Goal: Register for event/course: Sign up to attend an event or enroll in a course

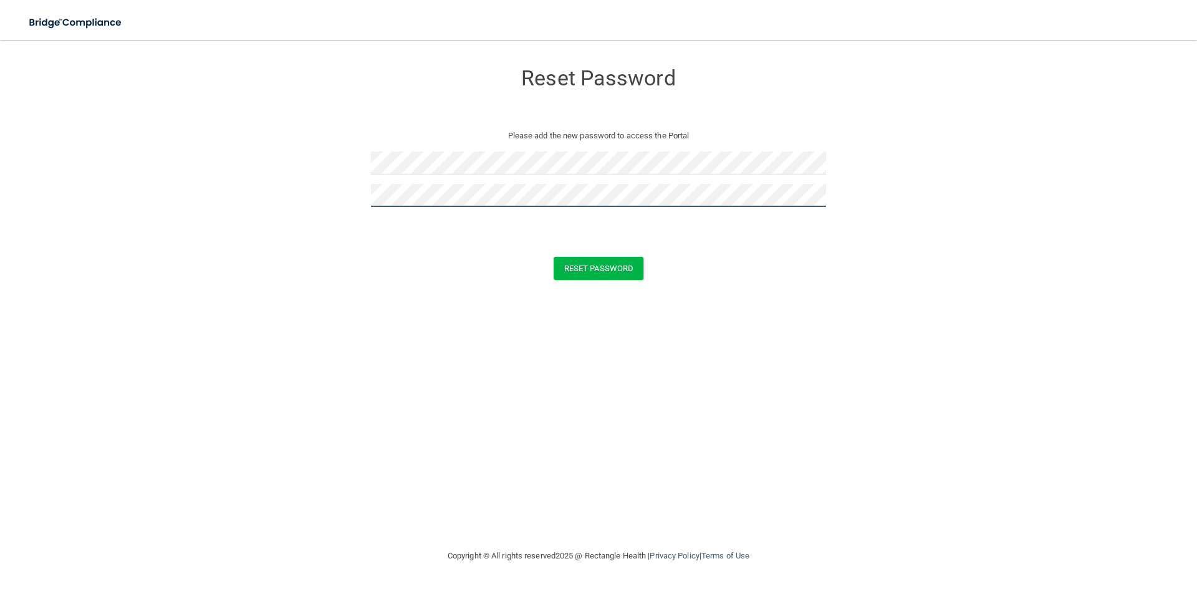
click at [554, 257] on button "Reset Password" at bounding box center [599, 268] width 90 height 23
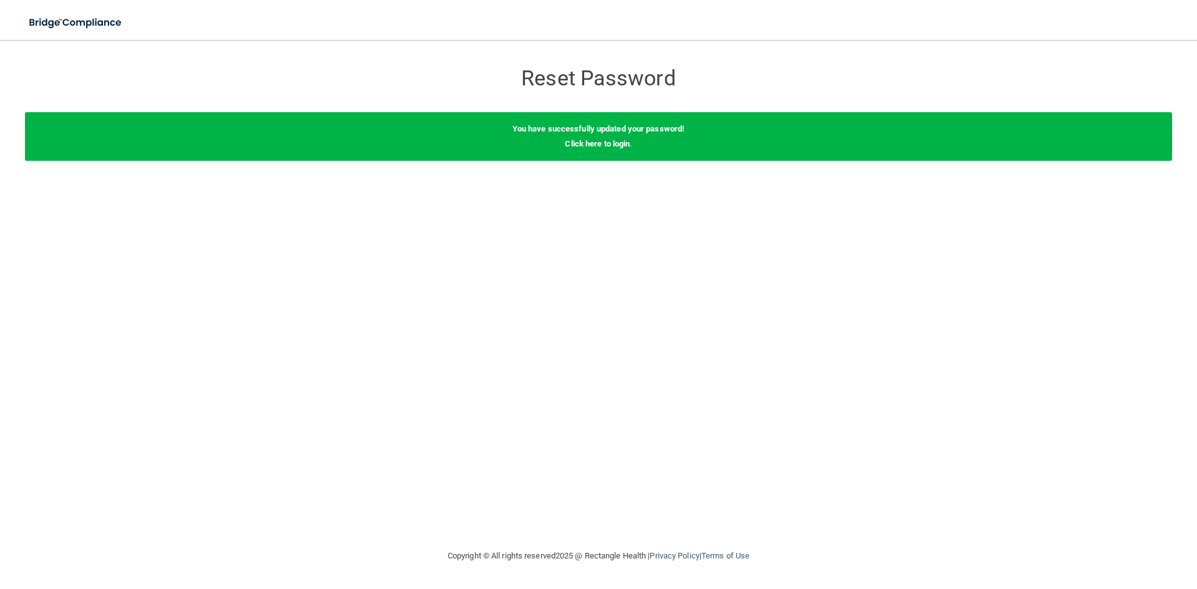
click at [610, 148] on div "You have successfully updated your password! Click here to login ." at bounding box center [598, 136] width 1147 height 49
click at [606, 147] on link "Click here to login" at bounding box center [597, 143] width 65 height 9
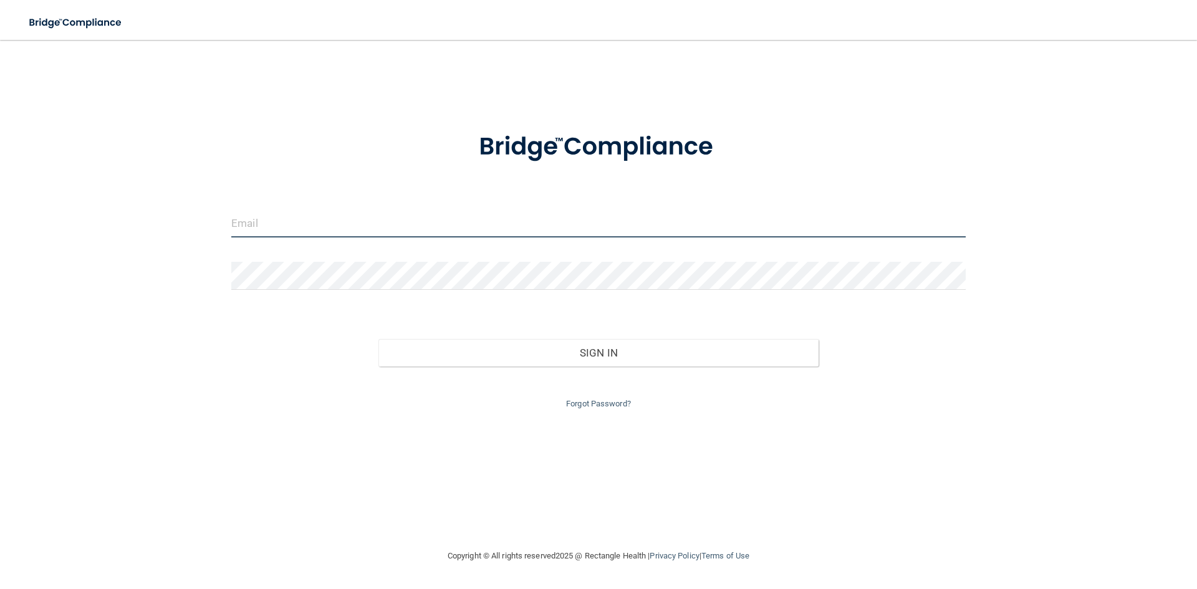
click at [491, 220] on input "email" at bounding box center [598, 224] width 735 height 28
type input "[EMAIL_ADDRESS][DOMAIN_NAME]"
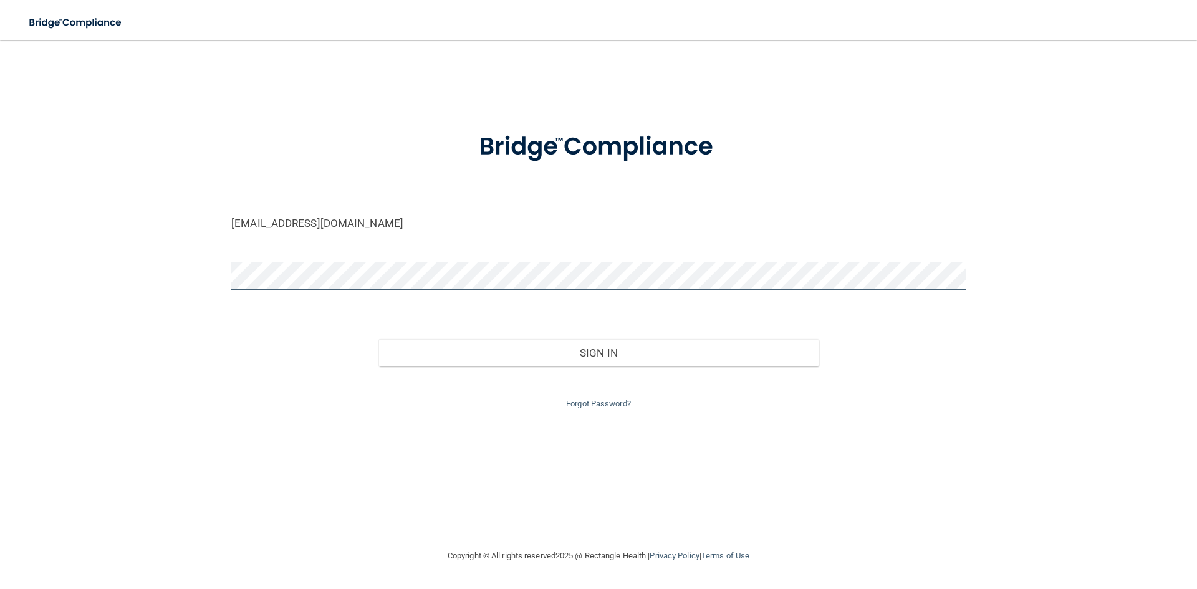
click at [379, 339] on button "Sign In" at bounding box center [599, 352] width 441 height 27
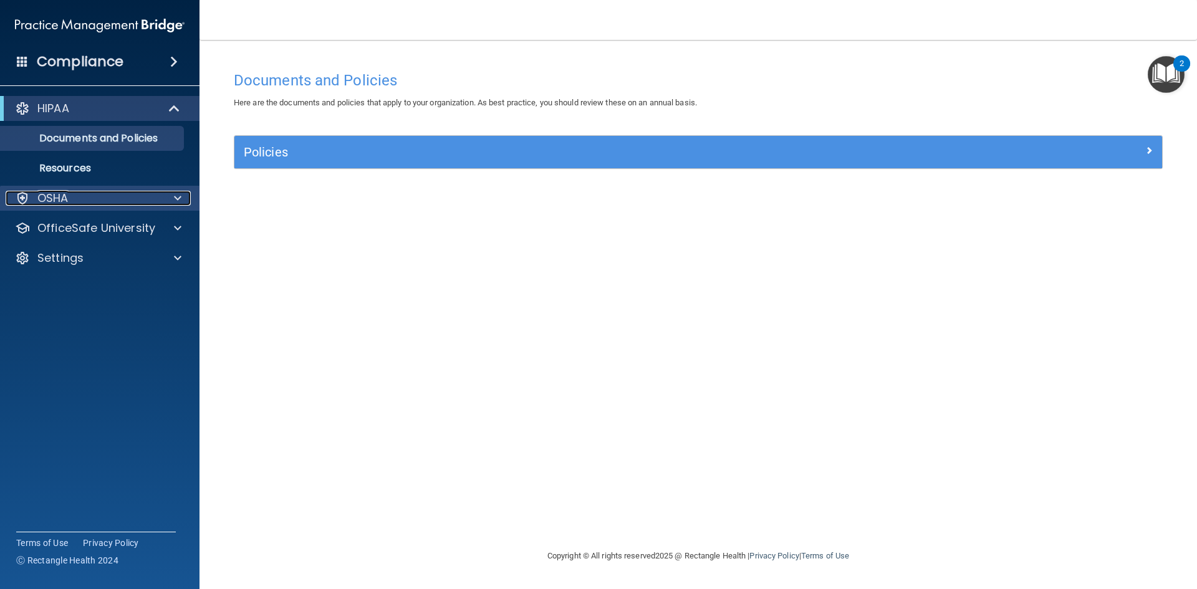
click at [122, 205] on div "OSHA" at bounding box center [83, 198] width 155 height 15
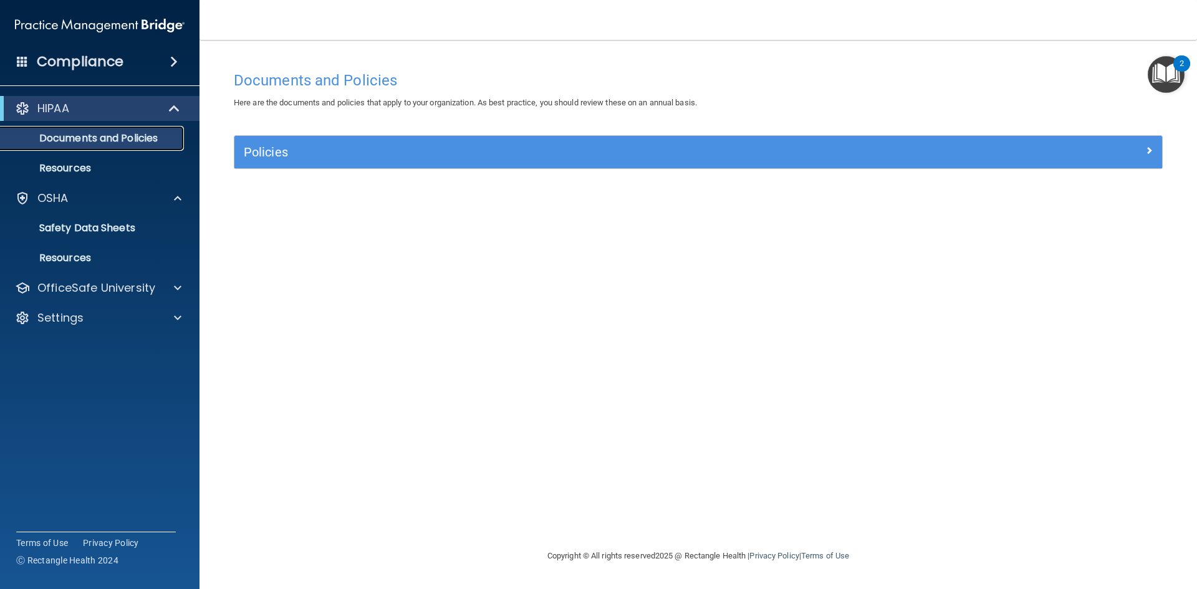
click at [126, 135] on p "Documents and Policies" at bounding box center [93, 138] width 170 height 12
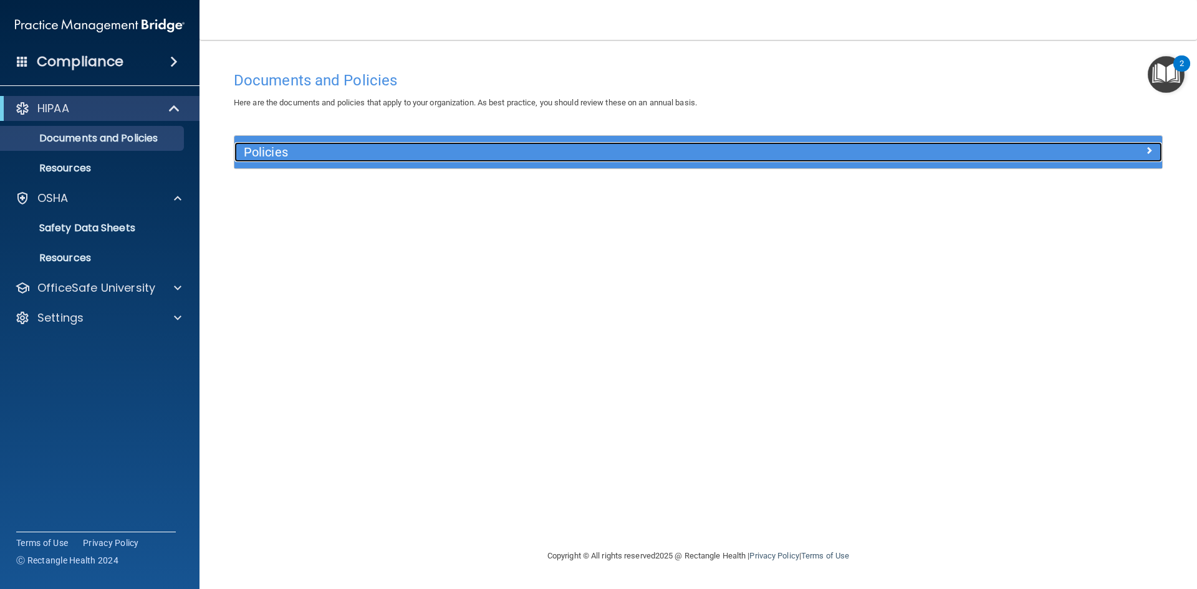
click at [307, 146] on h5 "Policies" at bounding box center [582, 152] width 677 height 14
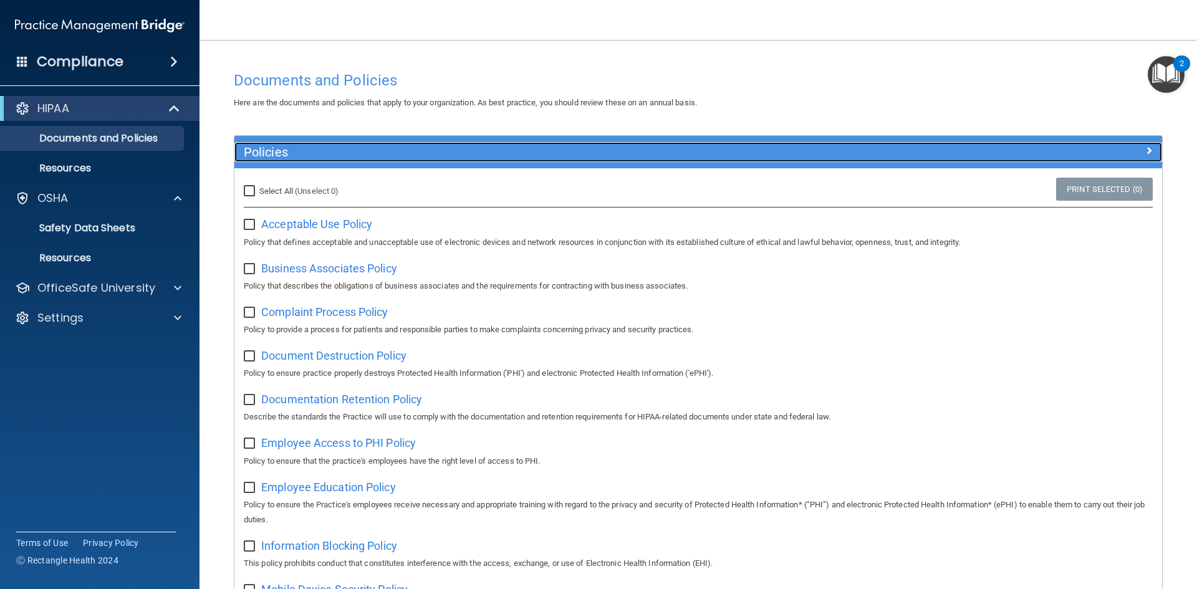
scroll to position [1, 0]
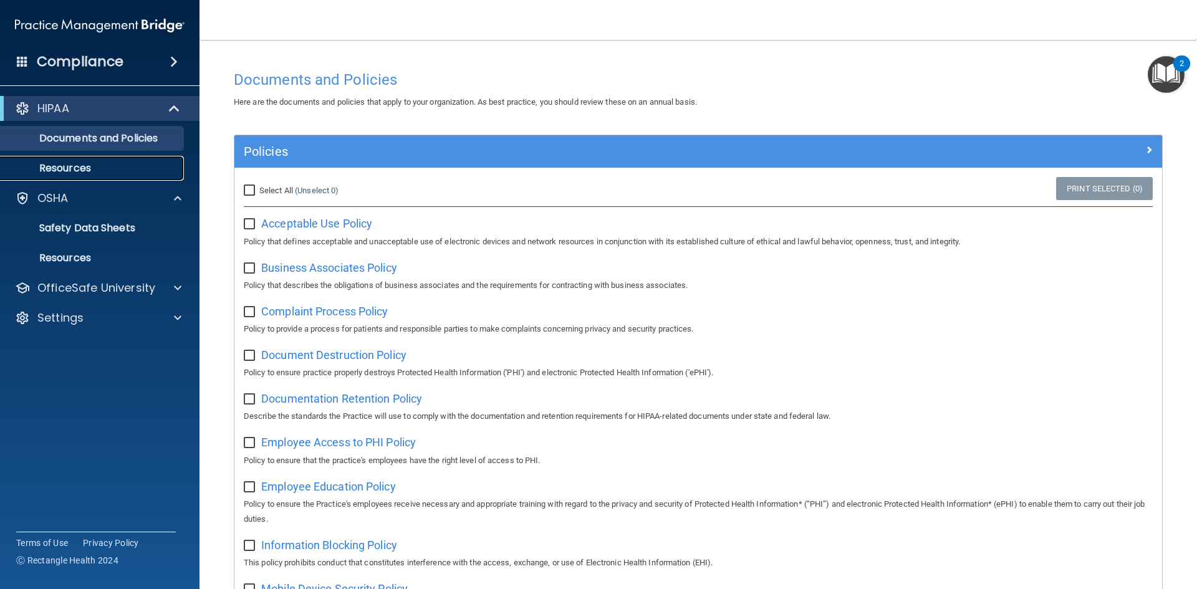
click at [117, 173] on p "Resources" at bounding box center [93, 168] width 170 height 12
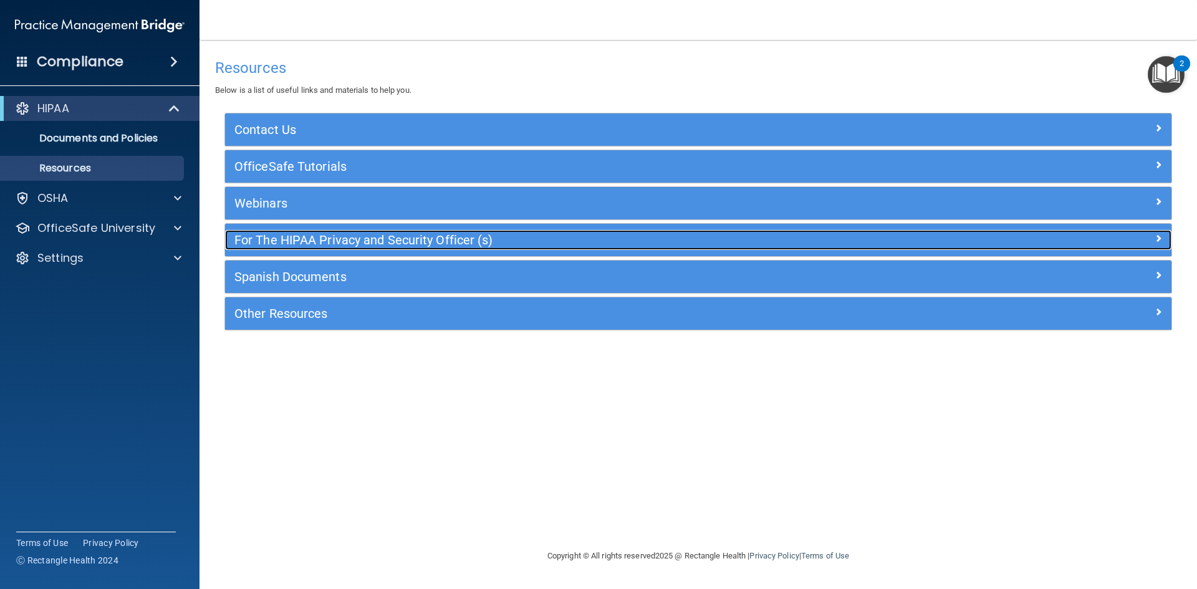
click at [320, 243] on h5 "For The HIPAA Privacy and Security Officer (s)" at bounding box center [580, 240] width 692 height 14
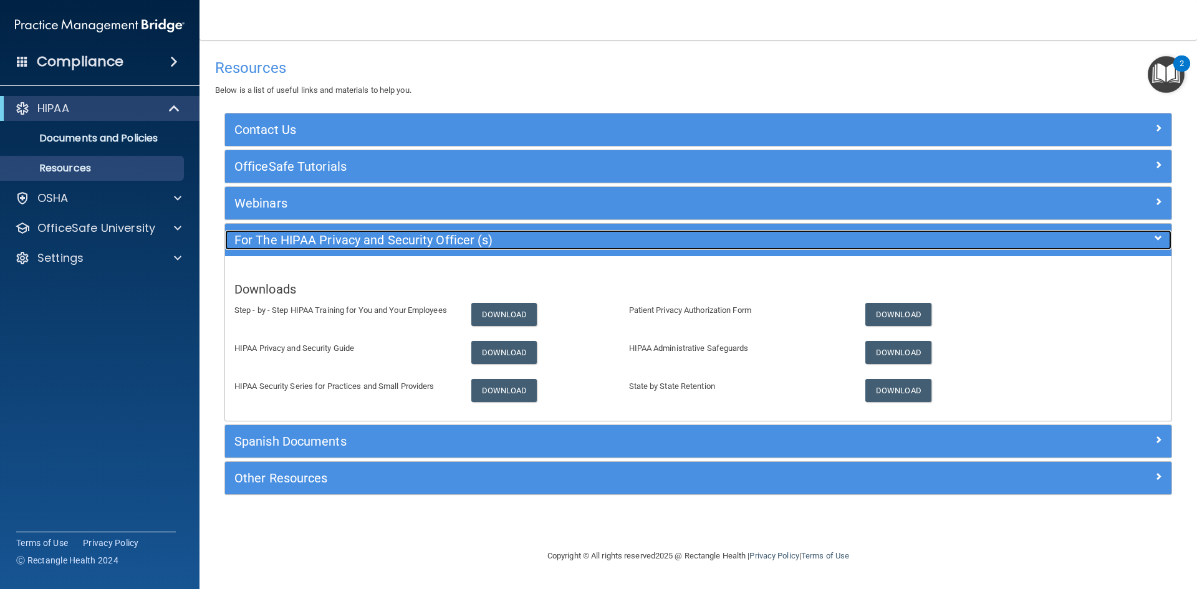
click at [322, 244] on h5 "For The HIPAA Privacy and Security Officer (s)" at bounding box center [580, 240] width 692 height 14
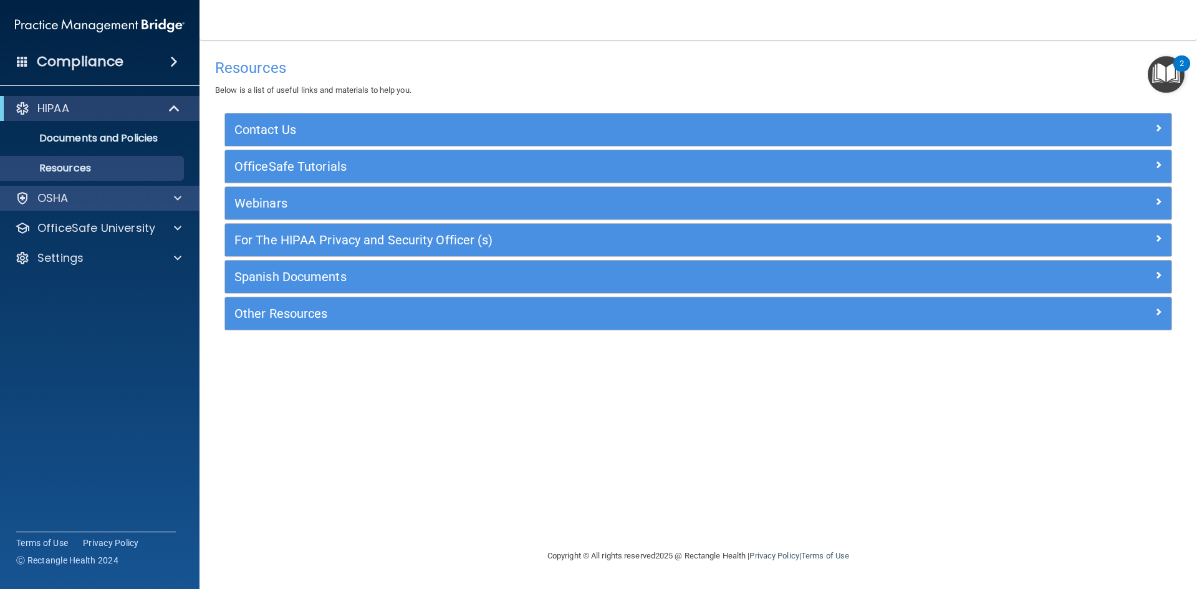
click at [154, 206] on div "OSHA" at bounding box center [100, 198] width 200 height 25
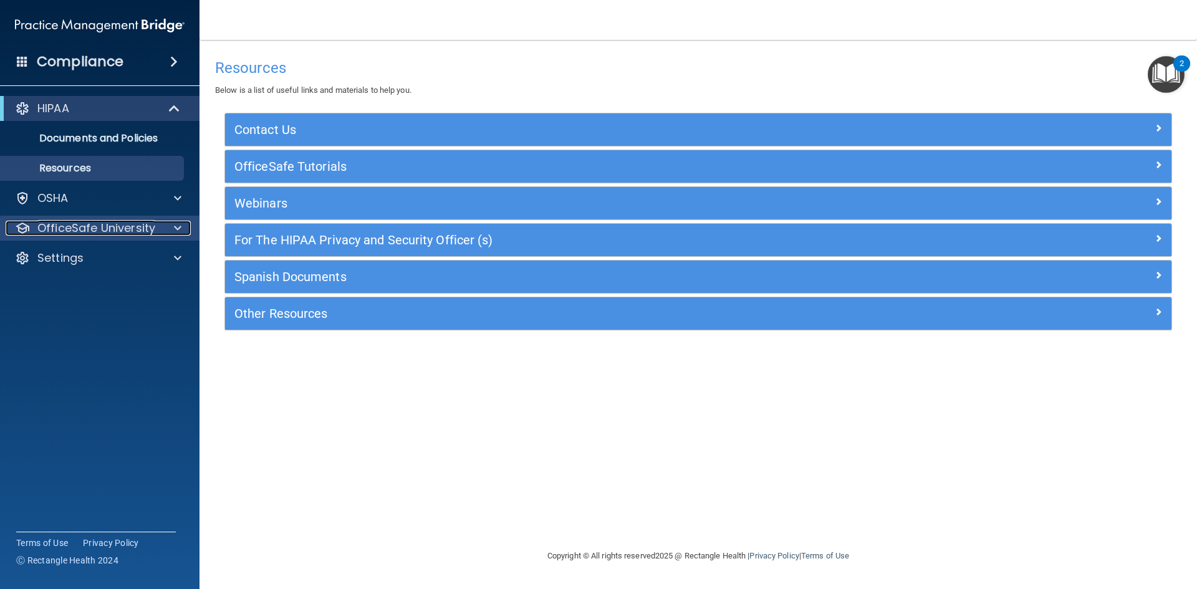
click at [146, 227] on p "OfficeSafe University" at bounding box center [96, 228] width 118 height 15
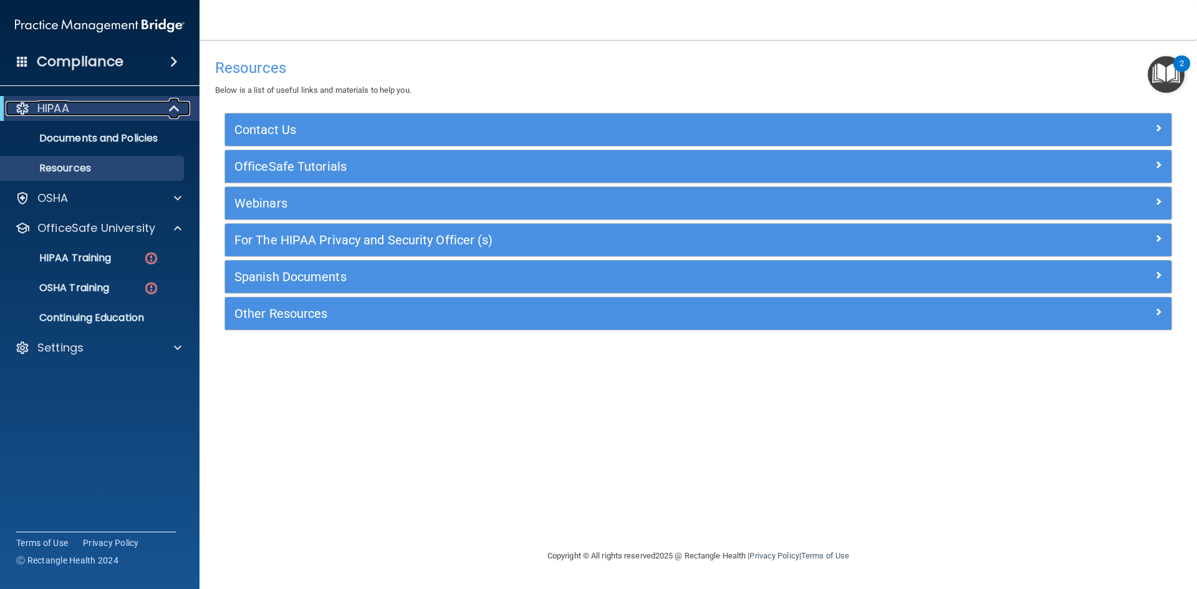
click at [177, 103] on span at bounding box center [175, 108] width 11 height 15
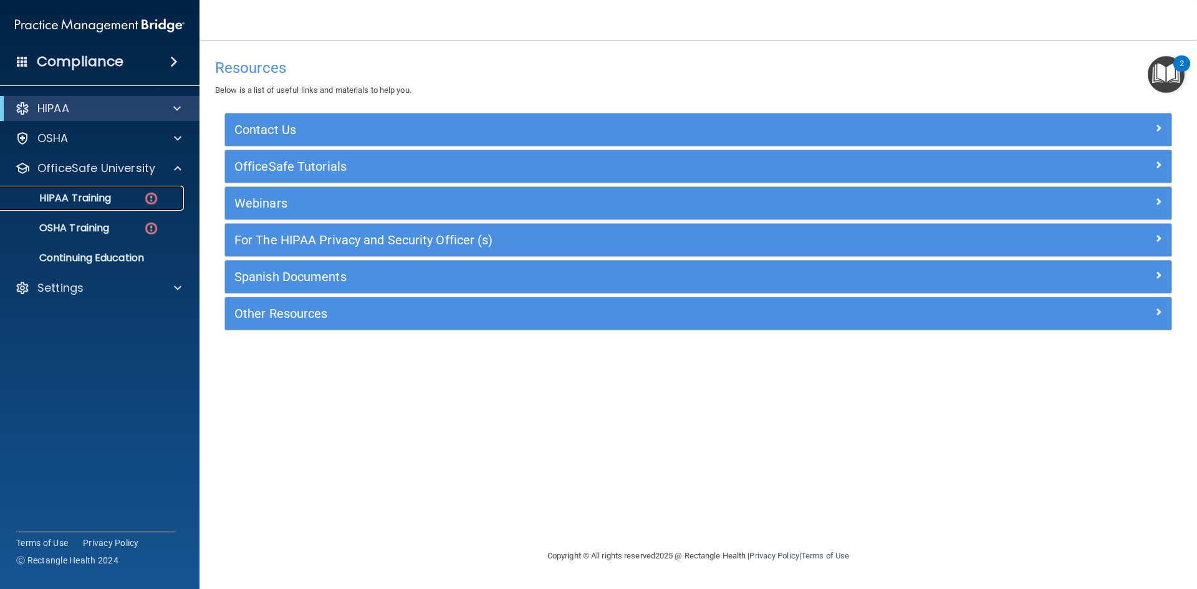
click at [131, 195] on div "HIPAA Training" at bounding box center [93, 198] width 170 height 12
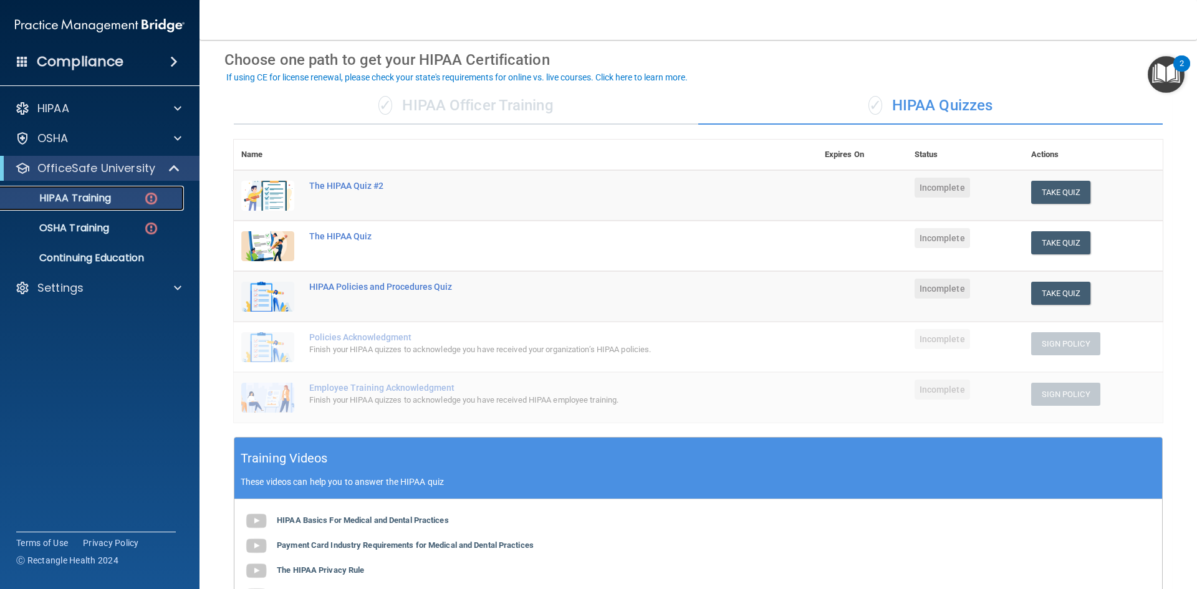
scroll to position [50, 0]
click at [1079, 173] on td "Take Quiz Download Certificate" at bounding box center [1093, 195] width 139 height 51
click at [1064, 183] on button "Take Quiz" at bounding box center [1061, 191] width 60 height 23
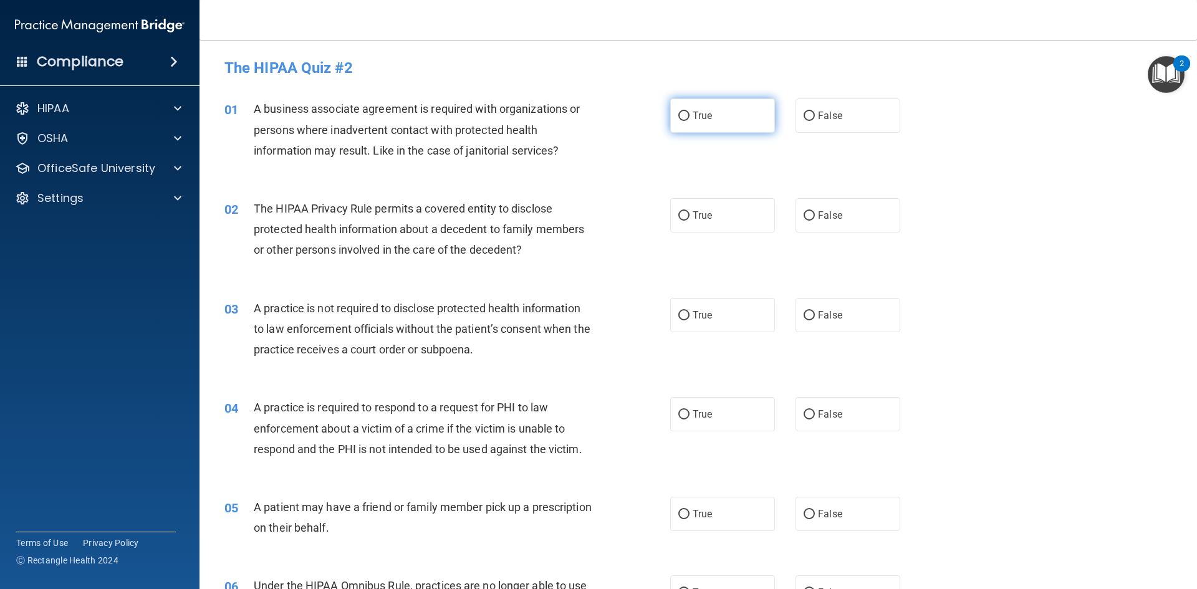
click at [727, 109] on label "True" at bounding box center [722, 116] width 105 height 34
click at [690, 112] on input "True" at bounding box center [683, 116] width 11 height 9
radio input "true"
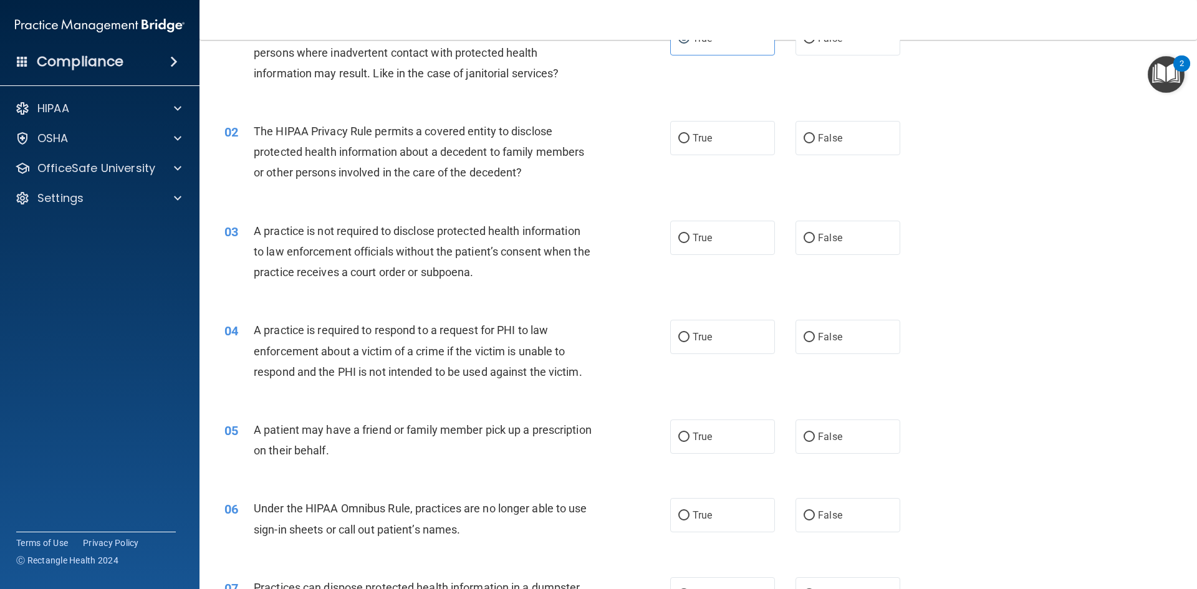
scroll to position [83, 0]
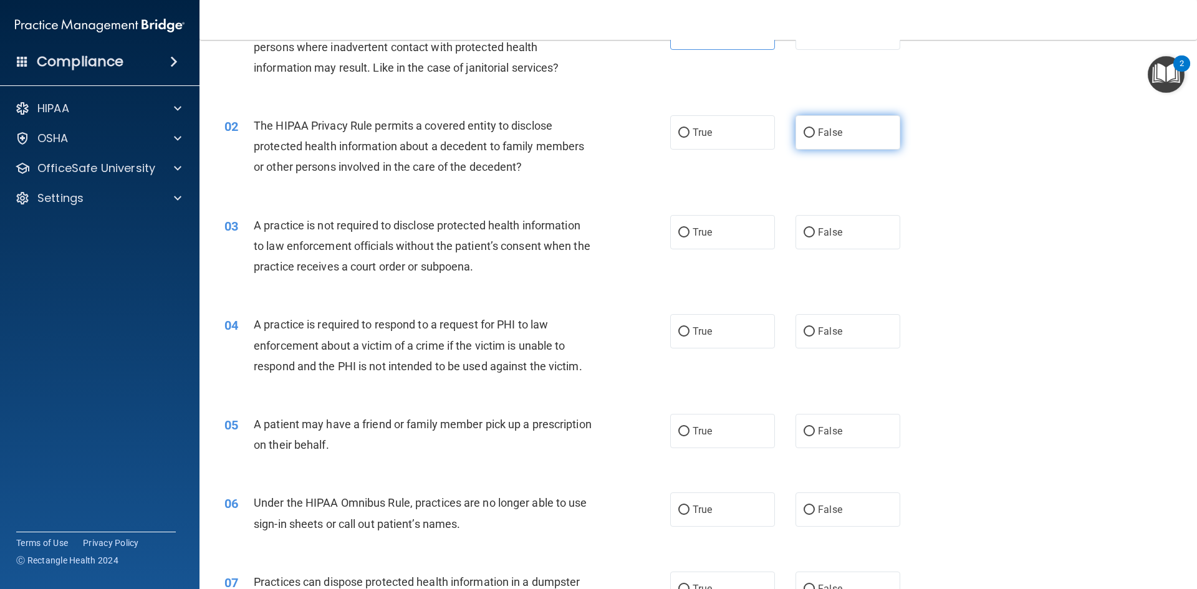
click at [798, 131] on label "False" at bounding box center [848, 132] width 105 height 34
click at [804, 131] on input "False" at bounding box center [809, 132] width 11 height 9
radio input "true"
click at [960, 136] on div "02 The HIPAA Privacy Rule permits a covered entity to disclose protected health…" at bounding box center [698, 150] width 967 height 100
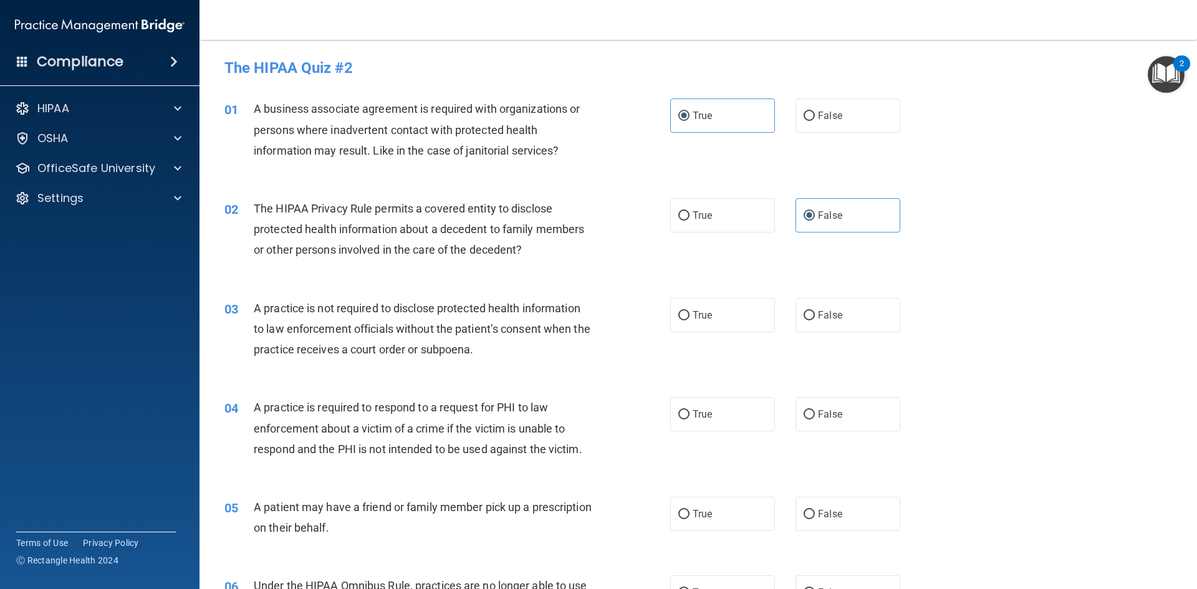
scroll to position [2, 0]
click at [875, 115] on label "False" at bounding box center [848, 113] width 105 height 34
click at [815, 115] on input "False" at bounding box center [809, 113] width 11 height 9
radio input "true"
click at [689, 127] on label "True" at bounding box center [722, 113] width 105 height 34
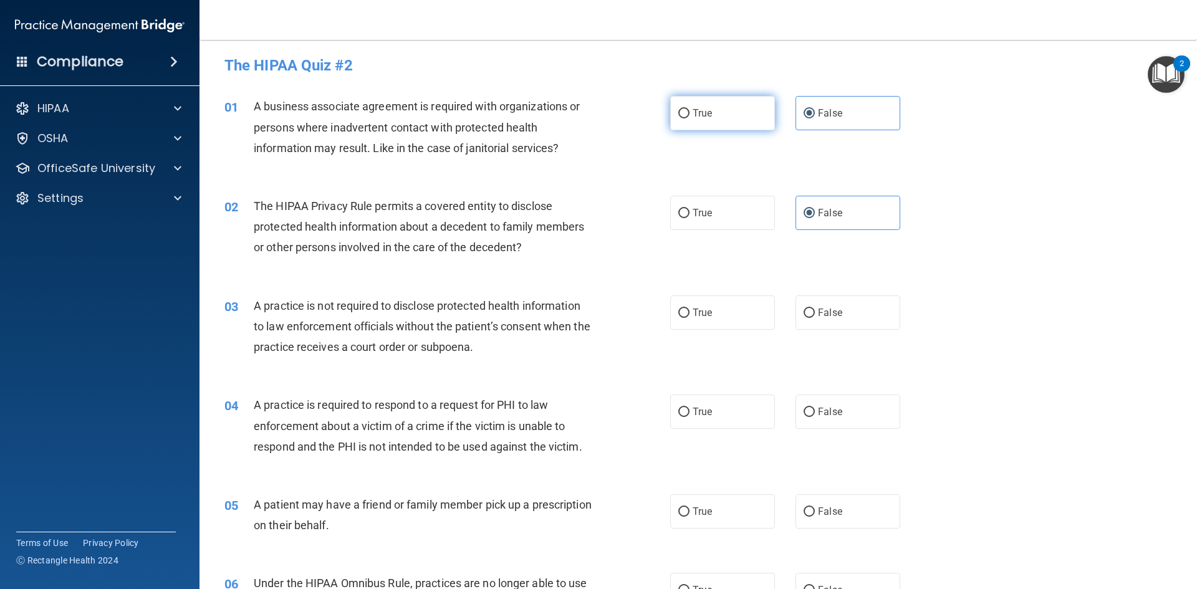
click at [689, 118] on input "True" at bounding box center [683, 113] width 11 height 9
radio input "true"
radio input "false"
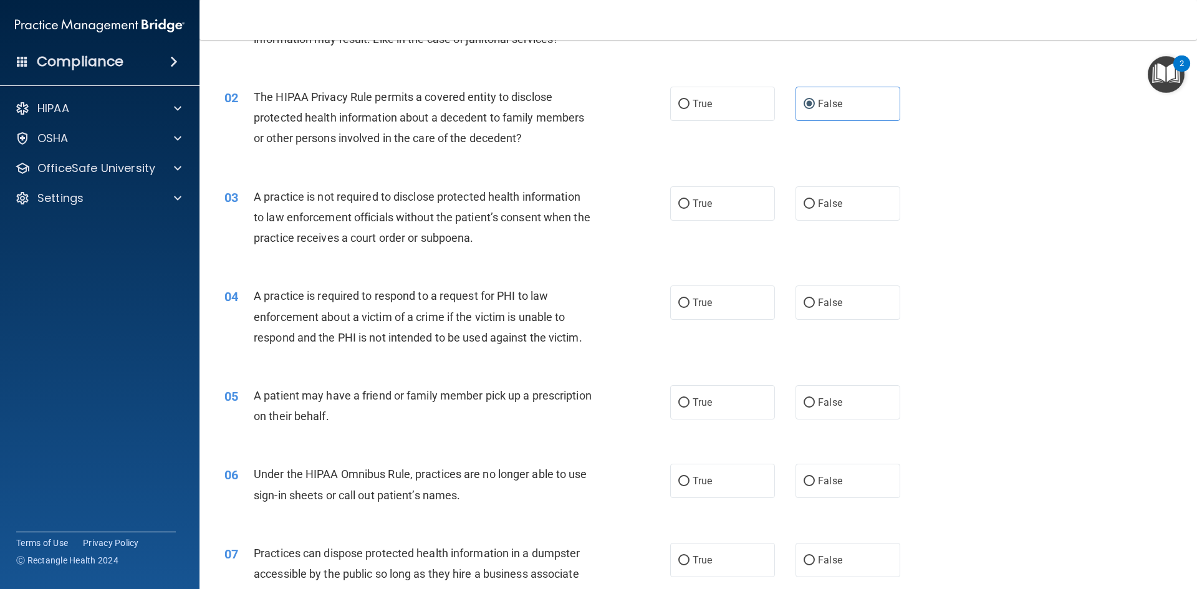
scroll to position [157, 0]
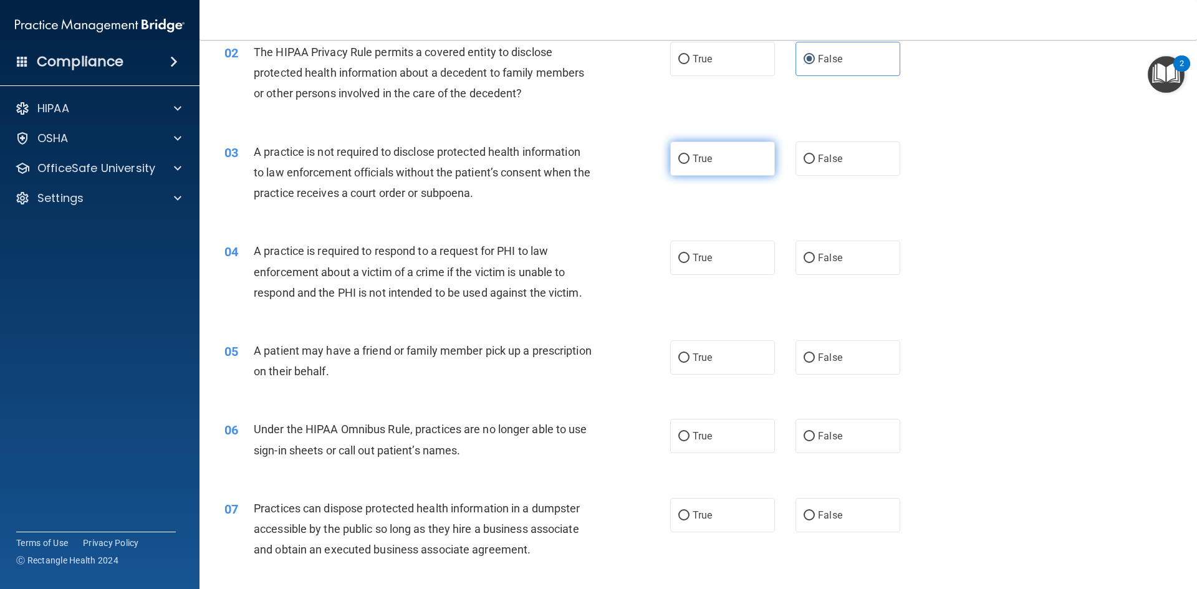
click at [727, 167] on label "True" at bounding box center [722, 159] width 105 height 34
click at [690, 164] on input "True" at bounding box center [683, 159] width 11 height 9
radio input "true"
click at [804, 155] on input "False" at bounding box center [809, 159] width 11 height 9
radio input "true"
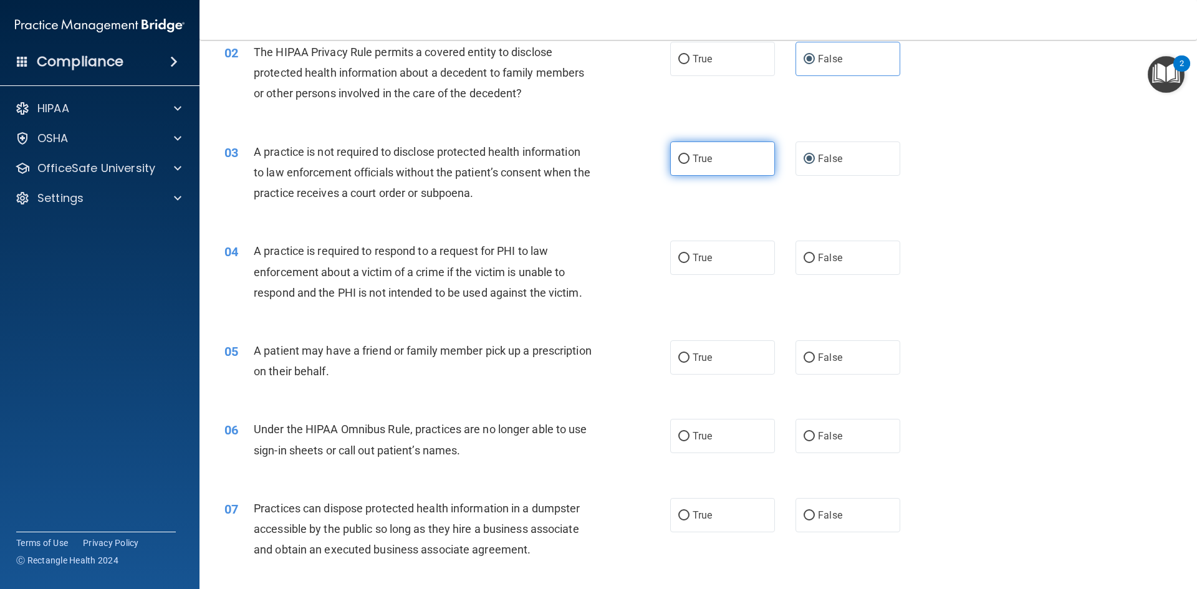
click at [713, 173] on label "True" at bounding box center [722, 159] width 105 height 34
click at [690, 164] on input "True" at bounding box center [683, 159] width 11 height 9
radio input "true"
radio input "false"
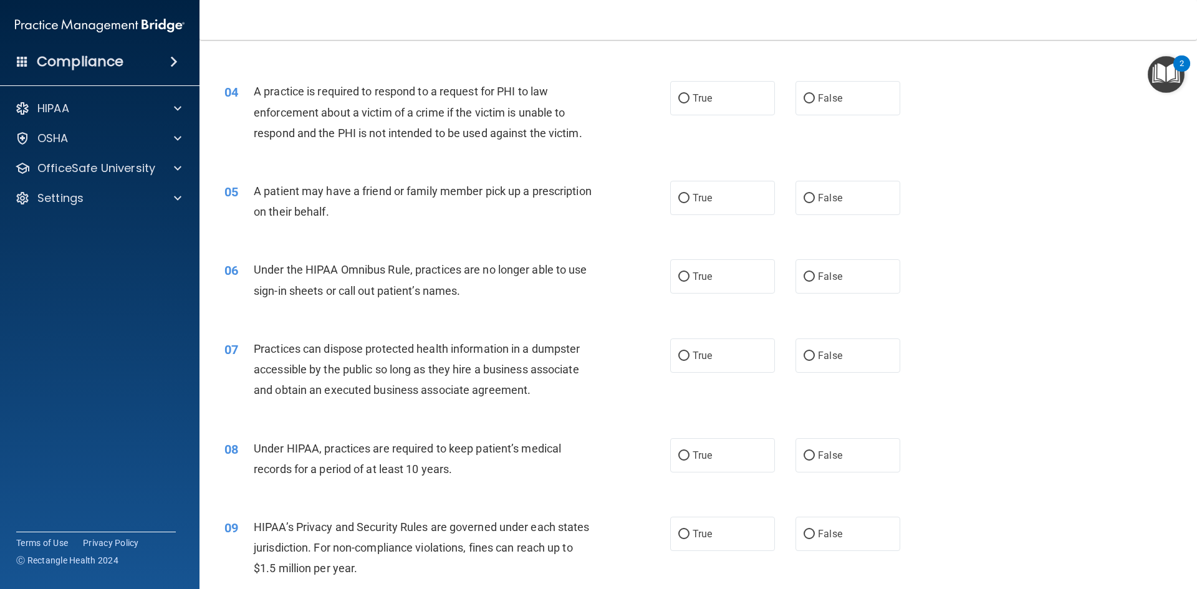
scroll to position [317, 0]
click at [876, 90] on label "False" at bounding box center [848, 97] width 105 height 34
click at [815, 94] on input "False" at bounding box center [809, 98] width 11 height 9
radio input "true"
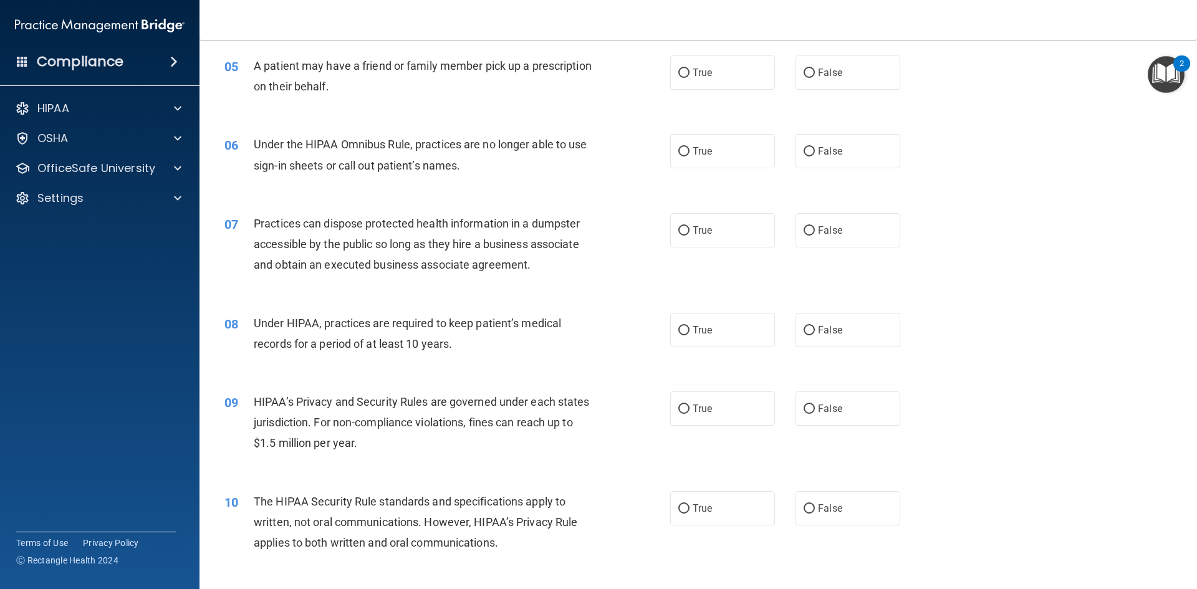
scroll to position [445, 0]
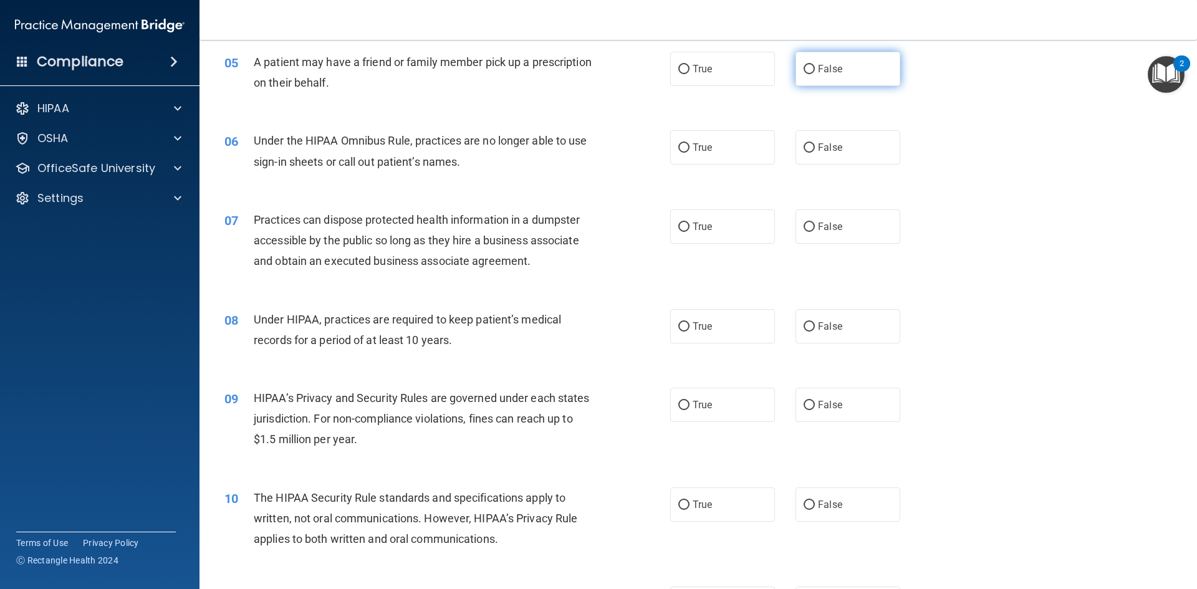
click at [838, 69] on span "False" at bounding box center [830, 69] width 24 height 12
click at [815, 69] on input "False" at bounding box center [809, 69] width 11 height 9
radio input "true"
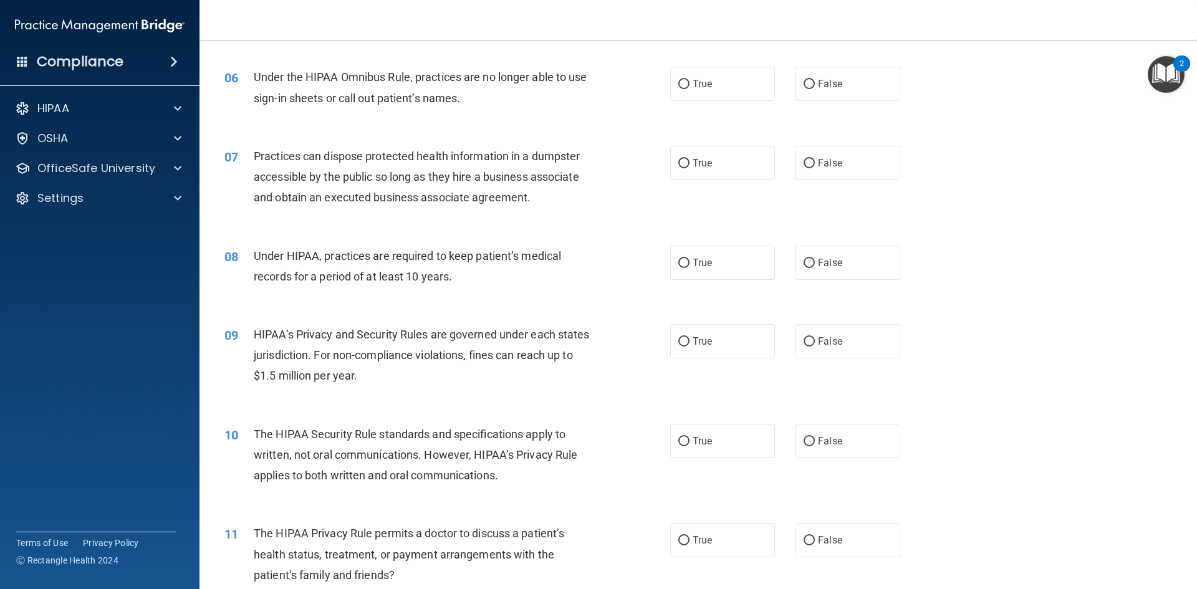
scroll to position [511, 0]
click at [852, 79] on label "False" at bounding box center [848, 82] width 105 height 34
click at [815, 79] on input "False" at bounding box center [809, 82] width 11 height 9
radio input "true"
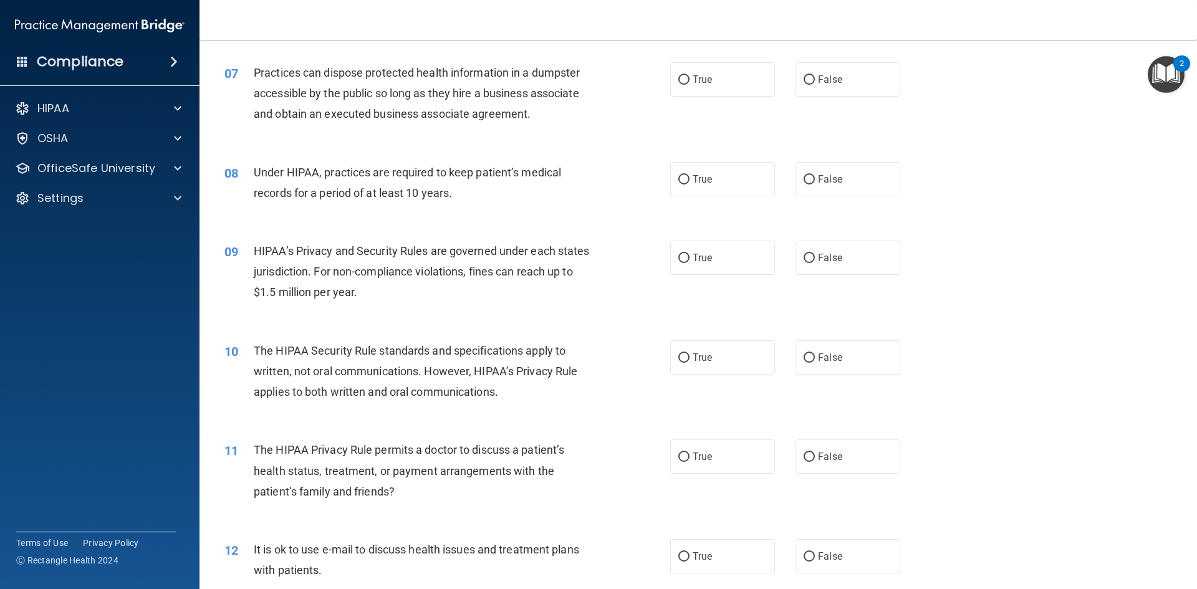
scroll to position [594, 0]
click at [879, 78] on label "False" at bounding box center [848, 77] width 105 height 34
click at [815, 78] on input "False" at bounding box center [809, 78] width 11 height 9
radio input "true"
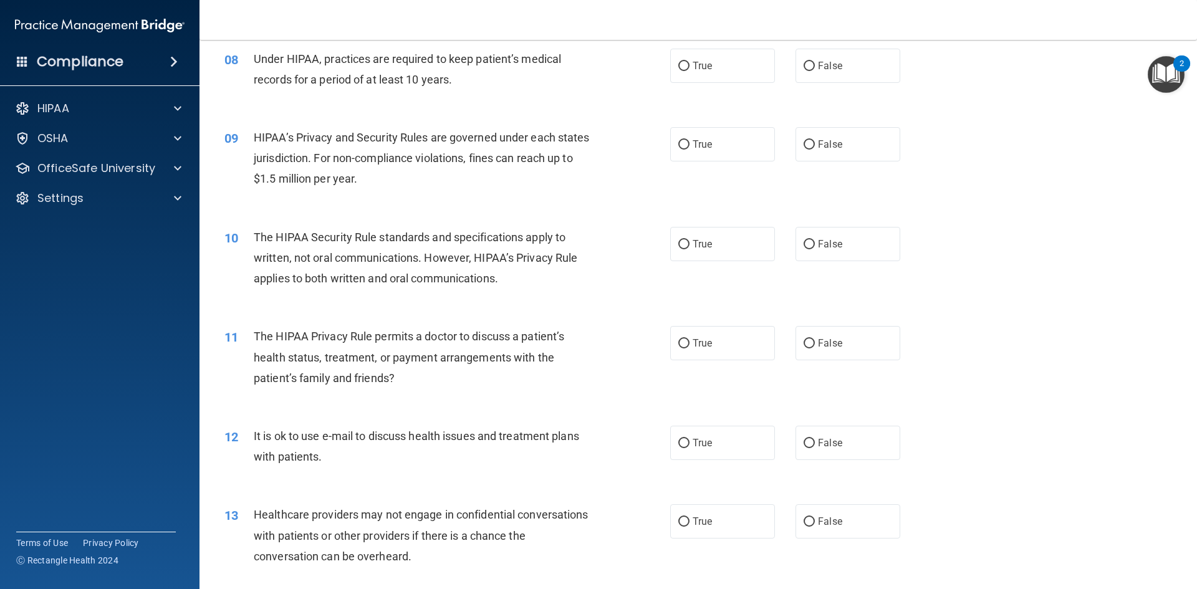
scroll to position [707, 0]
click at [698, 59] on span "True" at bounding box center [702, 65] width 19 height 12
click at [690, 61] on input "True" at bounding box center [683, 65] width 11 height 9
radio input "true"
click at [698, 156] on label "True" at bounding box center [722, 144] width 105 height 34
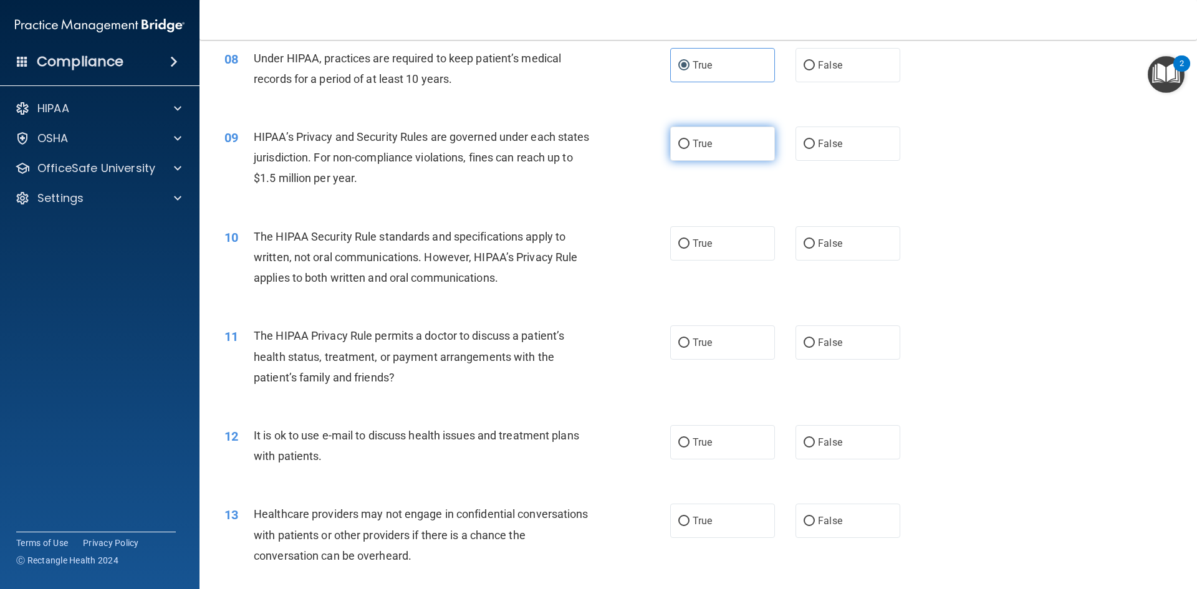
click at [690, 149] on input "True" at bounding box center [683, 144] width 11 height 9
radio input "true"
click at [813, 149] on label "False" at bounding box center [848, 144] width 105 height 34
click at [813, 149] on input "False" at bounding box center [809, 144] width 11 height 9
radio input "true"
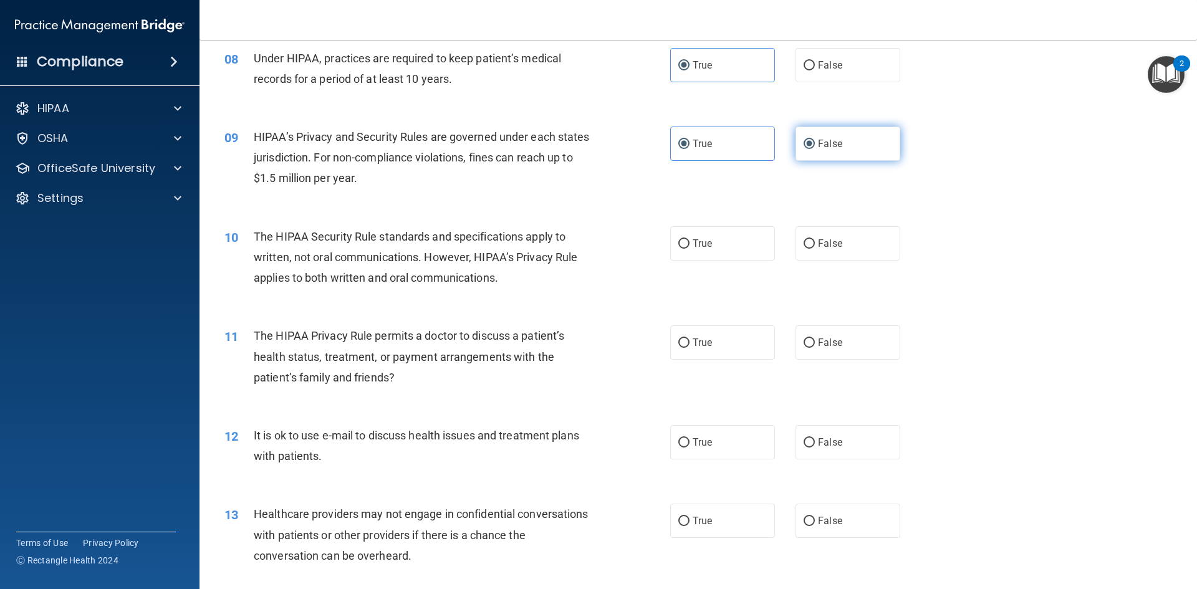
radio input "false"
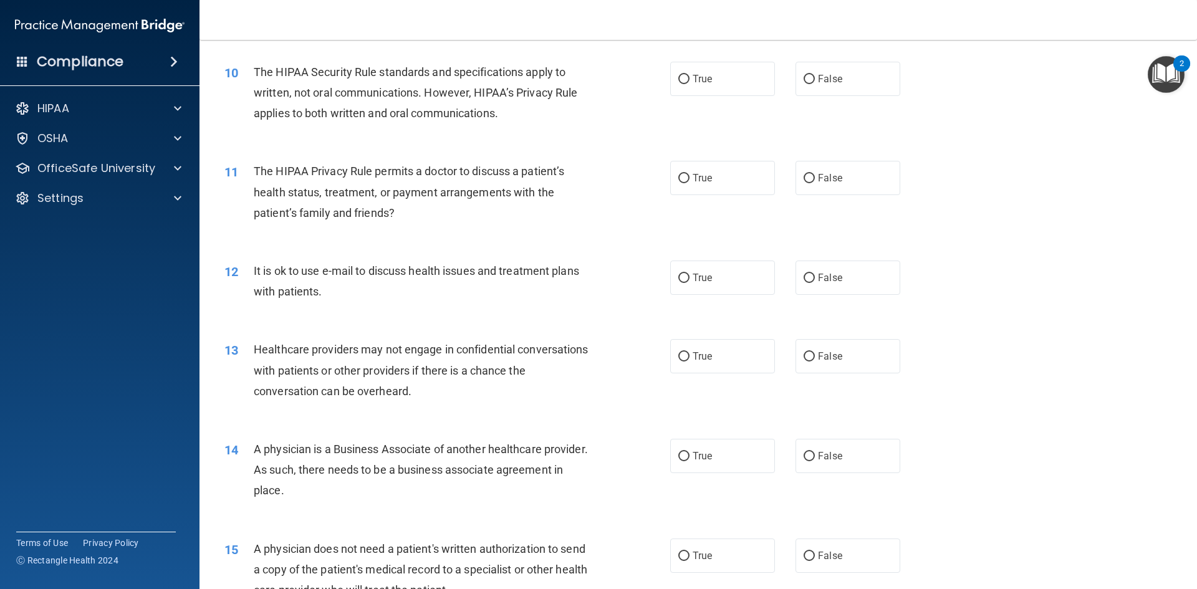
scroll to position [876, 0]
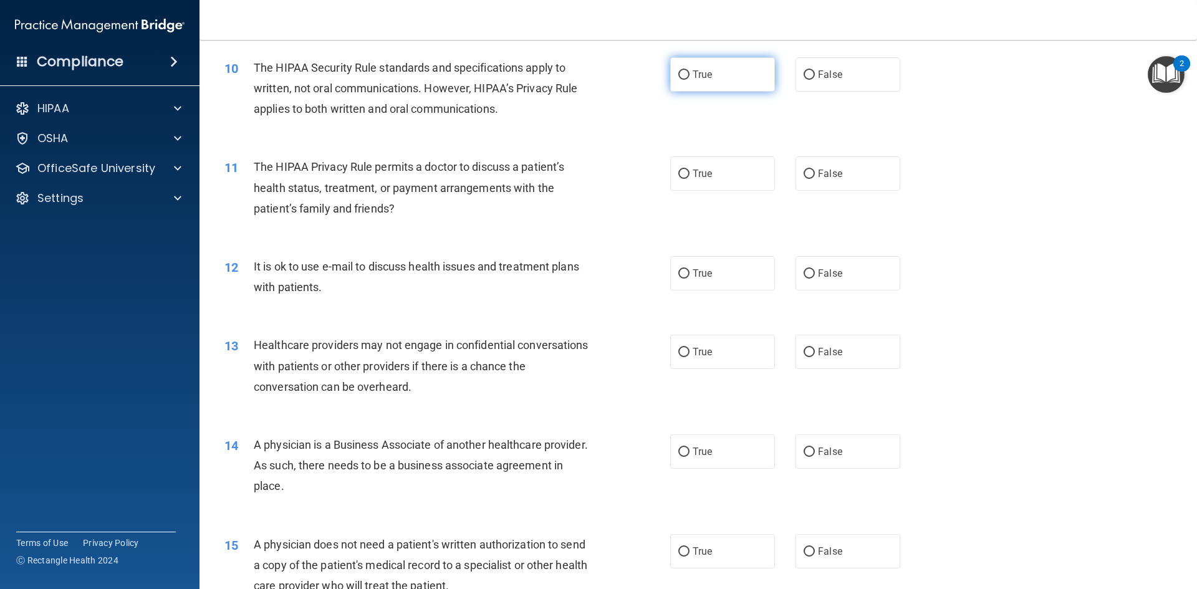
click at [677, 70] on label "True" at bounding box center [722, 74] width 105 height 34
click at [678, 70] on input "True" at bounding box center [683, 74] width 11 height 9
radio input "true"
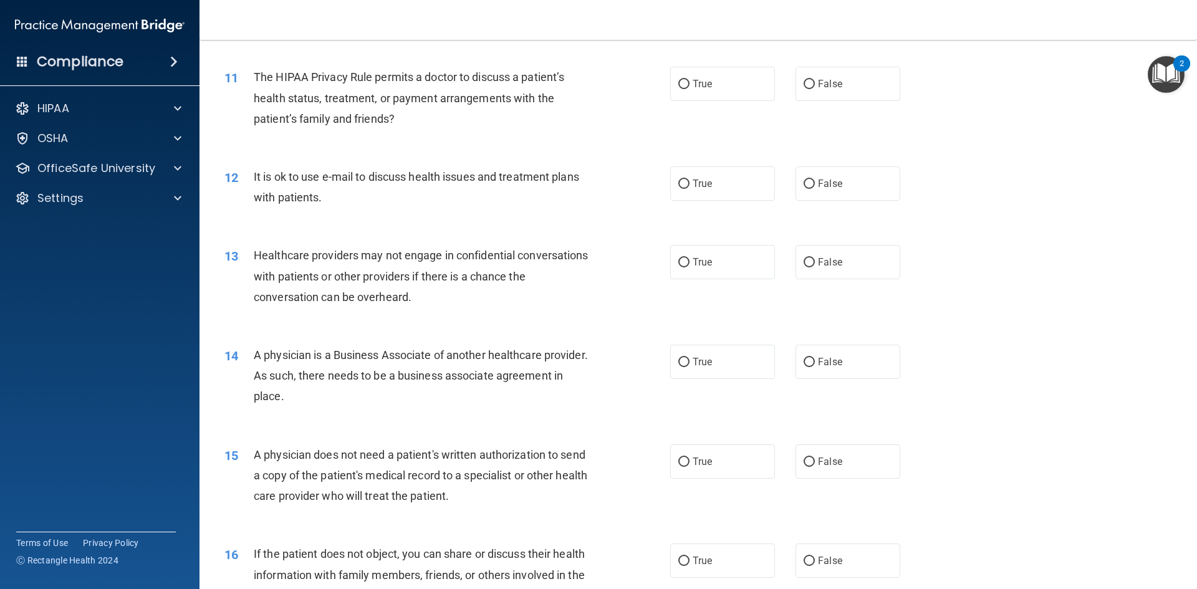
scroll to position [967, 0]
click at [698, 83] on span "True" at bounding box center [702, 83] width 19 height 12
click at [690, 83] on input "True" at bounding box center [683, 83] width 11 height 9
radio input "true"
click at [820, 88] on span "False" at bounding box center [830, 83] width 24 height 12
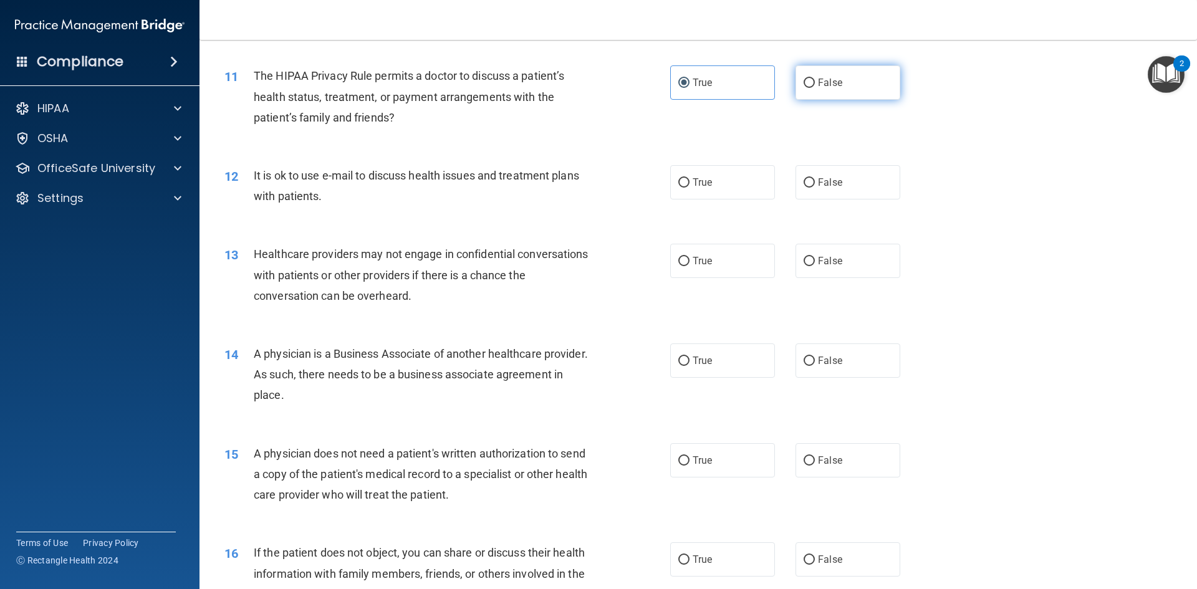
click at [815, 88] on input "False" at bounding box center [809, 83] width 11 height 9
radio input "true"
radio input "false"
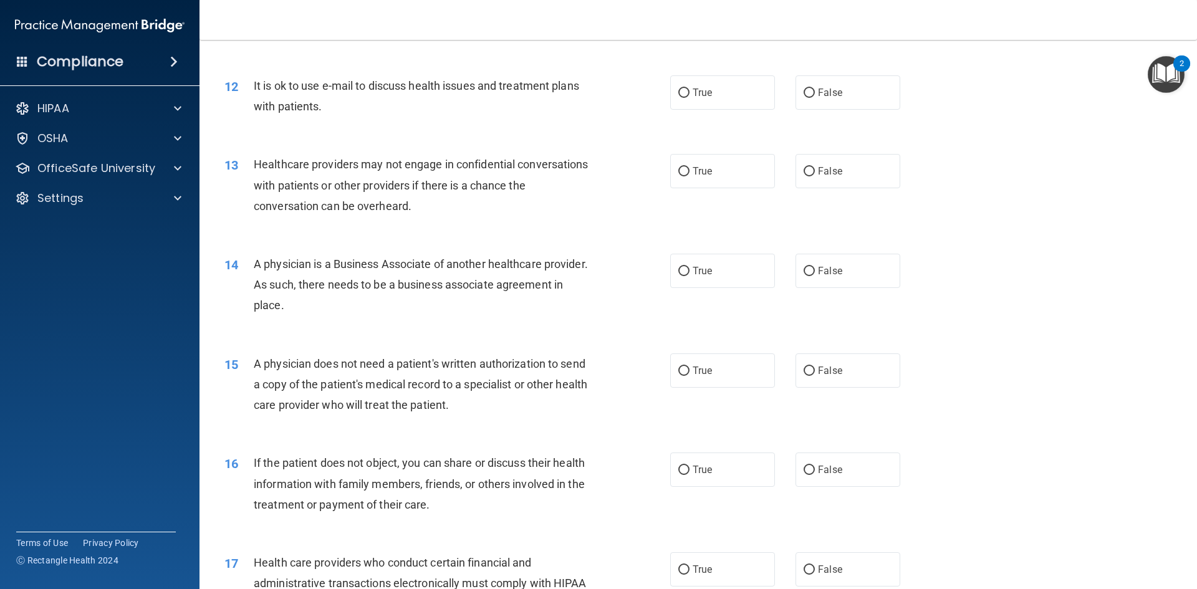
scroll to position [1078, 0]
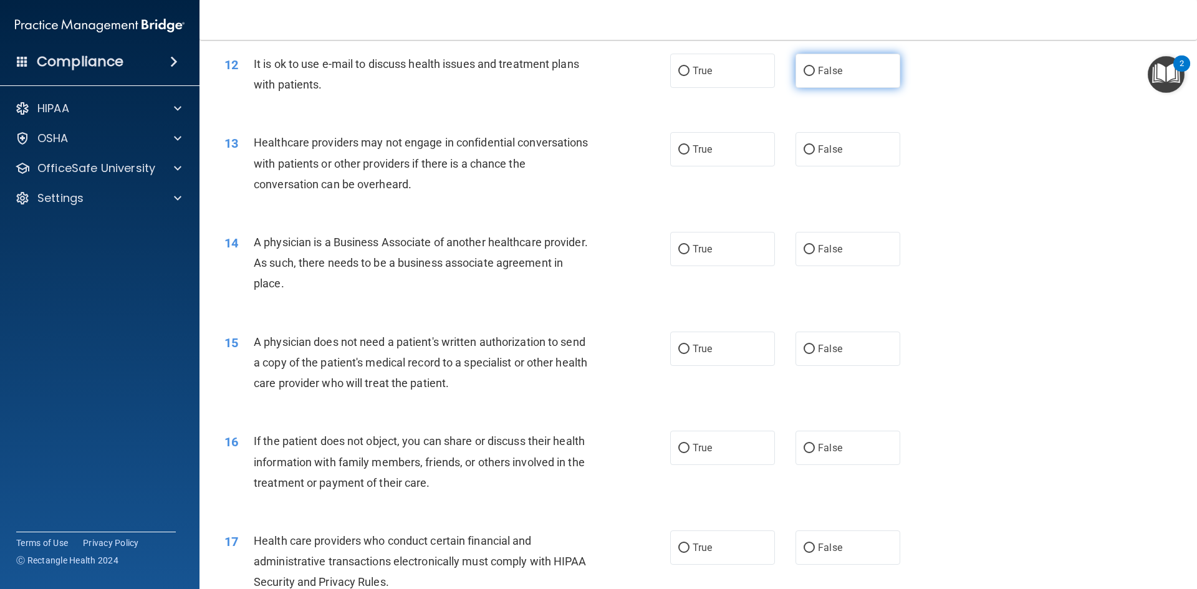
click at [884, 79] on label "False" at bounding box center [848, 71] width 105 height 34
click at [815, 76] on input "False" at bounding box center [809, 71] width 11 height 9
radio input "true"
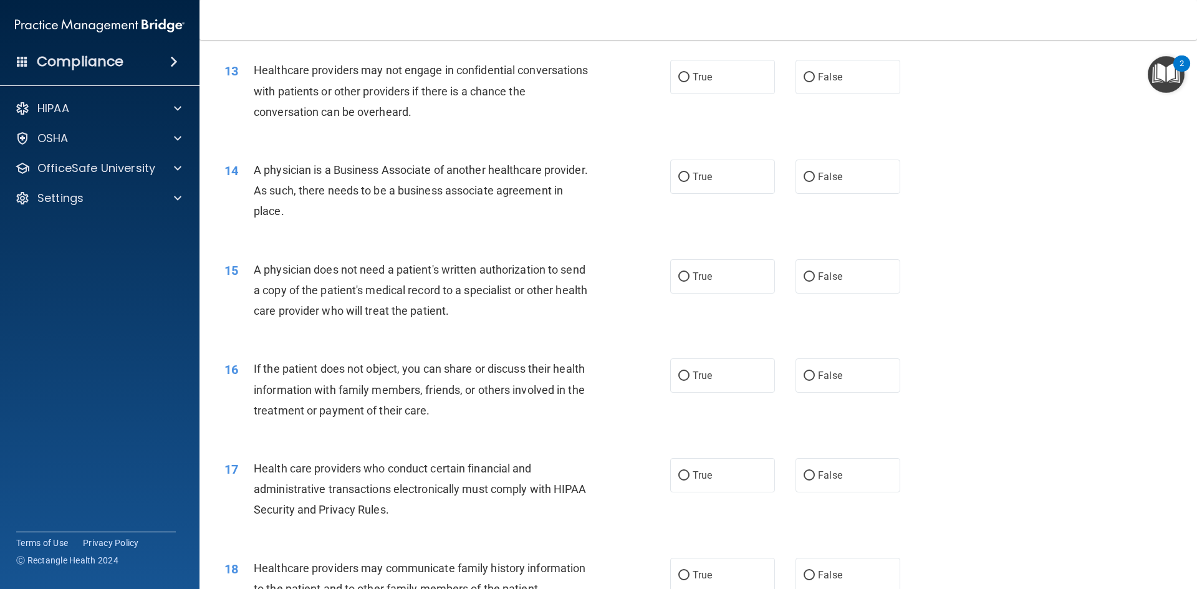
scroll to position [1154, 0]
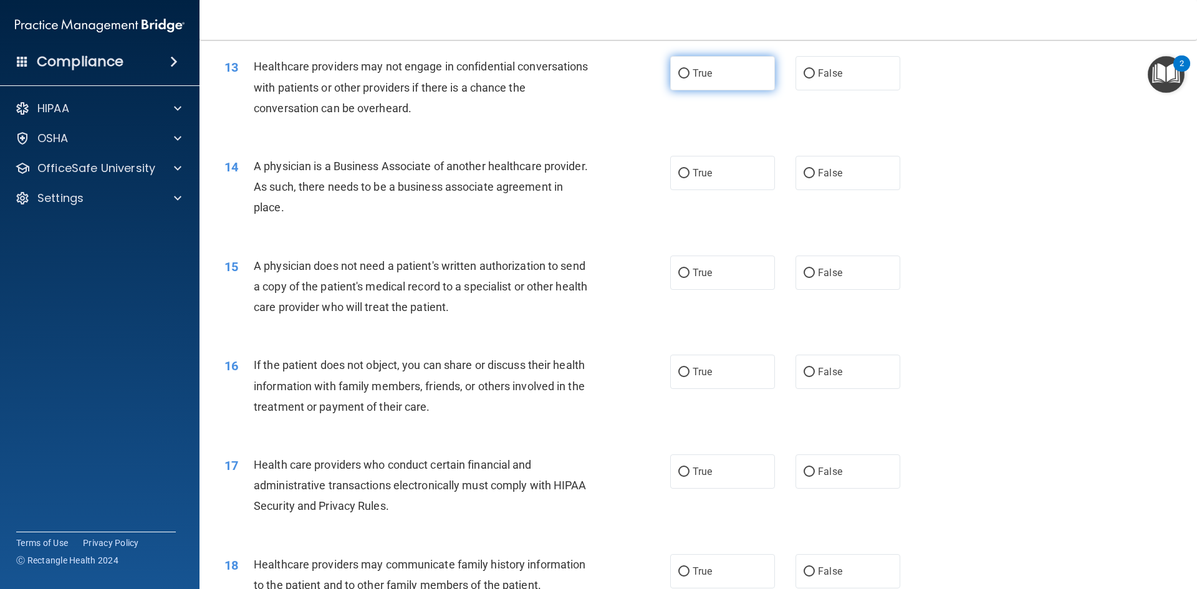
click at [698, 66] on label "True" at bounding box center [722, 73] width 105 height 34
click at [690, 69] on input "True" at bounding box center [683, 73] width 11 height 9
radio input "true"
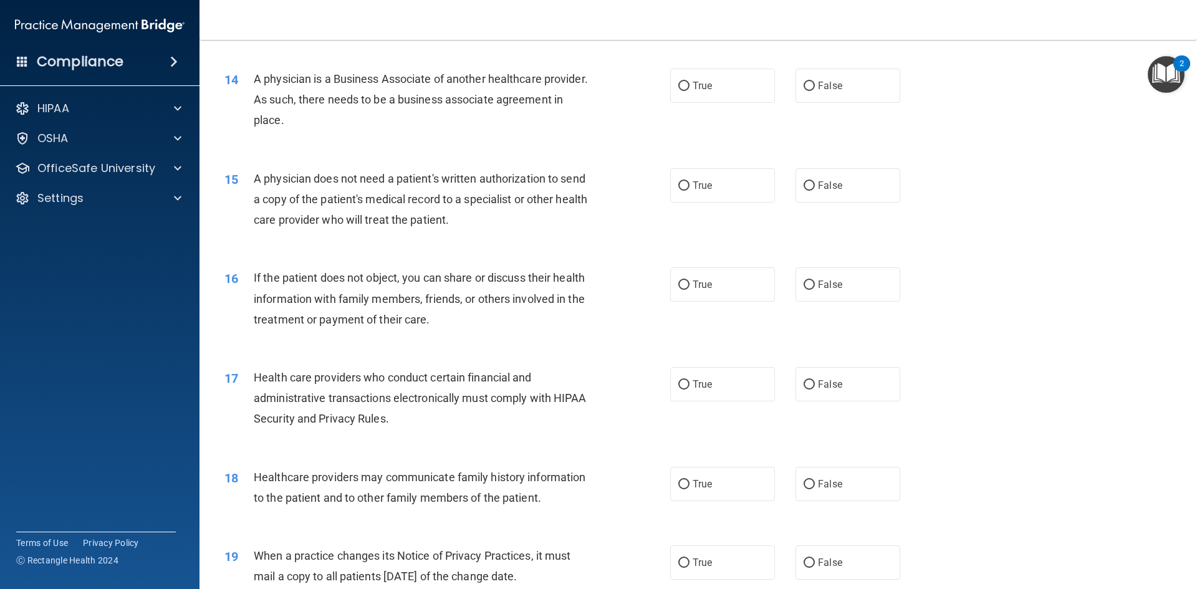
scroll to position [1248, 0]
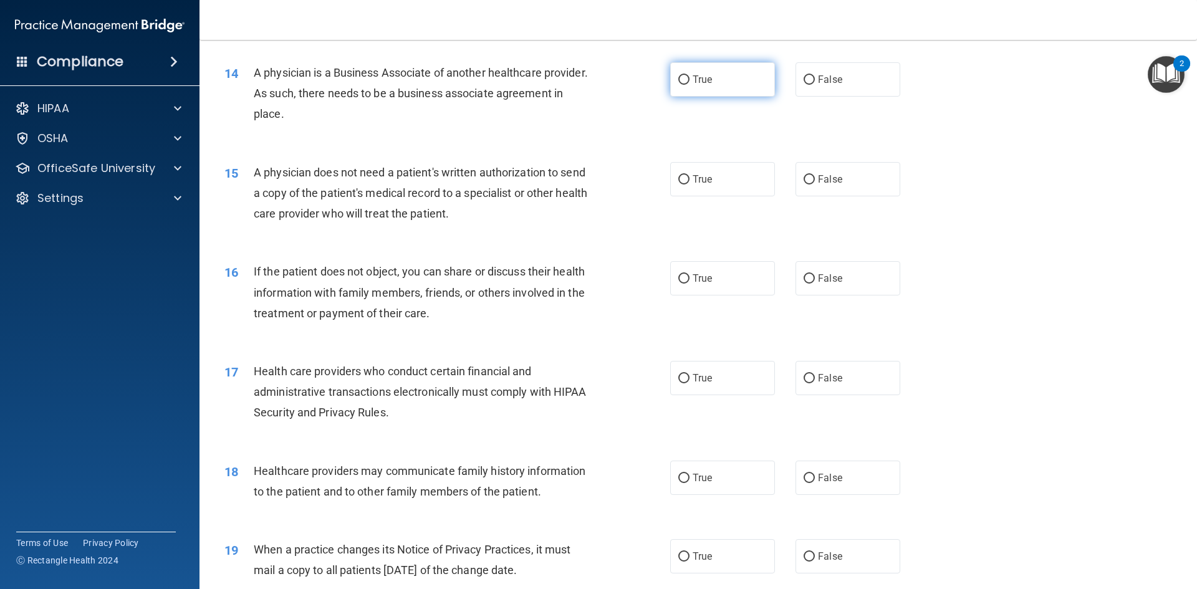
click at [708, 78] on span "True" at bounding box center [702, 80] width 19 height 12
click at [690, 78] on input "True" at bounding box center [683, 79] width 11 height 9
radio input "true"
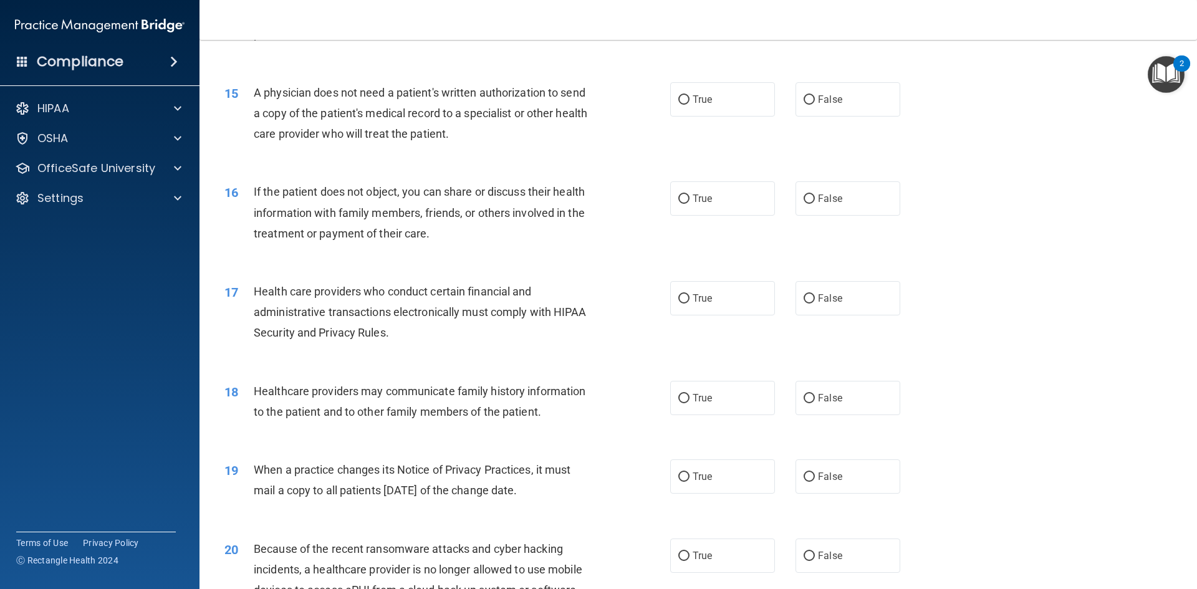
scroll to position [1330, 0]
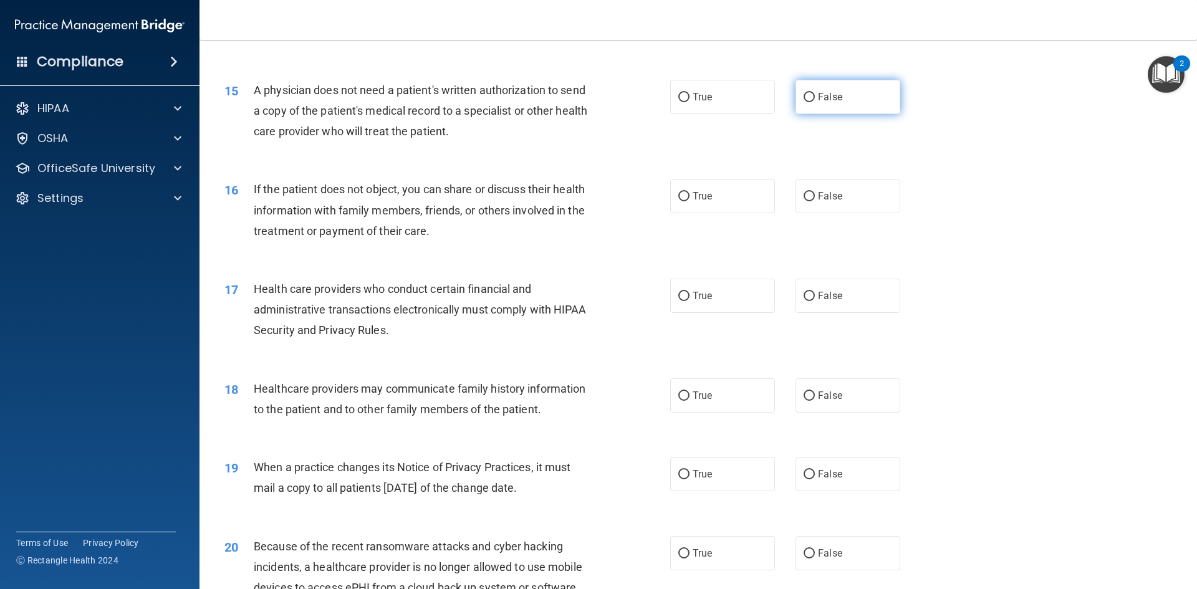
click at [841, 108] on label "False" at bounding box center [848, 97] width 105 height 34
click at [815, 102] on input "False" at bounding box center [809, 97] width 11 height 9
radio input "true"
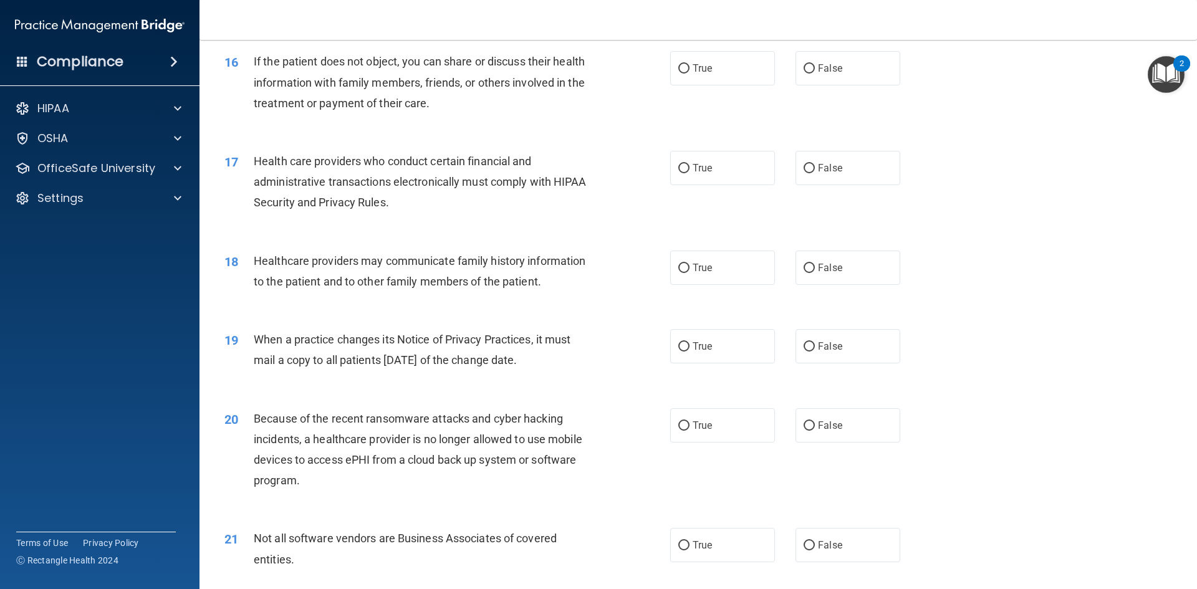
scroll to position [1460, 0]
click at [812, 72] on input "False" at bounding box center [809, 66] width 11 height 9
radio input "true"
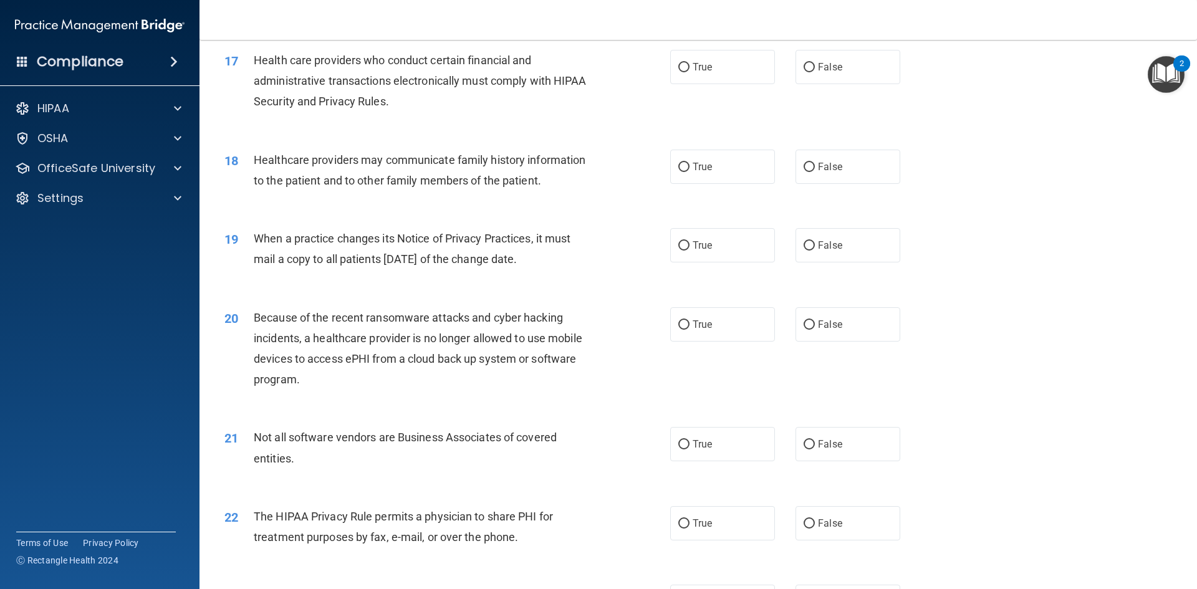
scroll to position [1561, 0]
click at [722, 74] on label "True" at bounding box center [722, 65] width 105 height 34
click at [690, 70] on input "True" at bounding box center [683, 65] width 11 height 9
radio input "true"
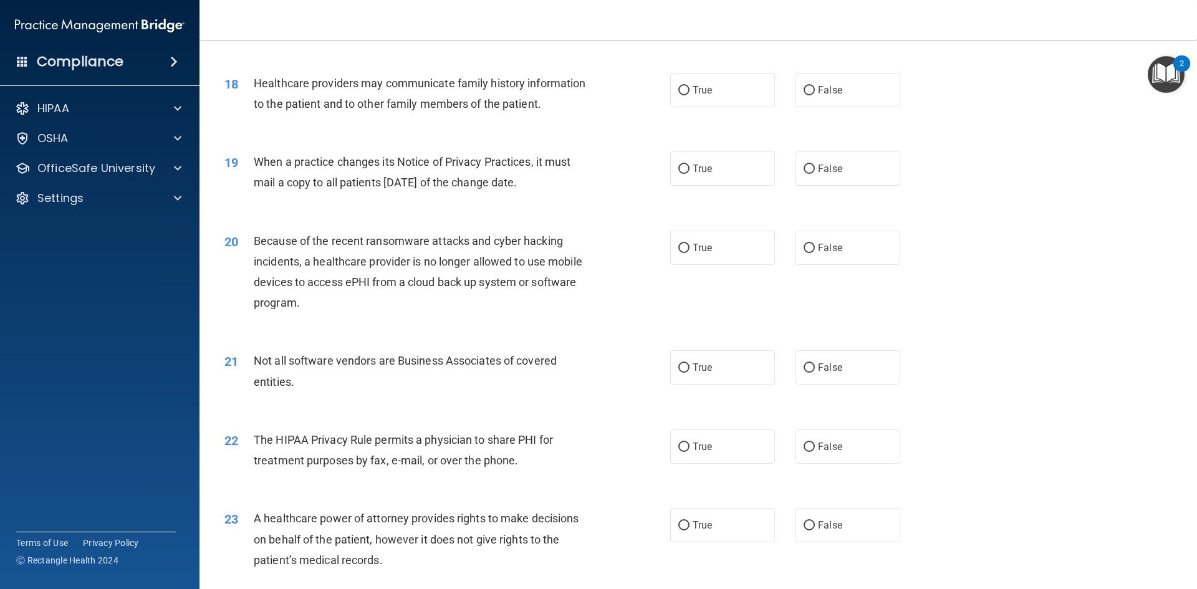
scroll to position [1642, 0]
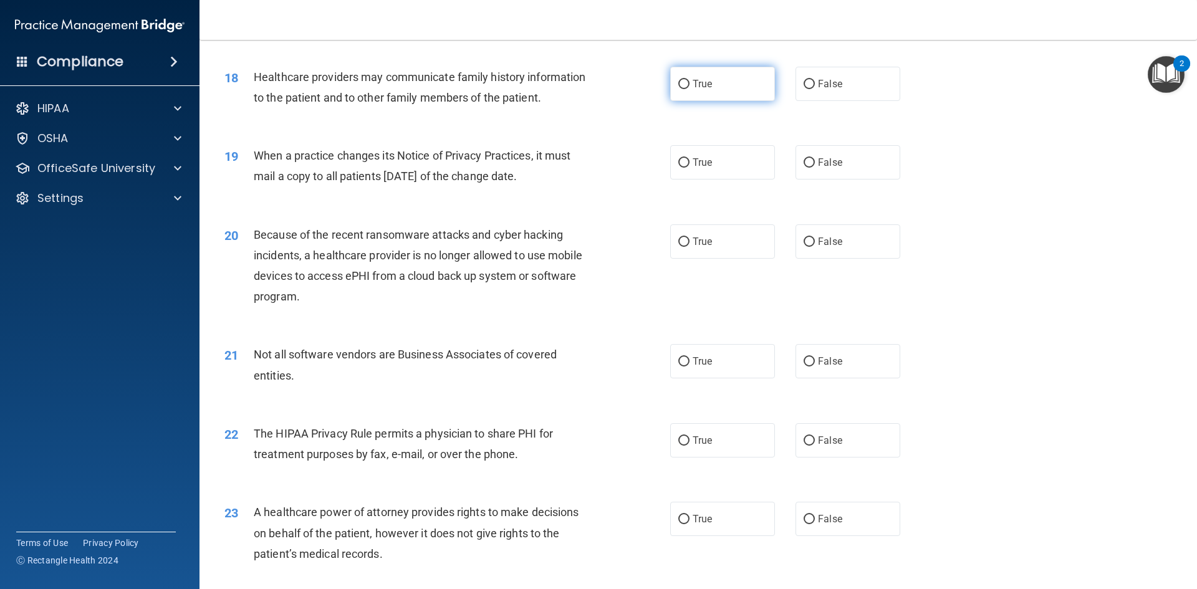
click at [751, 95] on label "True" at bounding box center [722, 84] width 105 height 34
click at [690, 89] on input "True" at bounding box center [683, 84] width 11 height 9
radio input "true"
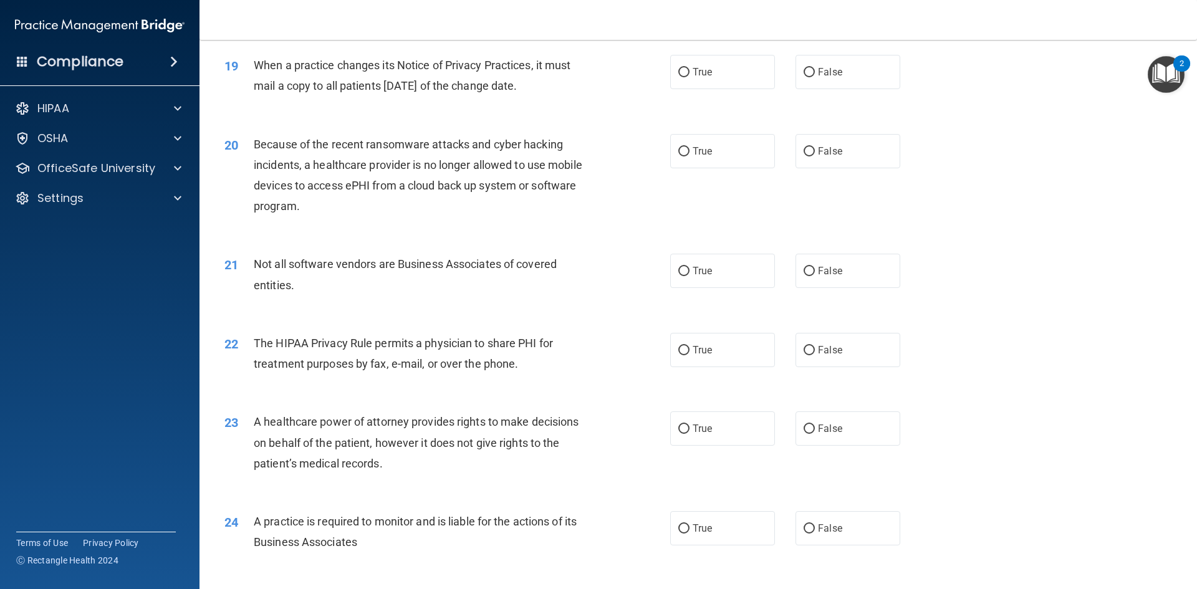
scroll to position [1734, 0]
click at [738, 78] on label "True" at bounding box center [722, 70] width 105 height 34
click at [690, 75] on input "True" at bounding box center [683, 70] width 11 height 9
radio input "true"
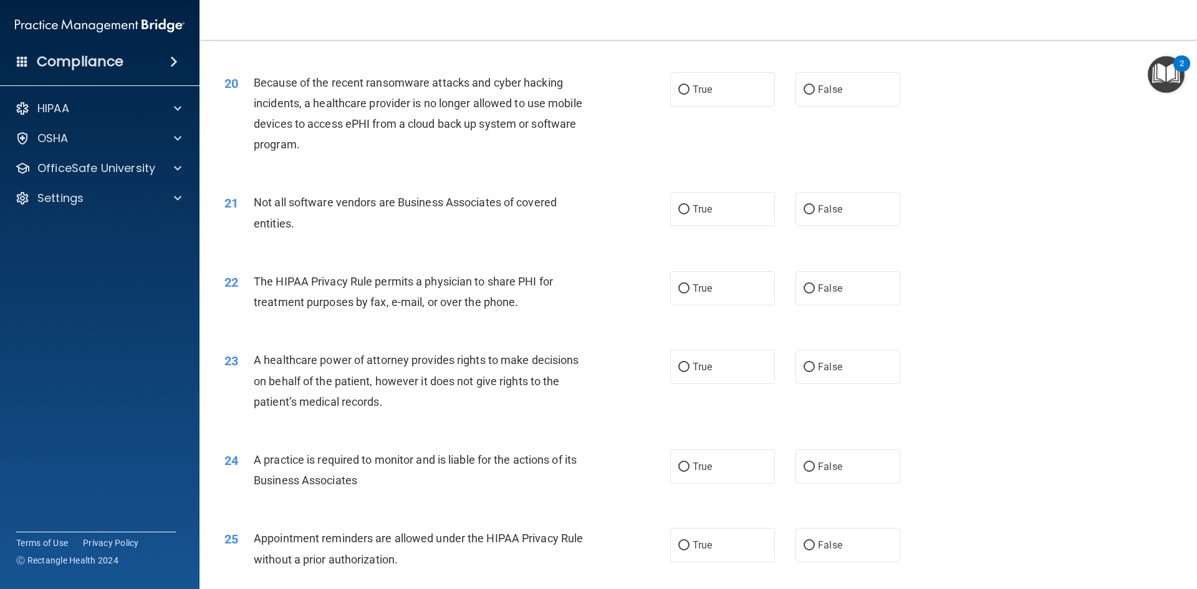
scroll to position [1801, 0]
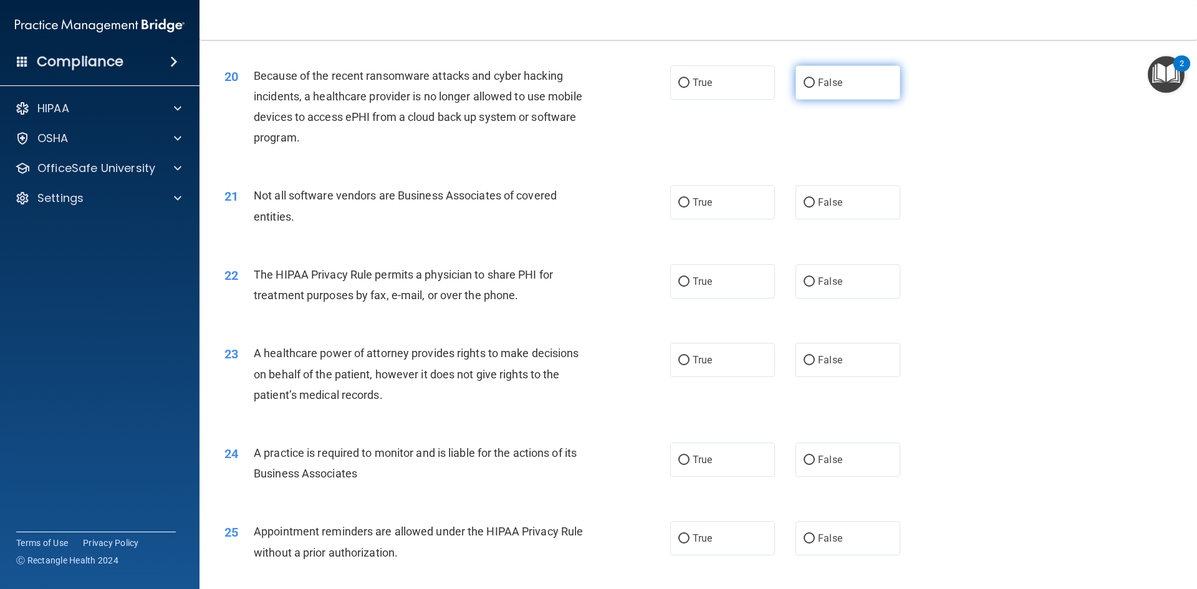
click at [806, 89] on label "False" at bounding box center [848, 82] width 105 height 34
click at [806, 88] on input "False" at bounding box center [809, 83] width 11 height 9
radio input "true"
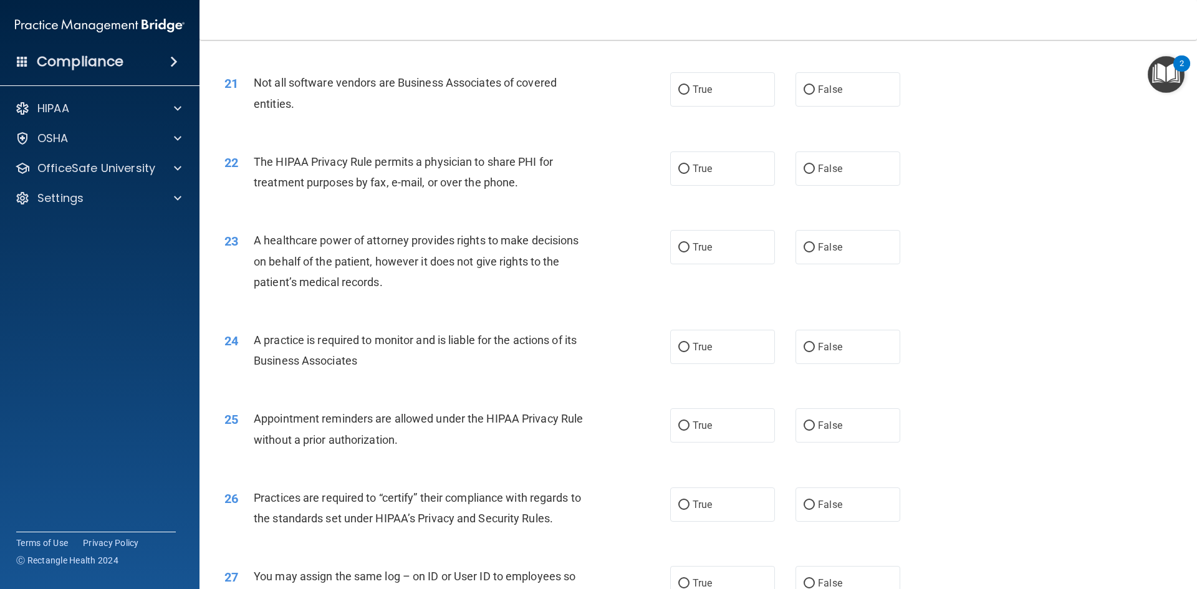
scroll to position [1915, 0]
click at [761, 80] on label "True" at bounding box center [722, 88] width 105 height 34
click at [690, 84] on input "True" at bounding box center [683, 88] width 11 height 9
radio input "true"
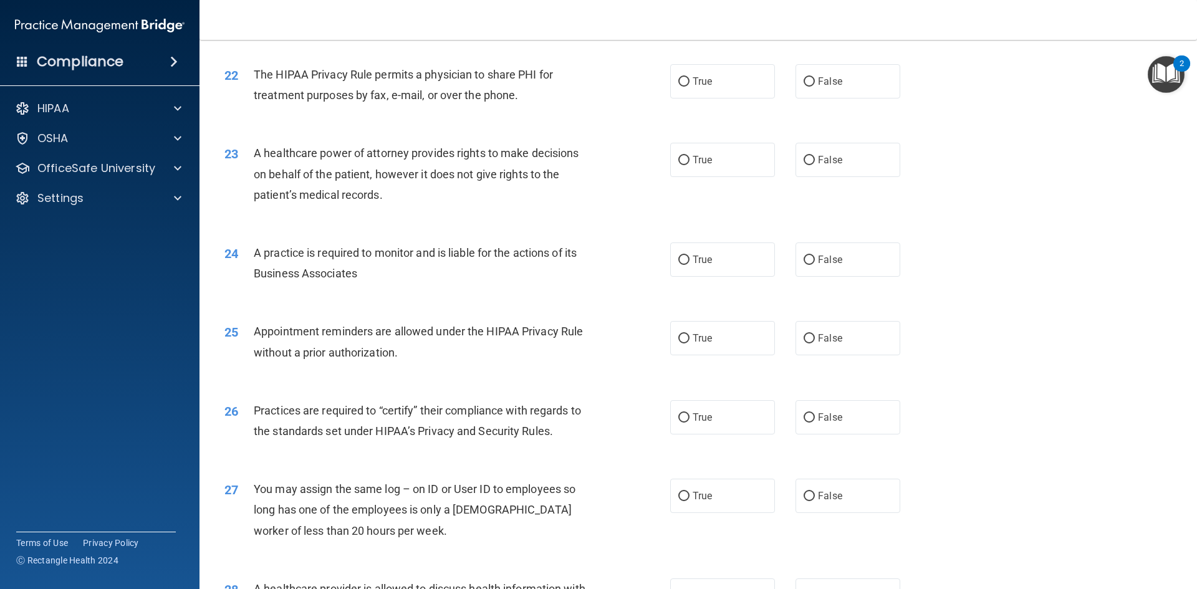
scroll to position [2004, 0]
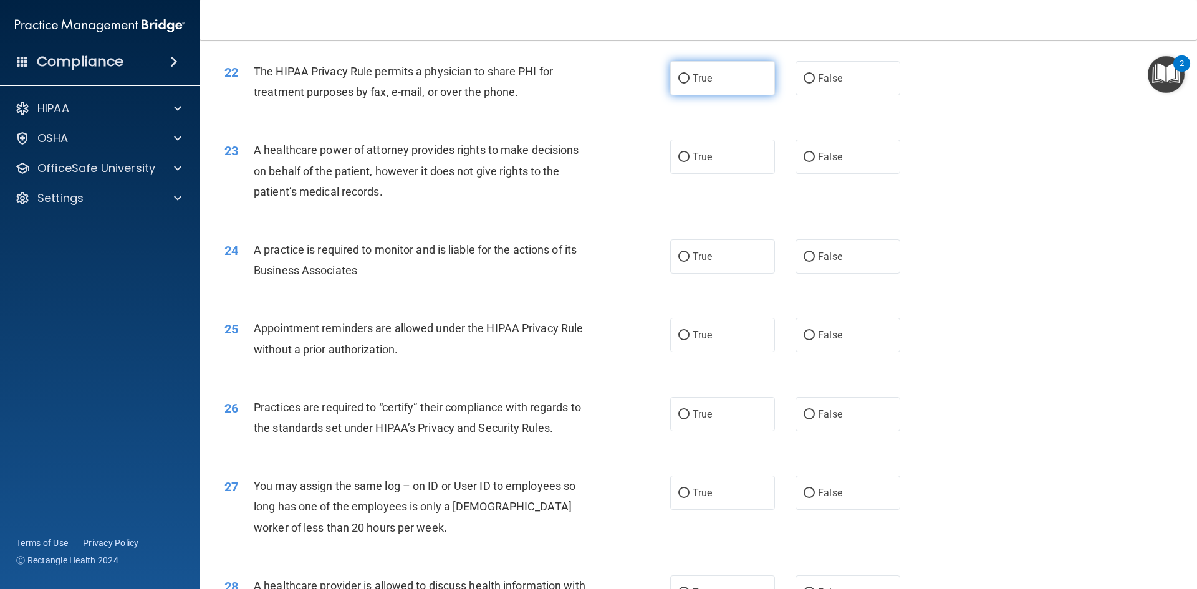
click at [704, 85] on label "True" at bounding box center [722, 78] width 105 height 34
click at [690, 84] on input "True" at bounding box center [683, 78] width 11 height 9
radio input "true"
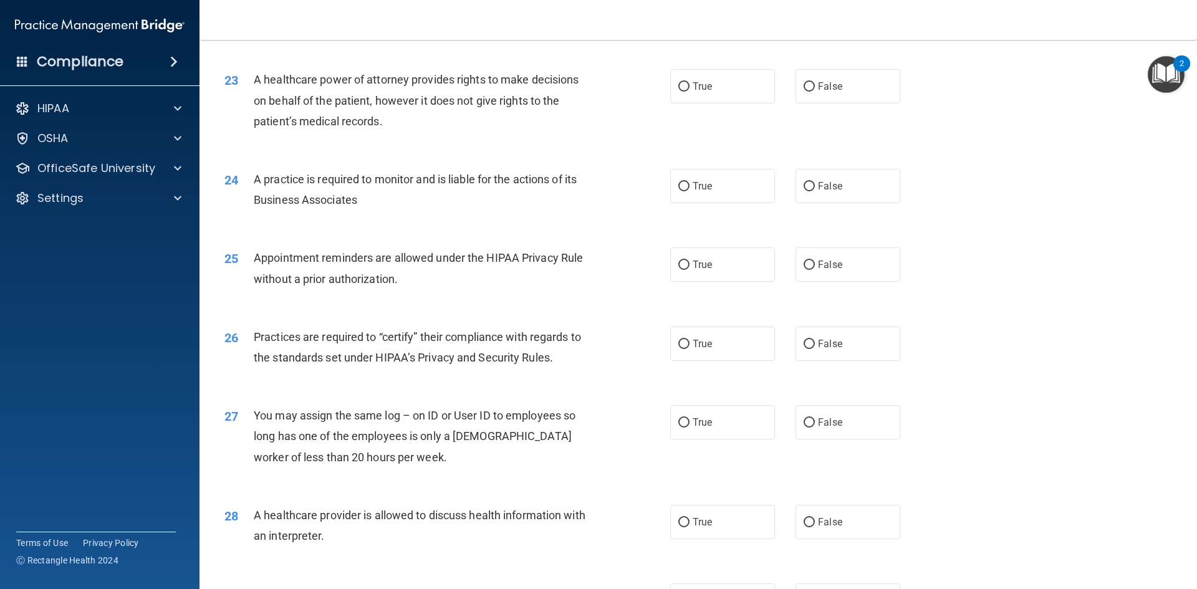
scroll to position [2083, 0]
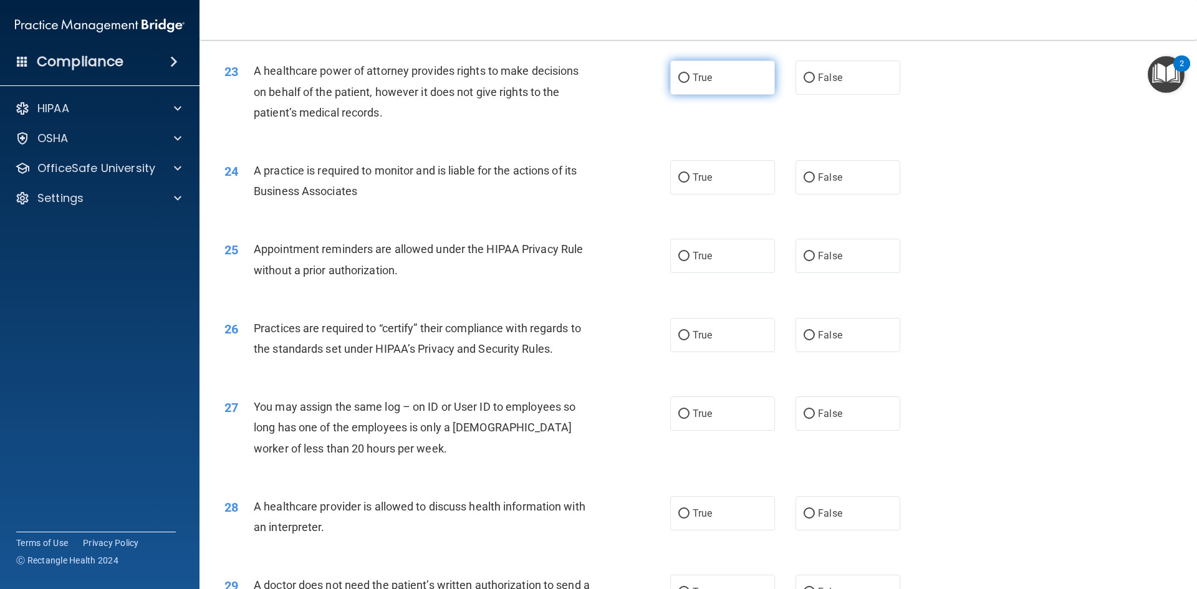
click at [713, 90] on label "True" at bounding box center [722, 77] width 105 height 34
click at [690, 83] on input "True" at bounding box center [683, 78] width 11 height 9
radio input "true"
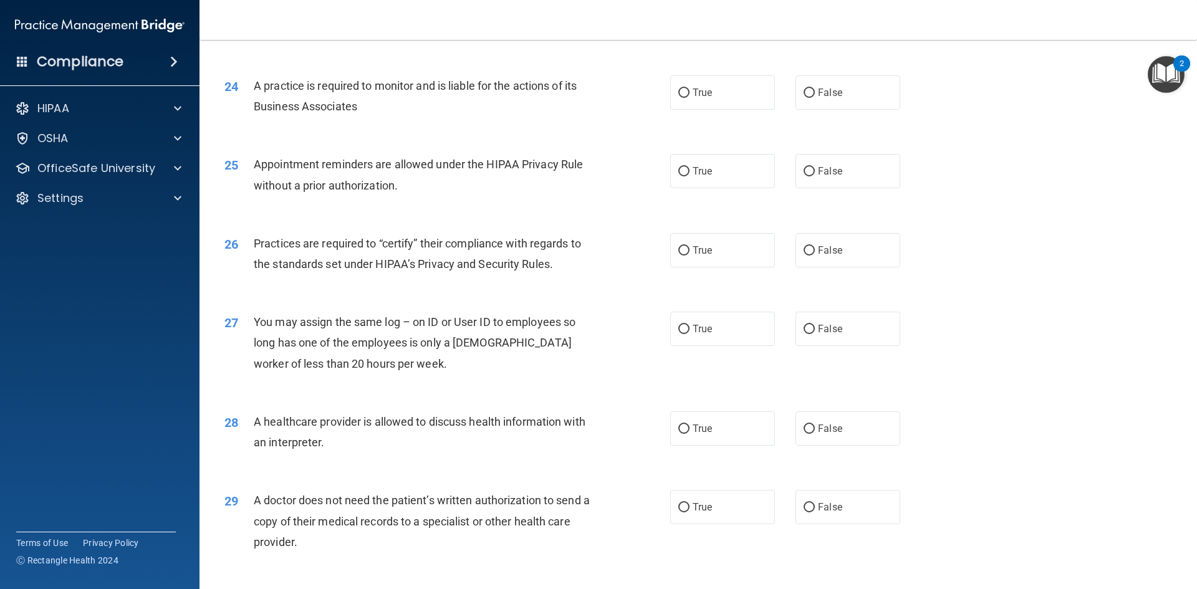
scroll to position [2168, 0]
click at [705, 104] on label "True" at bounding box center [722, 93] width 105 height 34
click at [690, 99] on input "True" at bounding box center [683, 93] width 11 height 9
radio input "true"
click at [849, 102] on label "False" at bounding box center [848, 93] width 105 height 34
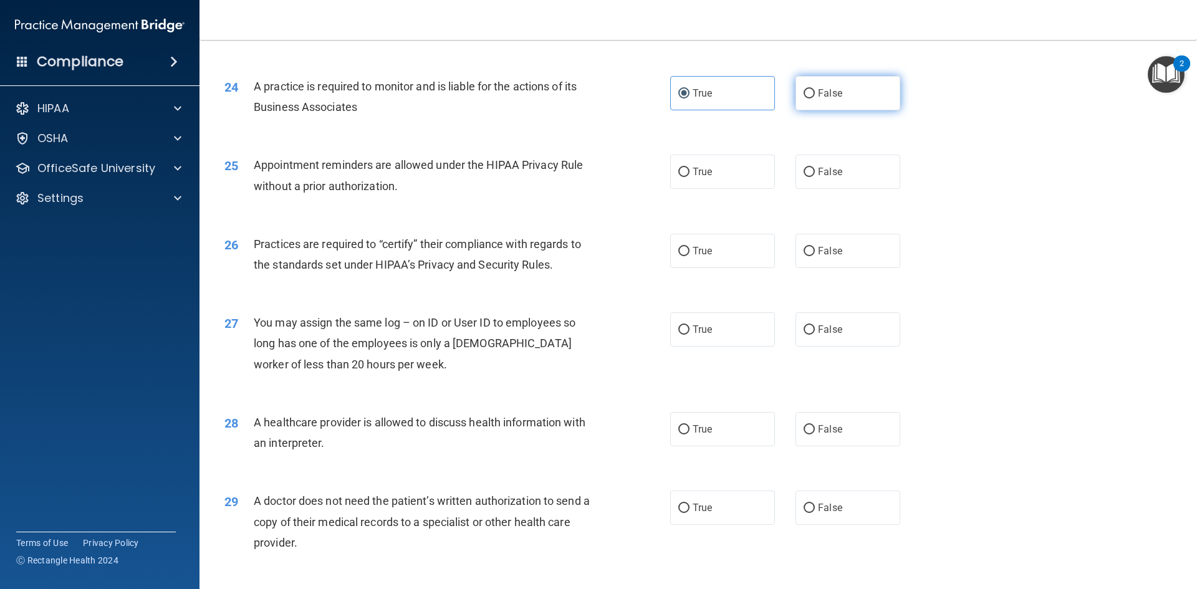
click at [815, 99] on input "False" at bounding box center [809, 93] width 11 height 9
radio input "true"
radio input "false"
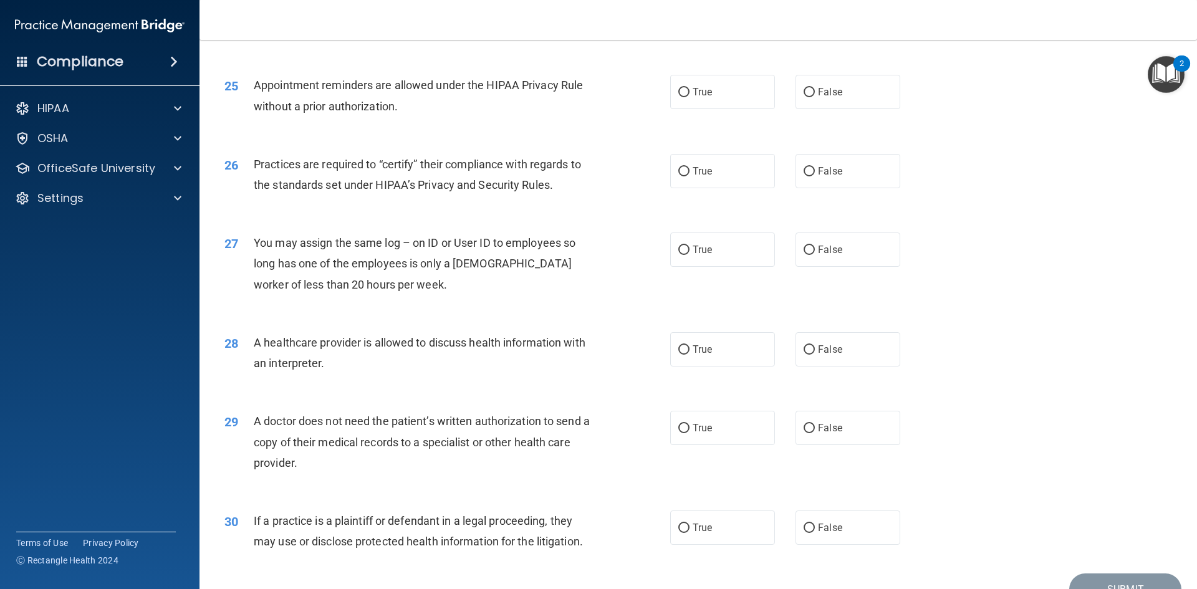
scroll to position [2252, 0]
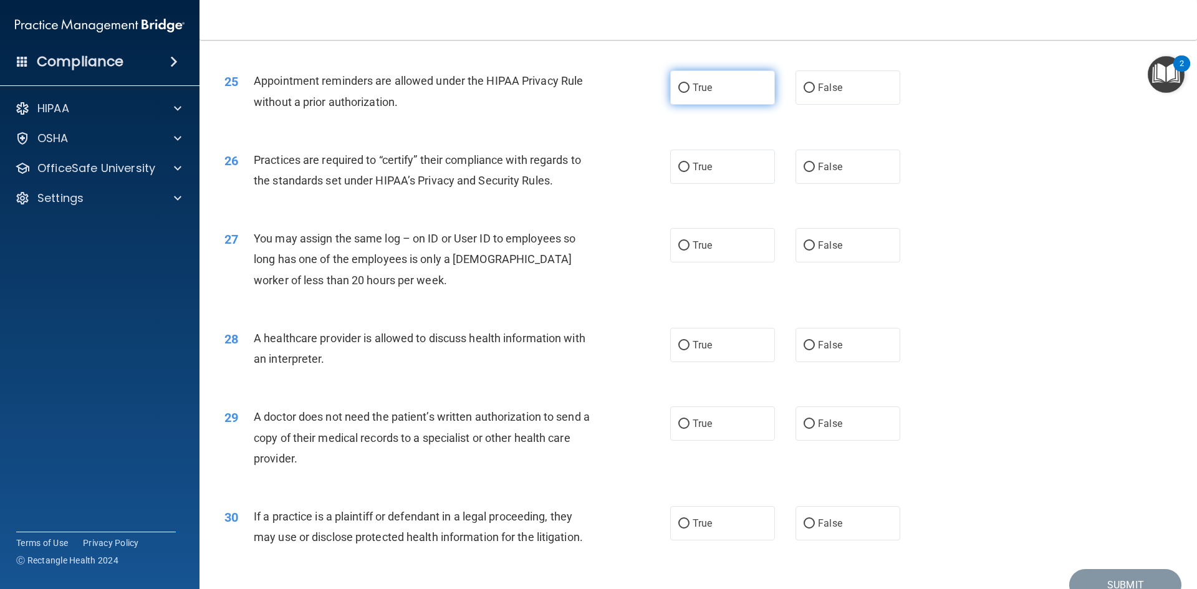
click at [722, 99] on label "True" at bounding box center [722, 87] width 105 height 34
click at [690, 93] on input "True" at bounding box center [683, 88] width 11 height 9
radio input "true"
click at [733, 156] on label "True" at bounding box center [722, 167] width 105 height 34
click at [690, 163] on input "True" at bounding box center [683, 167] width 11 height 9
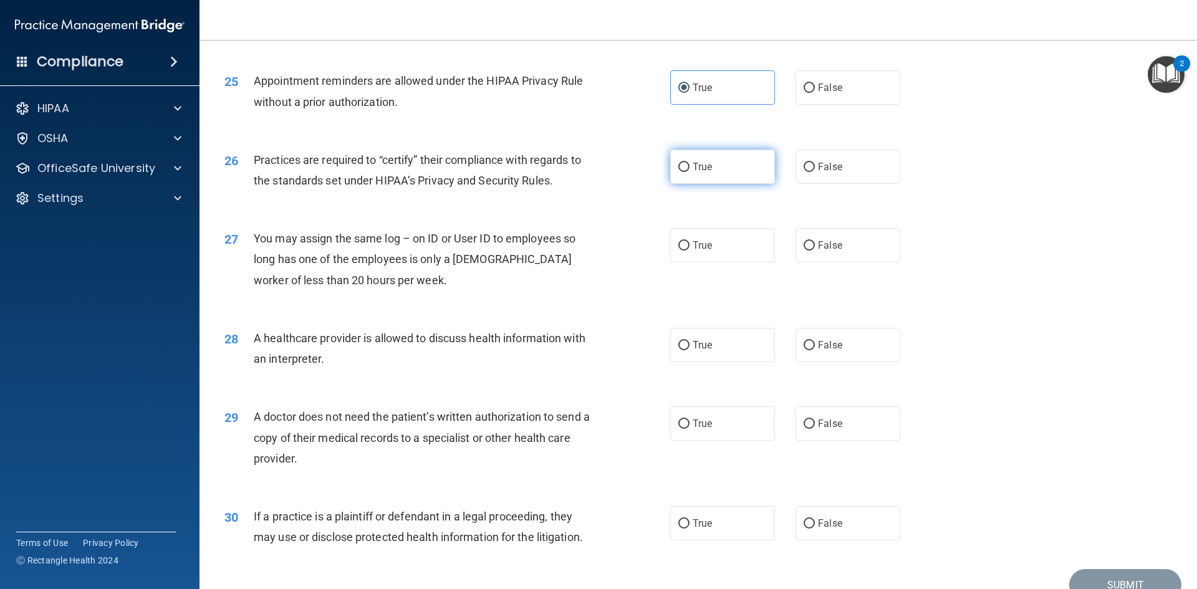
radio input "true"
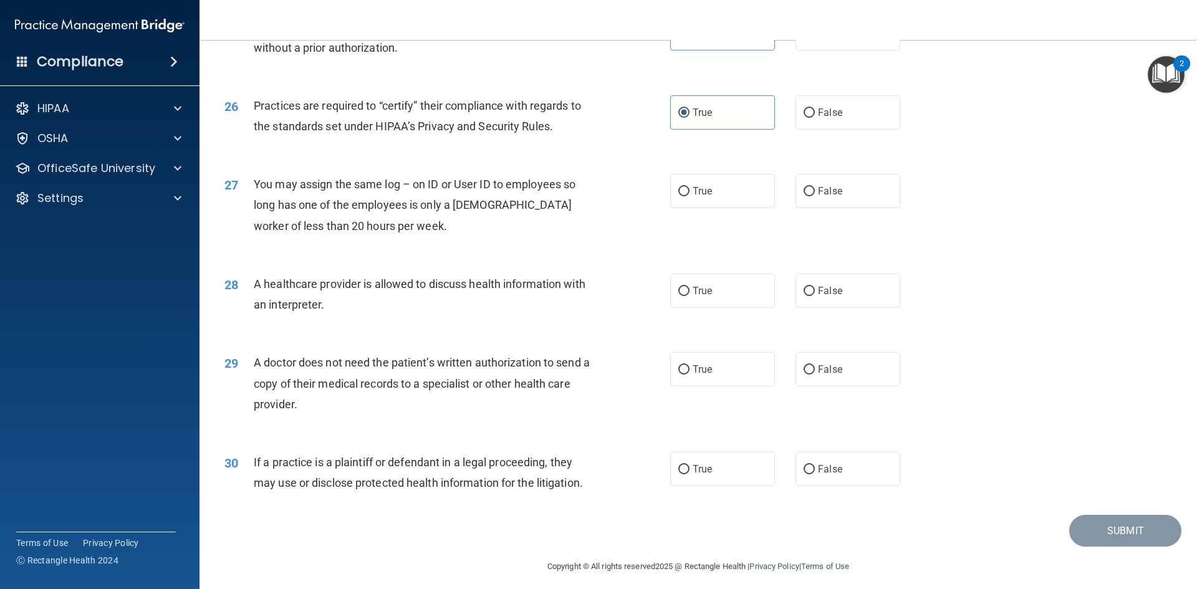
scroll to position [2314, 0]
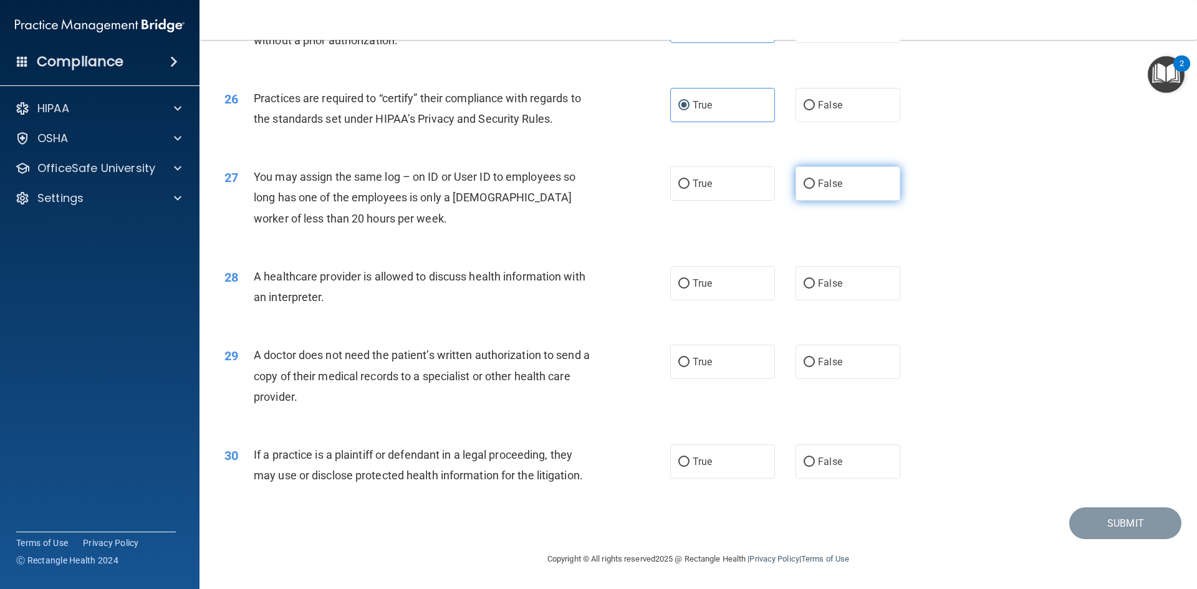
click at [842, 185] on label "False" at bounding box center [848, 184] width 105 height 34
click at [815, 185] on input "False" at bounding box center [809, 184] width 11 height 9
radio input "true"
click at [701, 285] on span "True" at bounding box center [702, 284] width 19 height 12
click at [690, 285] on input "True" at bounding box center [683, 283] width 11 height 9
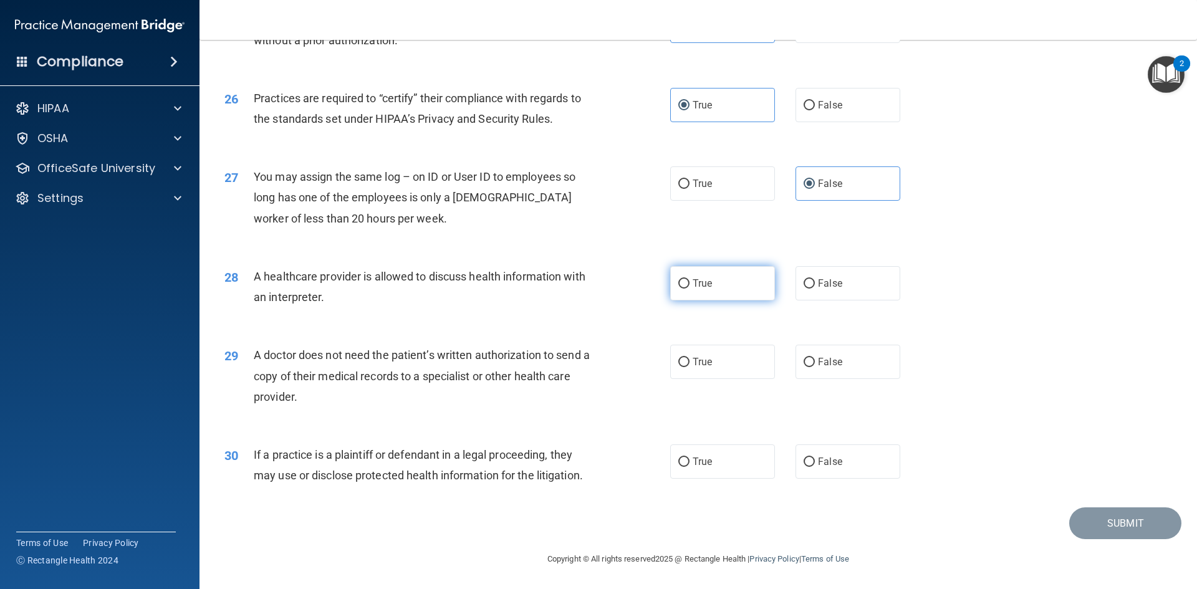
radio input "true"
click at [788, 370] on div "True False" at bounding box center [795, 362] width 251 height 34
click at [810, 364] on input "False" at bounding box center [809, 362] width 11 height 9
radio input "true"
click at [687, 471] on label "True" at bounding box center [722, 462] width 105 height 34
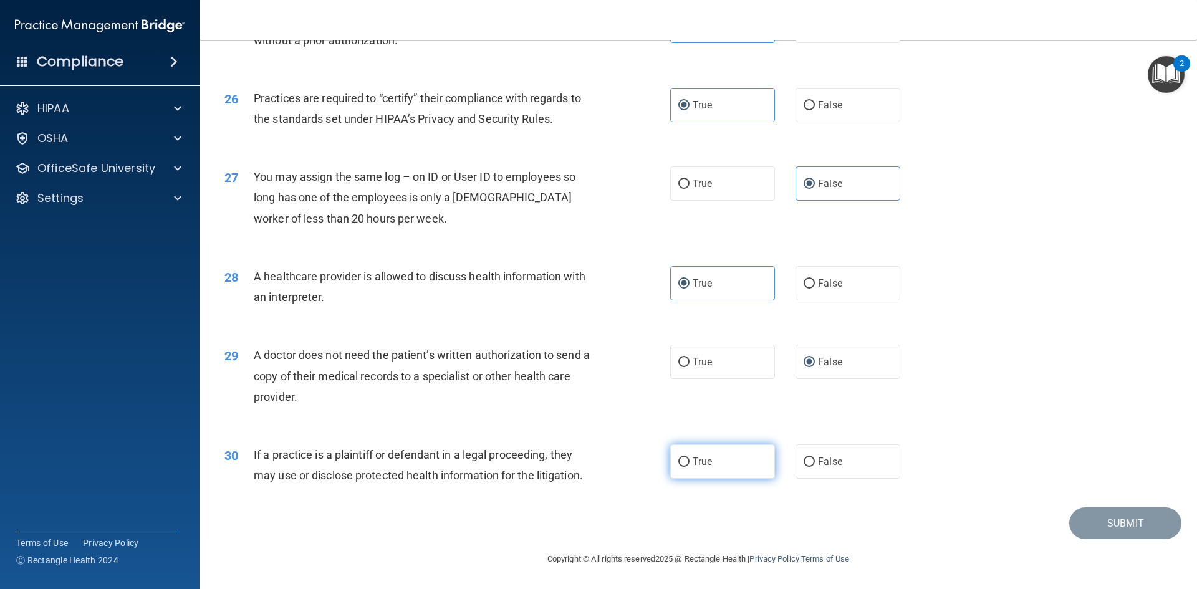
click at [687, 467] on input "True" at bounding box center [683, 462] width 11 height 9
radio input "true"
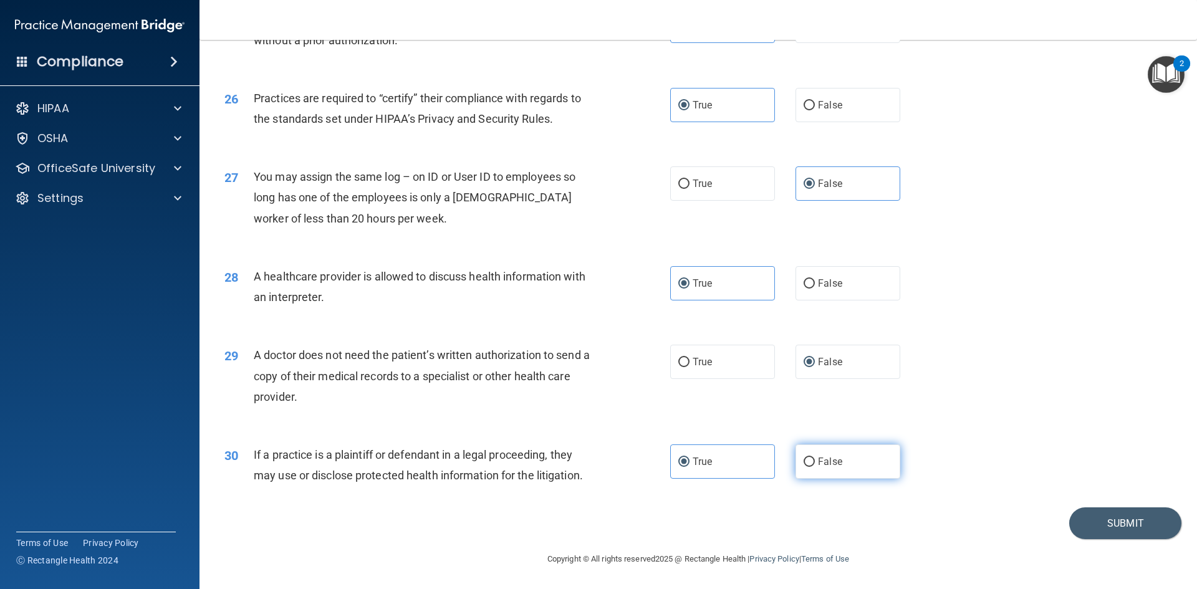
click at [856, 465] on label "False" at bounding box center [848, 462] width 105 height 34
click at [815, 465] on input "False" at bounding box center [809, 462] width 11 height 9
radio input "true"
radio input "false"
click at [1091, 521] on button "Submit" at bounding box center [1125, 524] width 112 height 32
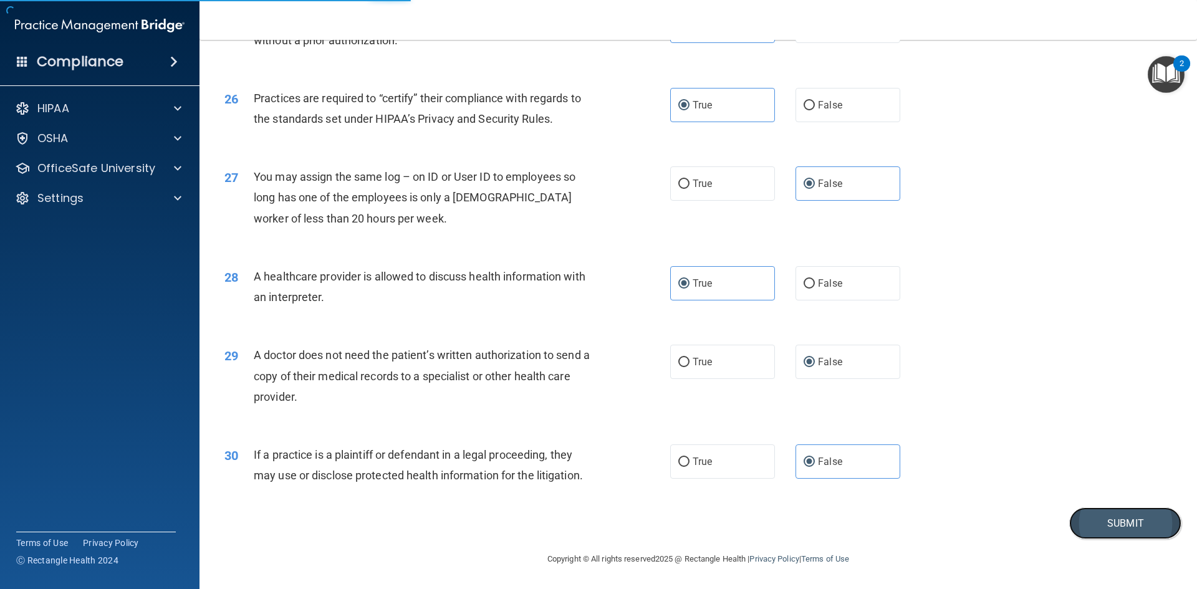
click at [1119, 524] on button "Submit" at bounding box center [1125, 524] width 112 height 32
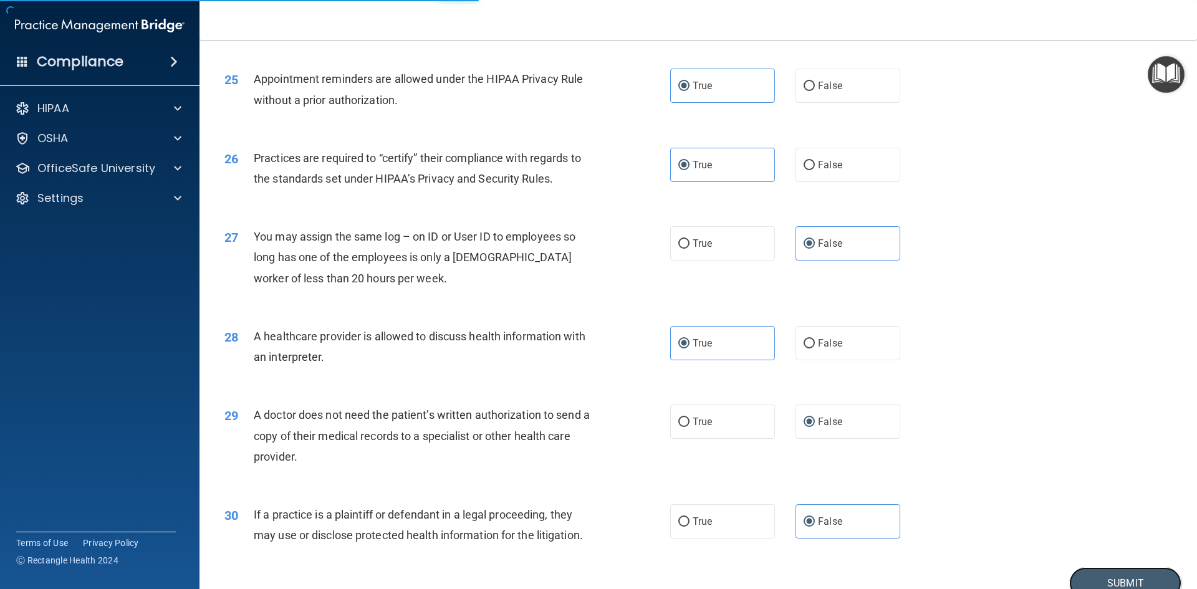
scroll to position [2262, 0]
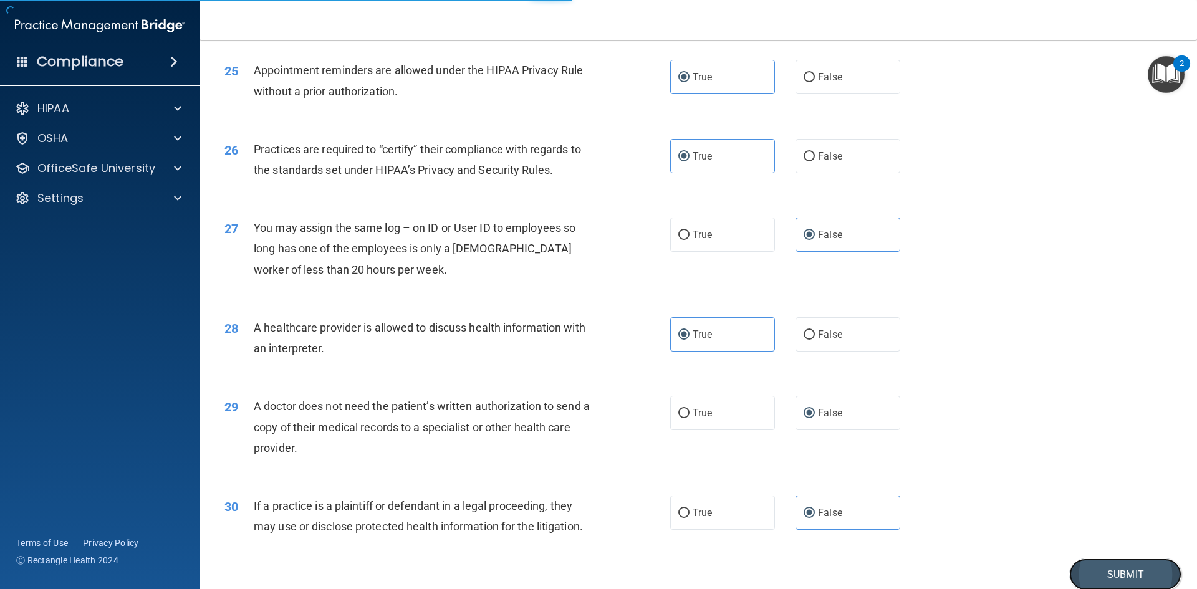
click at [1126, 577] on button "Submit" at bounding box center [1125, 575] width 112 height 32
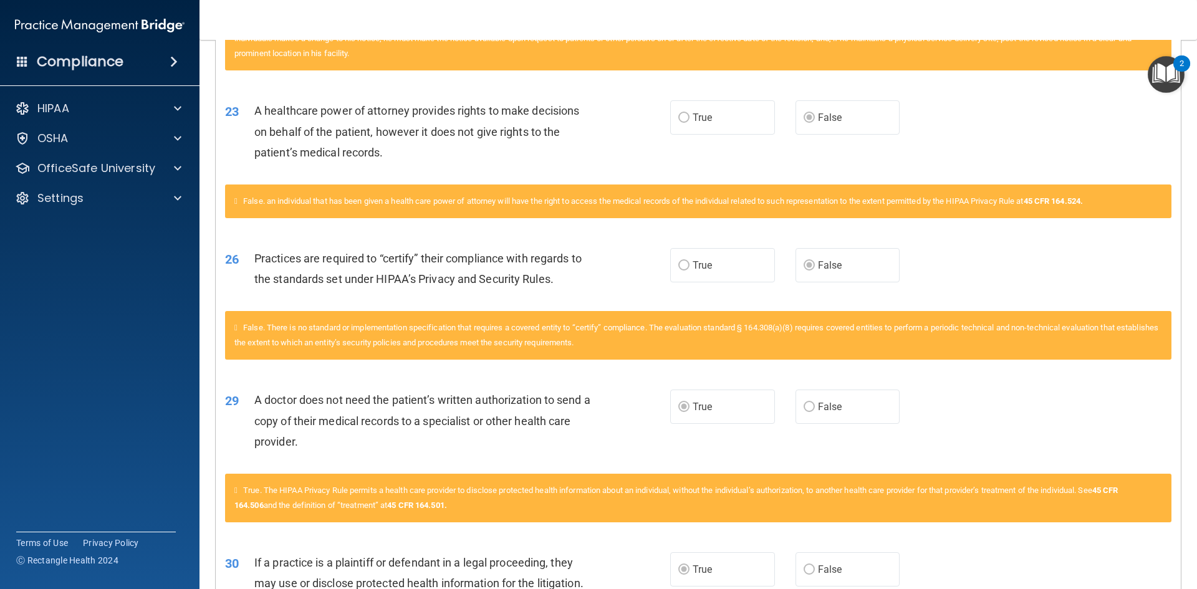
scroll to position [2399, 0]
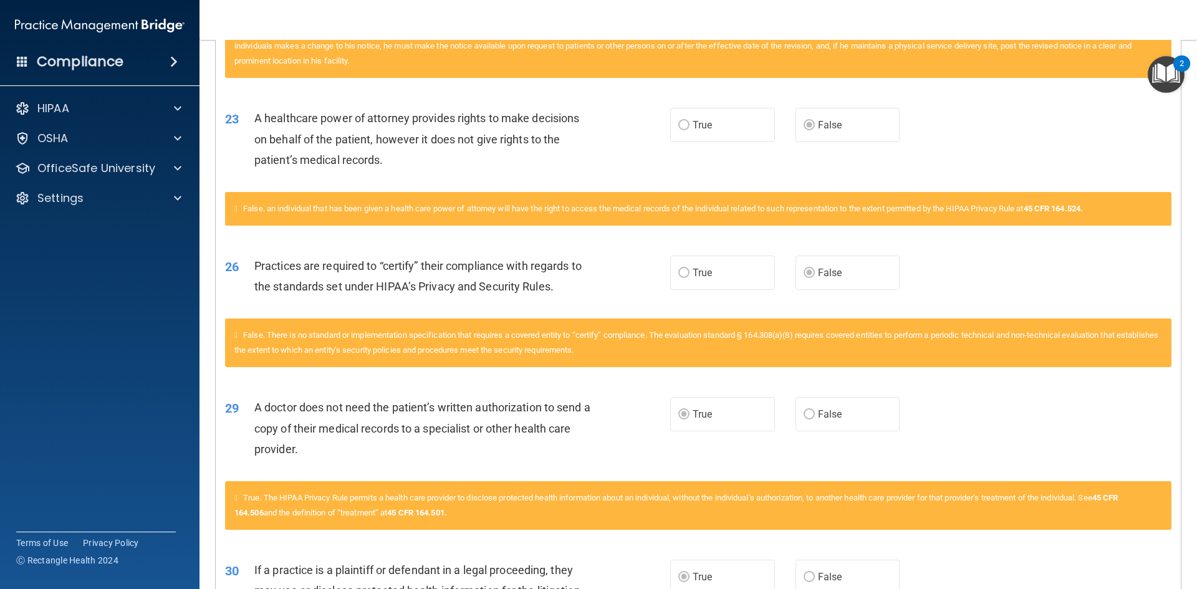
click at [710, 264] on label "True" at bounding box center [722, 273] width 105 height 34
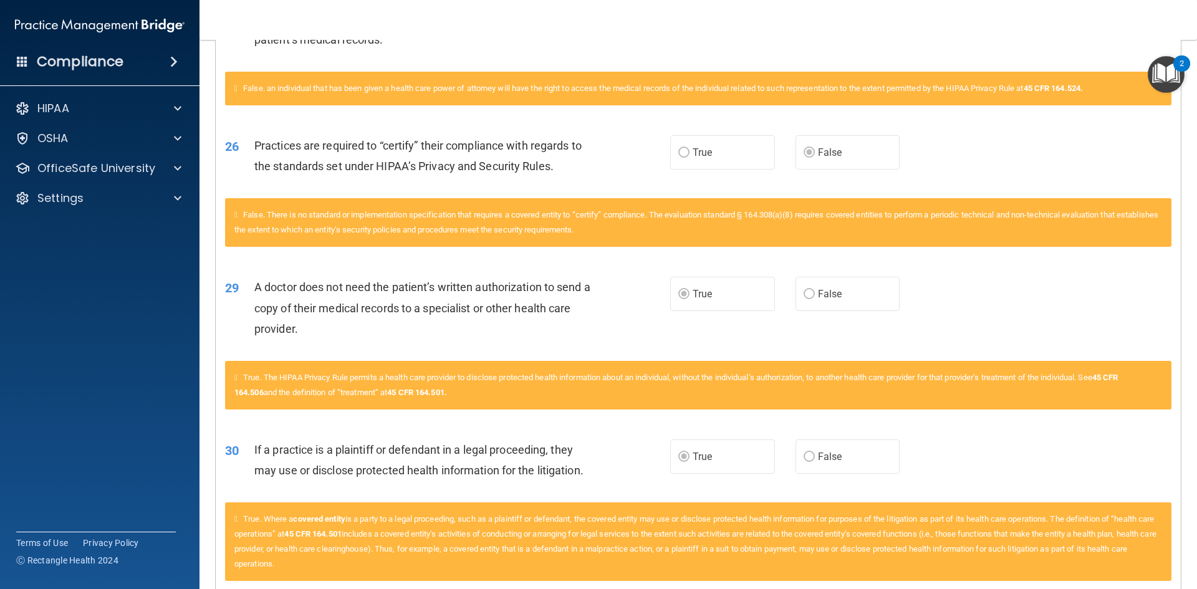
scroll to position [0, 0]
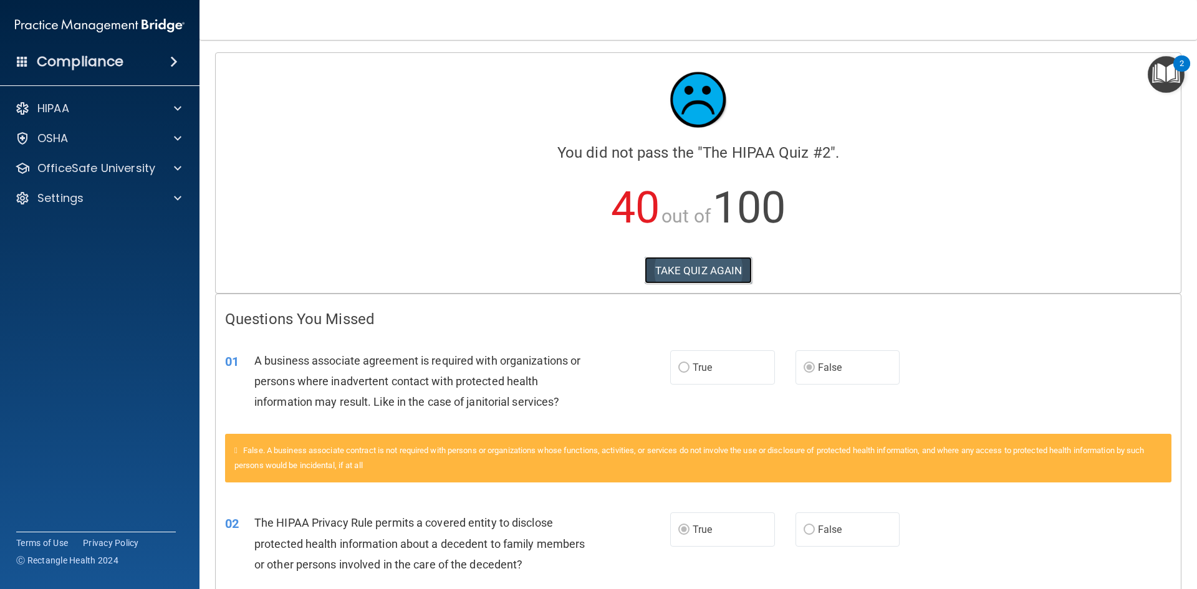
click at [672, 276] on button "TAKE QUIZ AGAIN" at bounding box center [699, 270] width 108 height 27
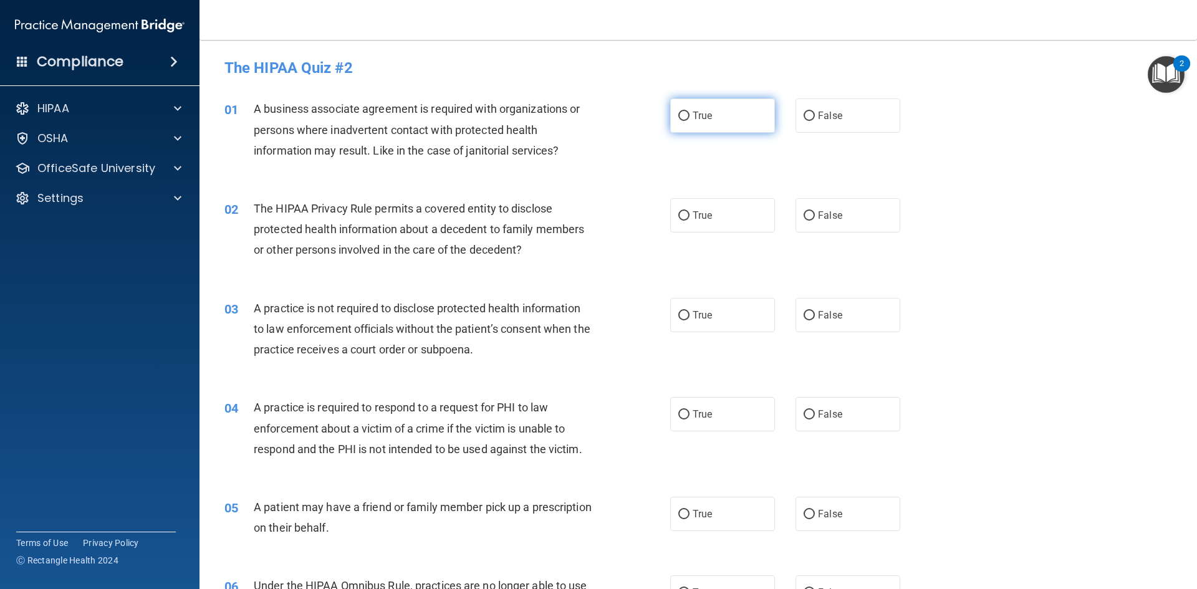
click at [690, 108] on label "True" at bounding box center [722, 116] width 105 height 34
click at [690, 112] on input "True" at bounding box center [683, 116] width 11 height 9
radio input "true"
click at [850, 217] on label "False" at bounding box center [848, 215] width 105 height 34
click at [815, 217] on input "False" at bounding box center [809, 215] width 11 height 9
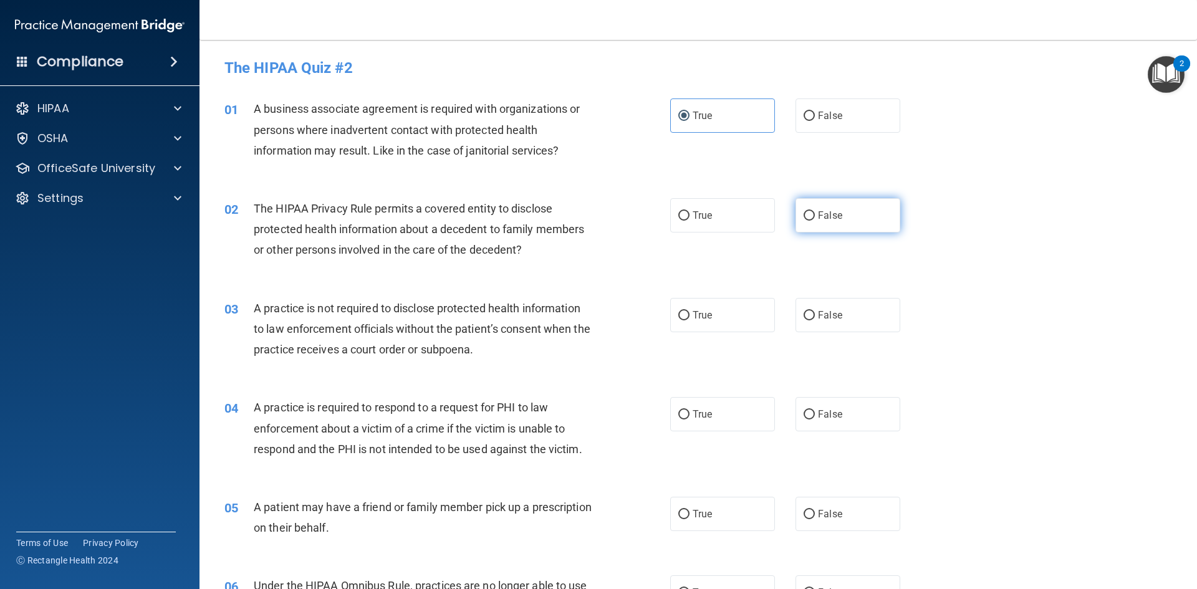
radio input "true"
click at [731, 317] on label "True" at bounding box center [722, 315] width 105 height 34
click at [690, 317] on input "True" at bounding box center [683, 315] width 11 height 9
radio input "true"
click at [816, 411] on label "False" at bounding box center [848, 414] width 105 height 34
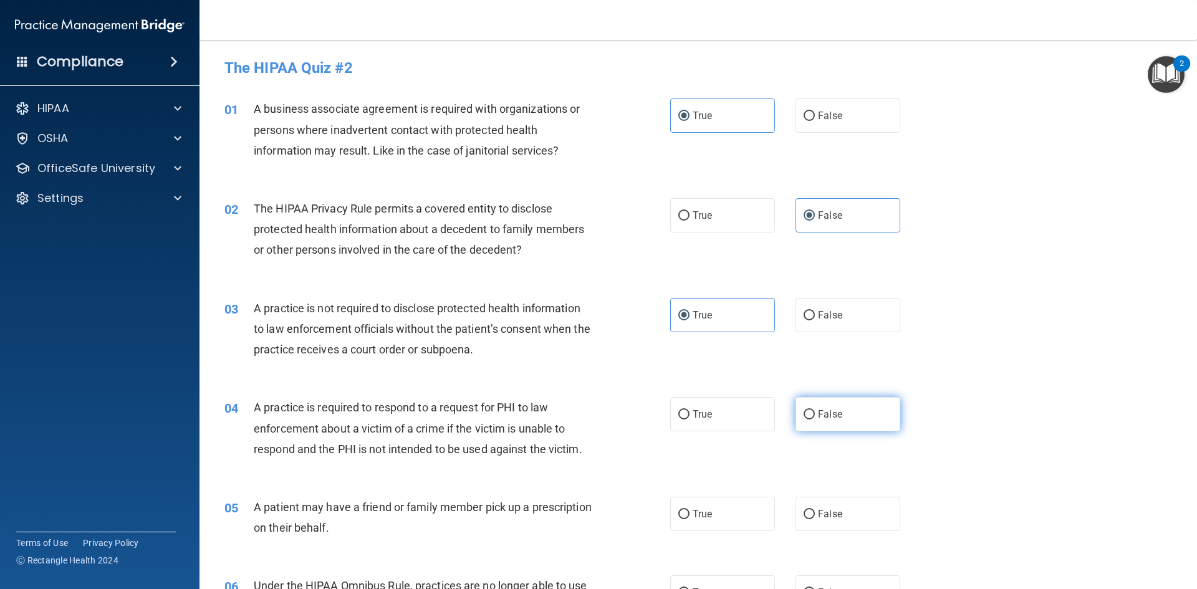
click at [815, 411] on input "False" at bounding box center [809, 414] width 11 height 9
radio input "true"
click at [834, 514] on span "False" at bounding box center [830, 514] width 24 height 12
click at [815, 514] on input "False" at bounding box center [809, 514] width 11 height 9
radio input "true"
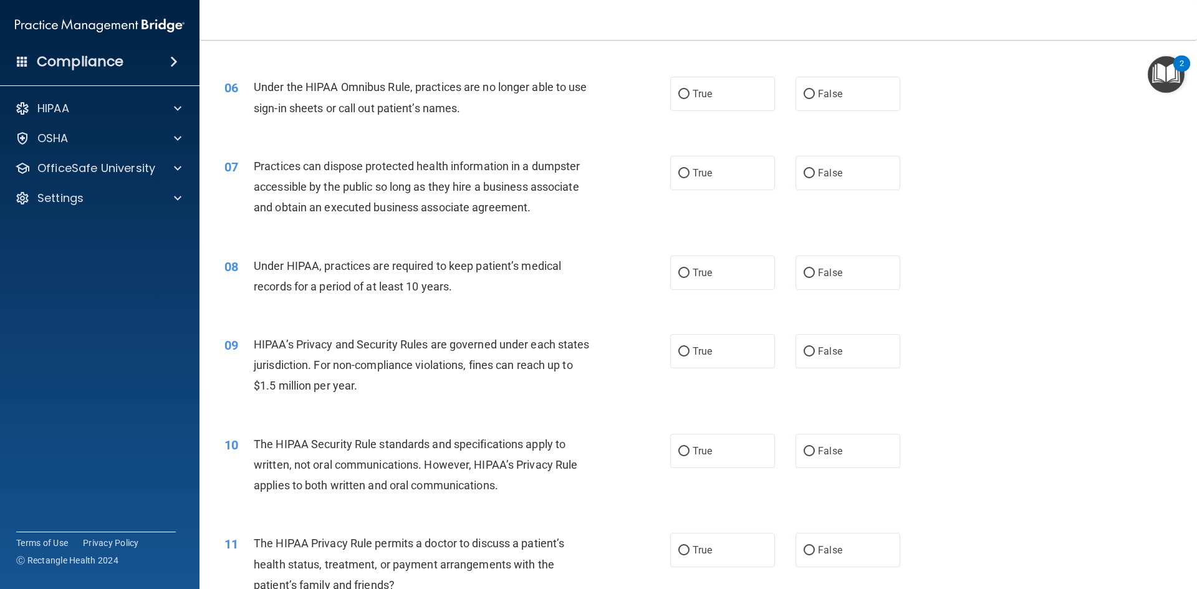
scroll to position [509, 0]
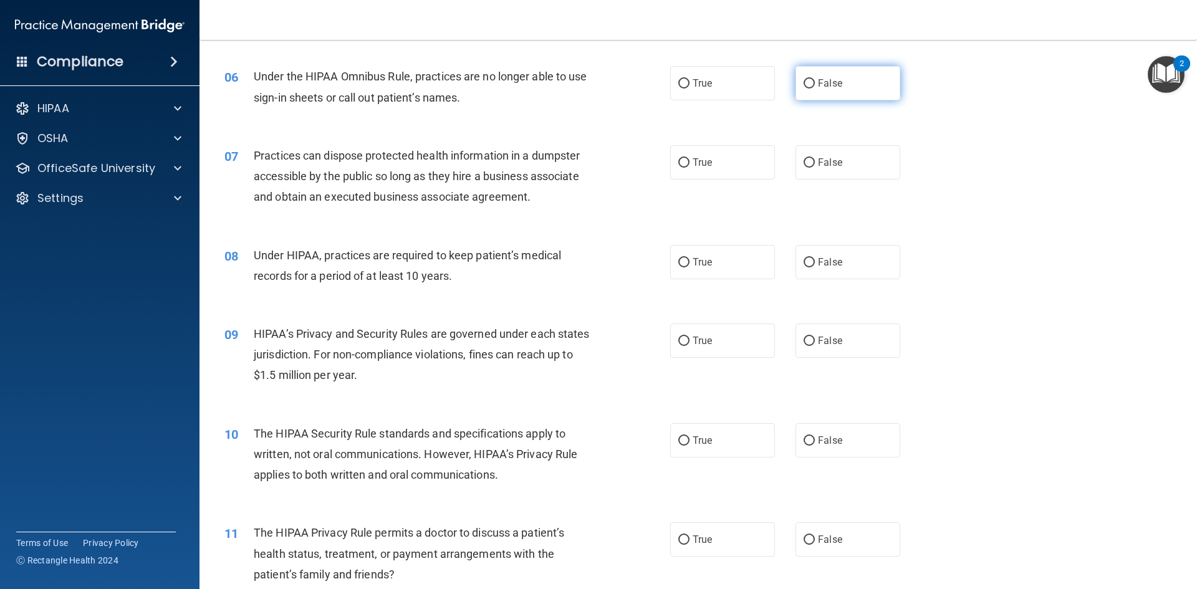
click at [826, 95] on label "False" at bounding box center [848, 83] width 105 height 34
click at [815, 89] on input "False" at bounding box center [809, 83] width 11 height 9
radio input "true"
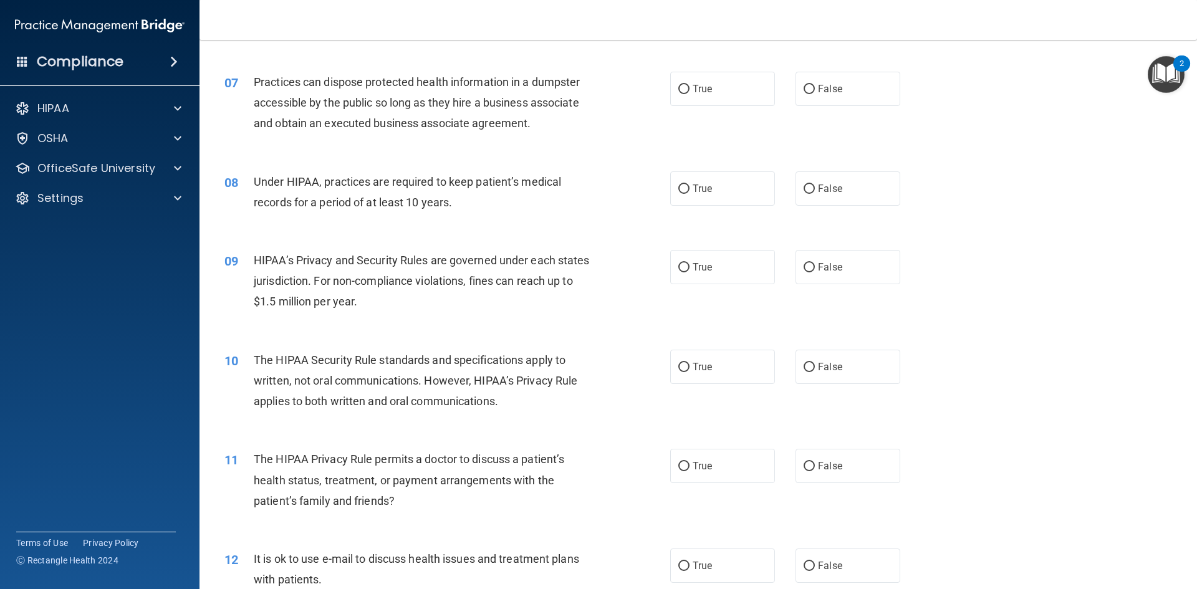
scroll to position [599, 0]
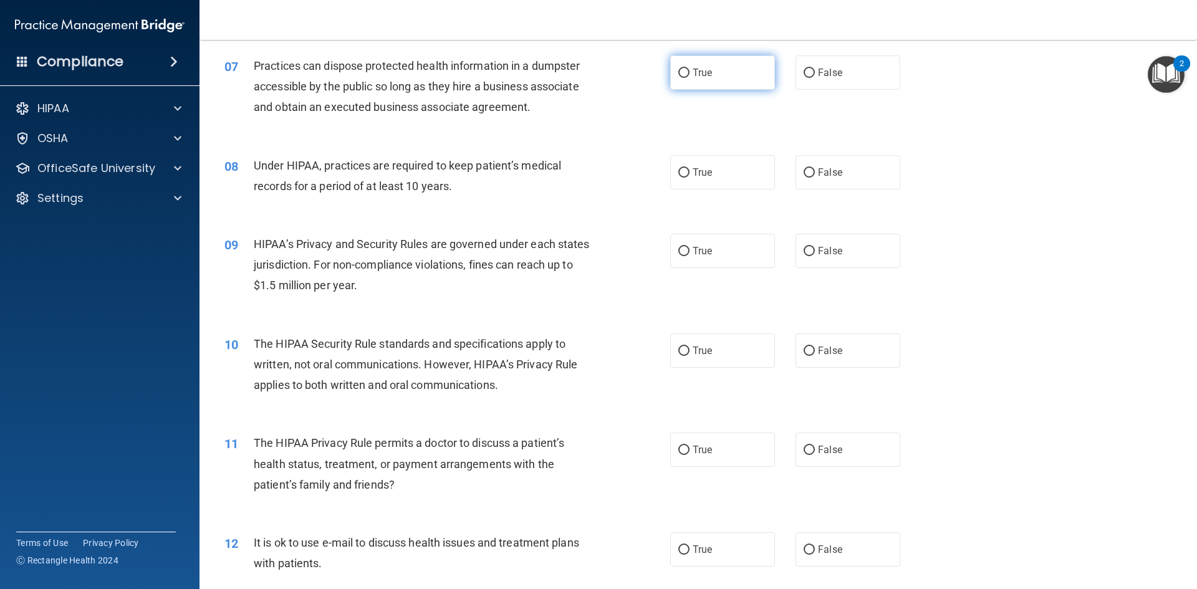
click at [717, 67] on label "True" at bounding box center [722, 73] width 105 height 34
click at [690, 69] on input "True" at bounding box center [683, 73] width 11 height 9
radio input "true"
click at [831, 77] on span "False" at bounding box center [830, 73] width 24 height 12
click at [815, 77] on input "False" at bounding box center [809, 73] width 11 height 9
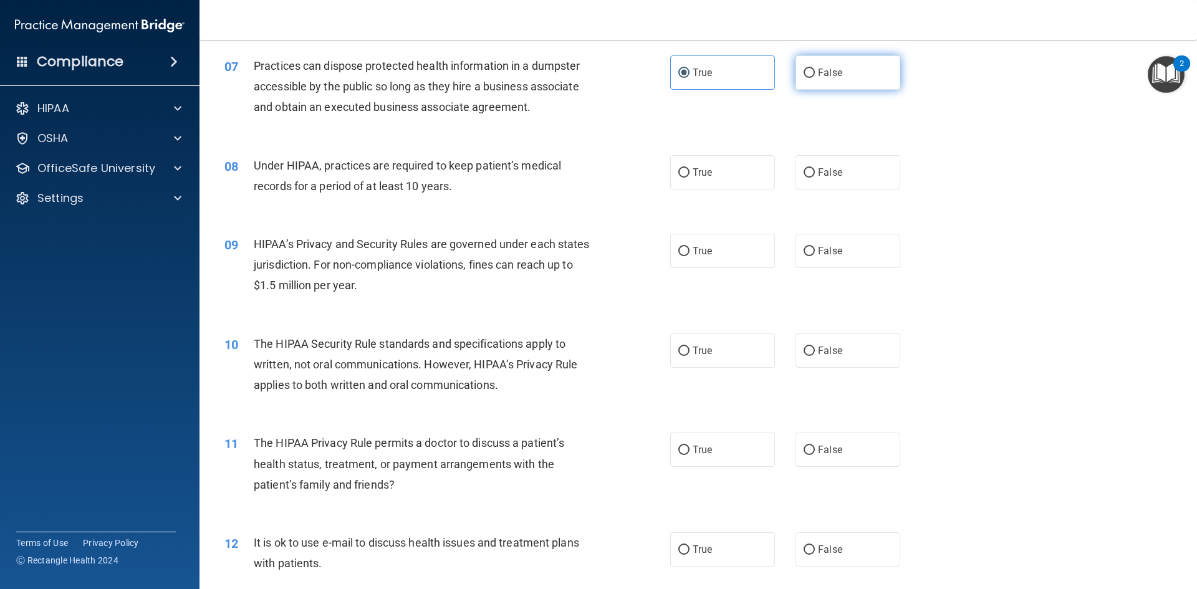
radio input "true"
radio input "false"
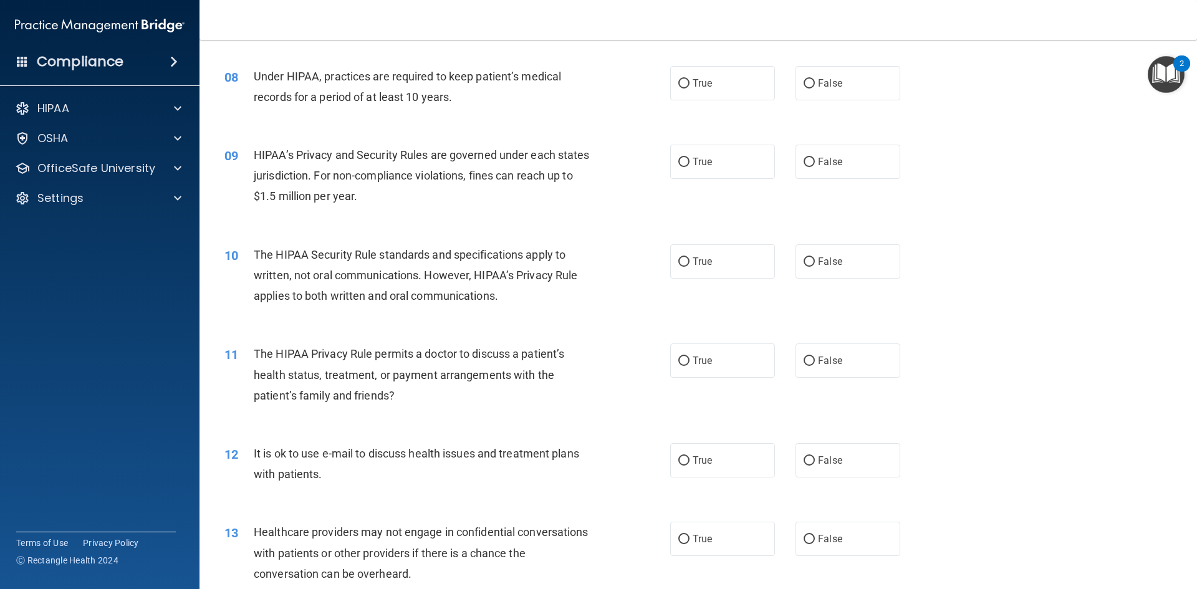
scroll to position [689, 0]
click at [759, 78] on label "True" at bounding box center [722, 82] width 105 height 34
click at [690, 79] on input "True" at bounding box center [683, 83] width 11 height 9
radio input "true"
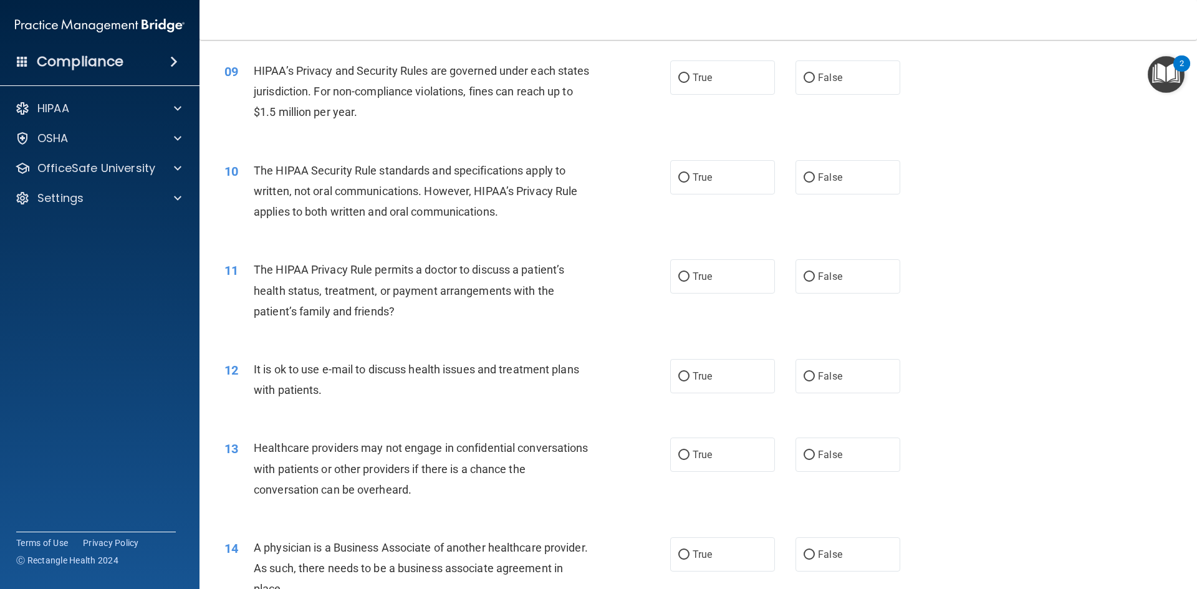
scroll to position [774, 0]
click at [811, 82] on label "False" at bounding box center [848, 76] width 105 height 34
click at [811, 82] on input "False" at bounding box center [809, 76] width 11 height 9
radio input "true"
click at [735, 170] on label "True" at bounding box center [722, 176] width 105 height 34
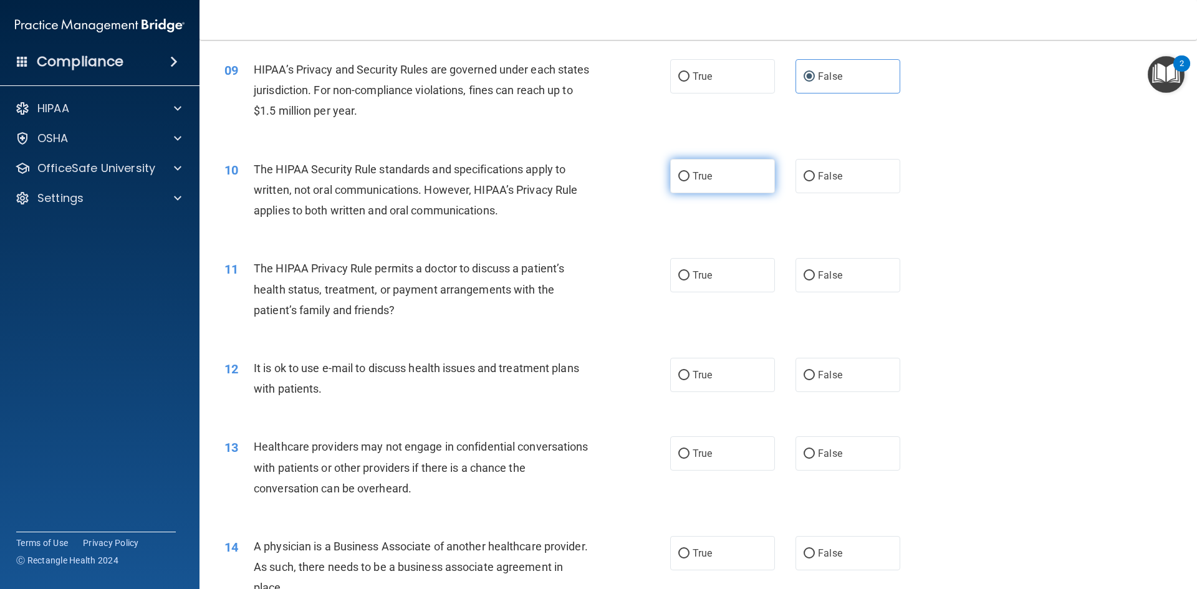
click at [690, 172] on input "True" at bounding box center [683, 176] width 11 height 9
radio input "true"
click at [842, 285] on label "False" at bounding box center [848, 275] width 105 height 34
click at [815, 281] on input "False" at bounding box center [809, 275] width 11 height 9
radio input "true"
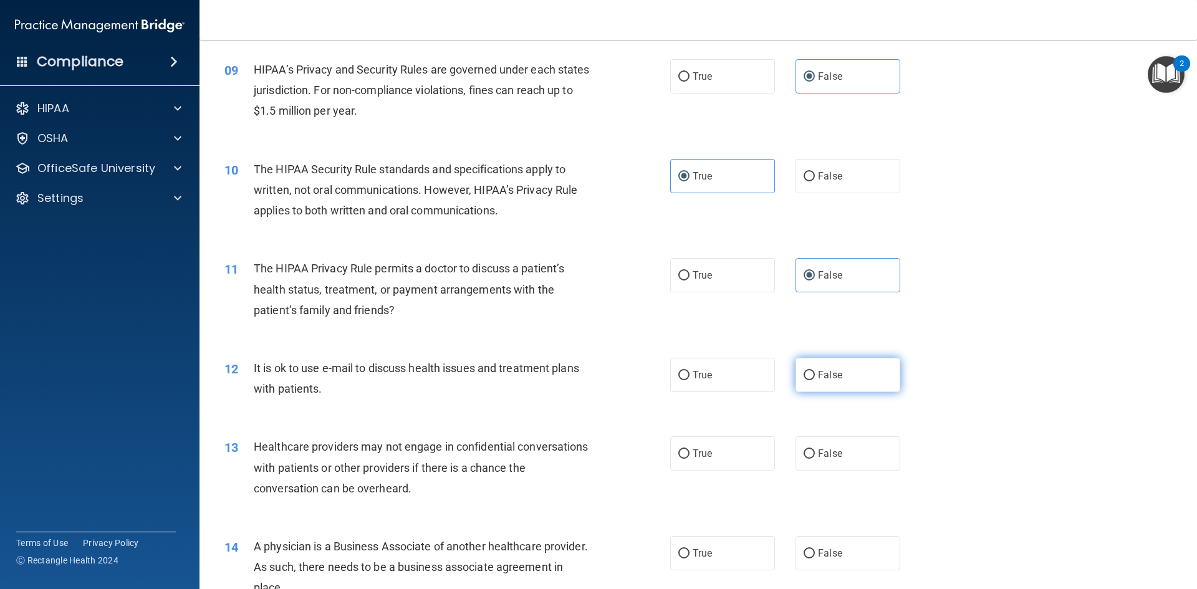
click at [841, 370] on span "False" at bounding box center [830, 375] width 24 height 12
click at [815, 371] on input "False" at bounding box center [809, 375] width 11 height 9
radio input "true"
click at [722, 450] on label "True" at bounding box center [722, 454] width 105 height 34
click at [690, 450] on input "True" at bounding box center [683, 454] width 11 height 9
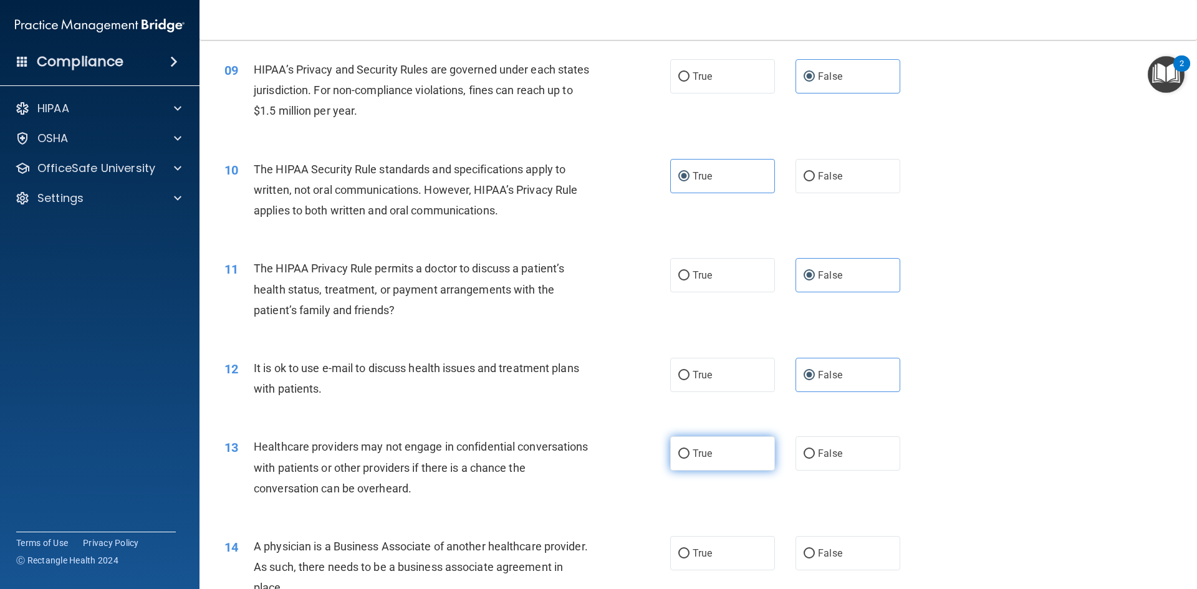
radio input "true"
click at [713, 549] on label "True" at bounding box center [722, 553] width 105 height 34
click at [690, 549] on input "True" at bounding box center [683, 553] width 11 height 9
radio input "true"
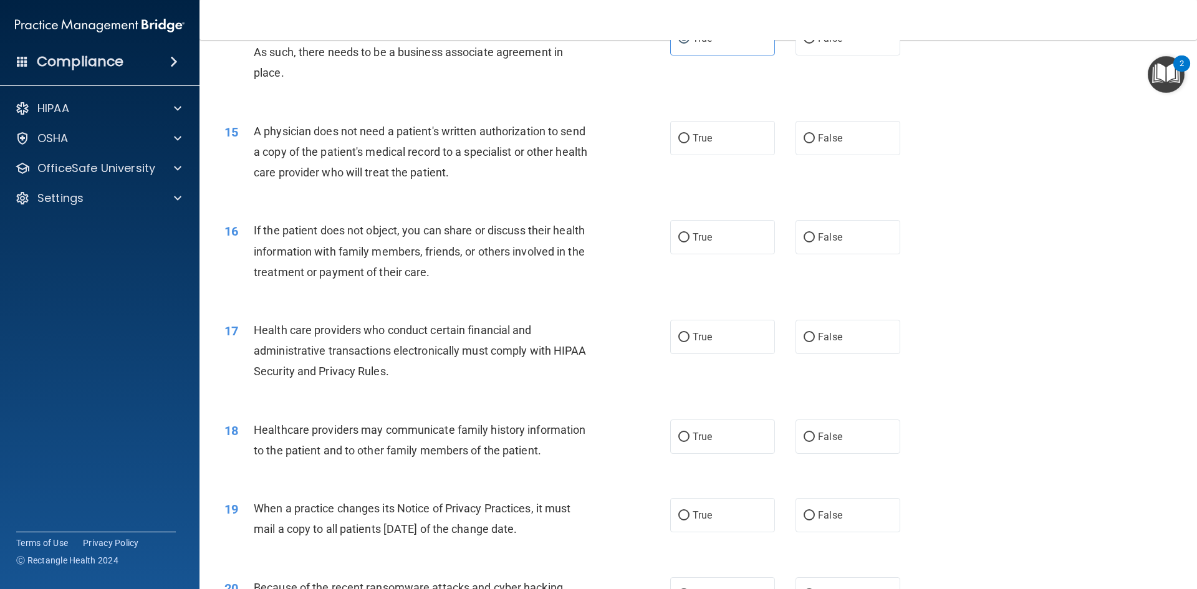
scroll to position [1296, 0]
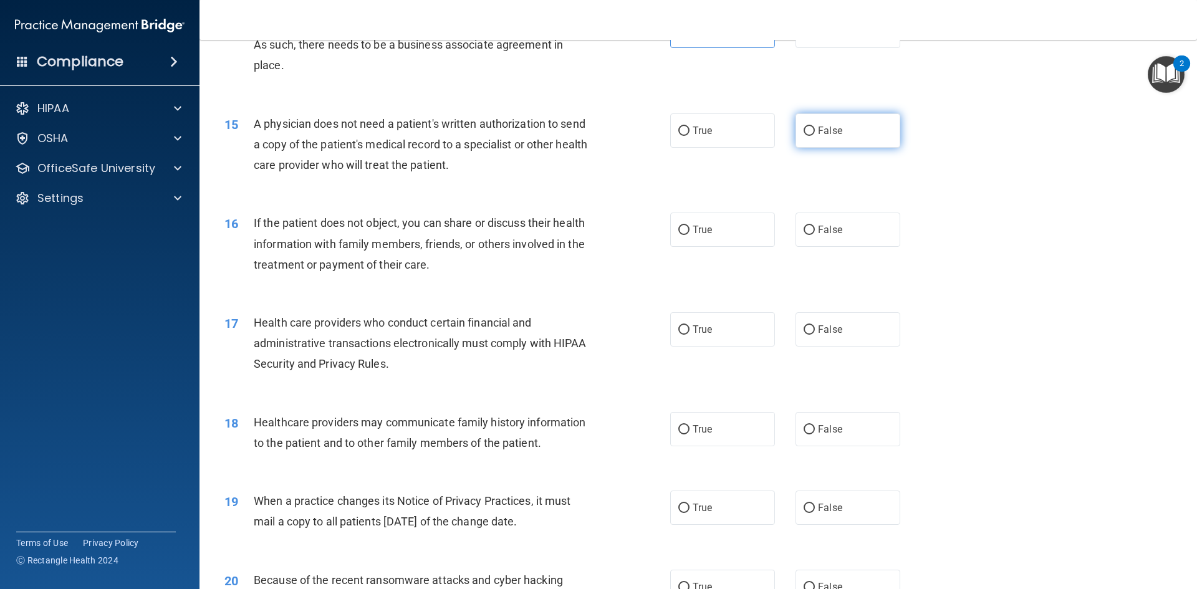
click at [831, 127] on span "False" at bounding box center [830, 131] width 24 height 12
click at [815, 127] on input "False" at bounding box center [809, 131] width 11 height 9
radio input "true"
click at [835, 235] on span "False" at bounding box center [830, 230] width 24 height 12
click at [815, 235] on input "False" at bounding box center [809, 230] width 11 height 9
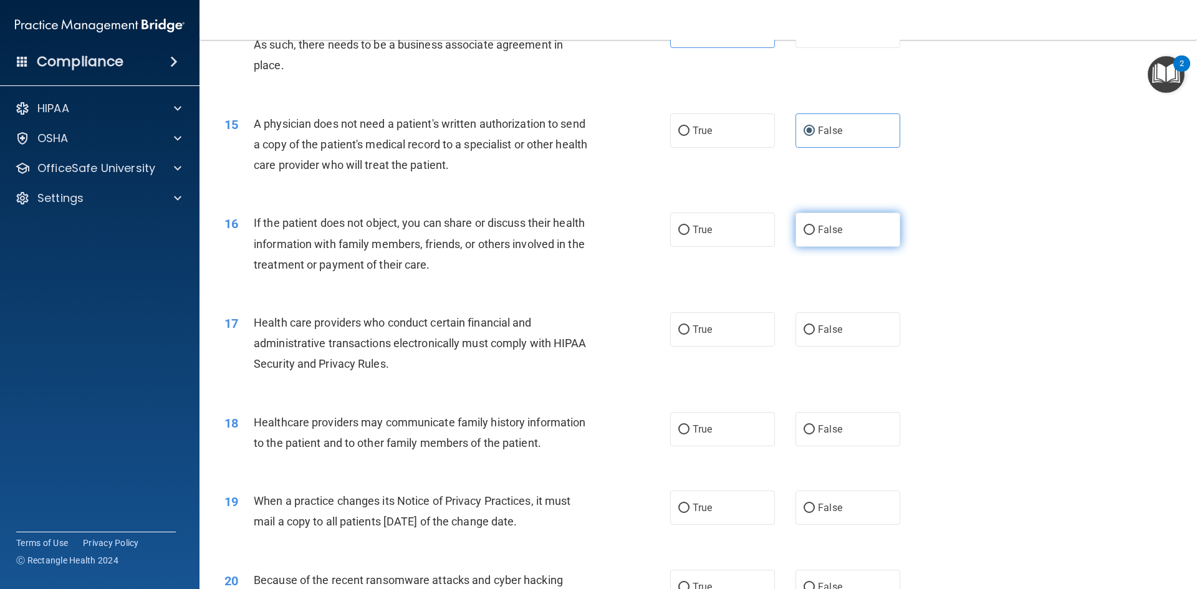
radio input "true"
click at [737, 326] on label "True" at bounding box center [722, 329] width 105 height 34
click at [690, 326] on input "True" at bounding box center [683, 330] width 11 height 9
radio input "true"
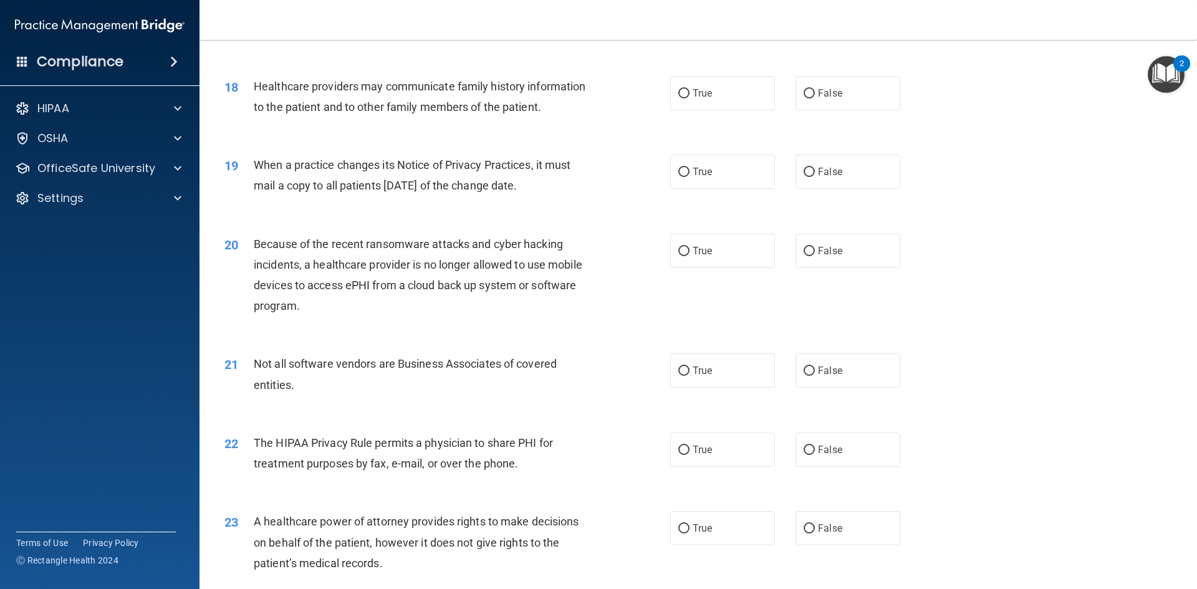
scroll to position [1635, 0]
click at [751, 91] on label "True" at bounding box center [722, 91] width 105 height 34
click at [690, 91] on input "True" at bounding box center [683, 91] width 11 height 9
radio input "true"
click at [705, 185] on label "True" at bounding box center [722, 169] width 105 height 34
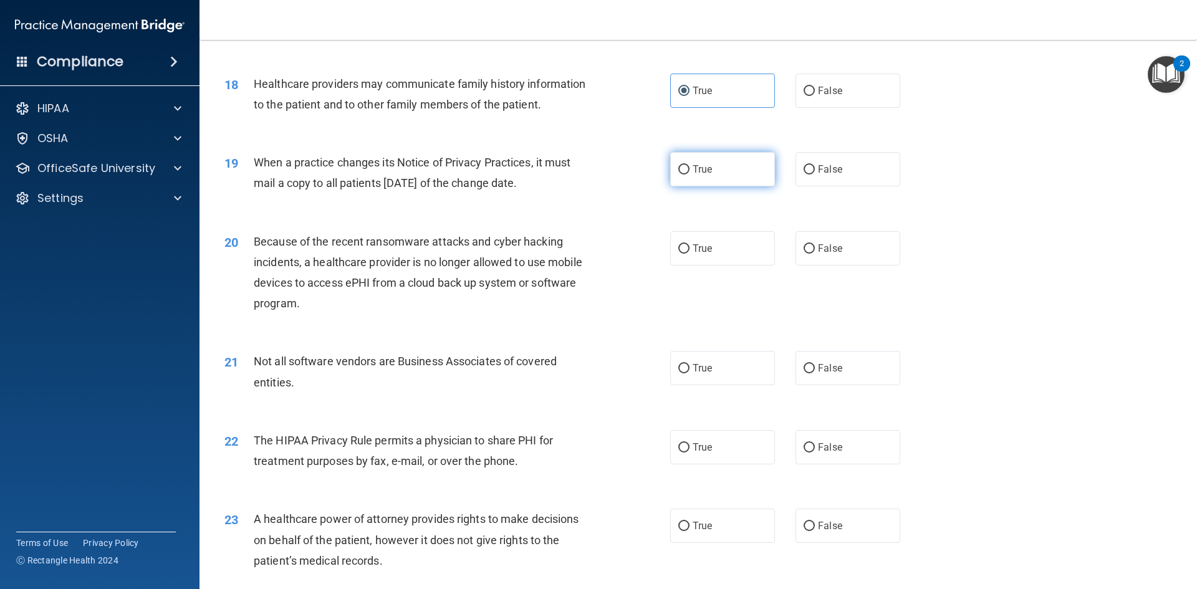
click at [690, 175] on input "True" at bounding box center [683, 169] width 11 height 9
radio input "true"
click at [874, 260] on label "False" at bounding box center [848, 248] width 105 height 34
click at [815, 254] on input "False" at bounding box center [809, 248] width 11 height 9
radio input "true"
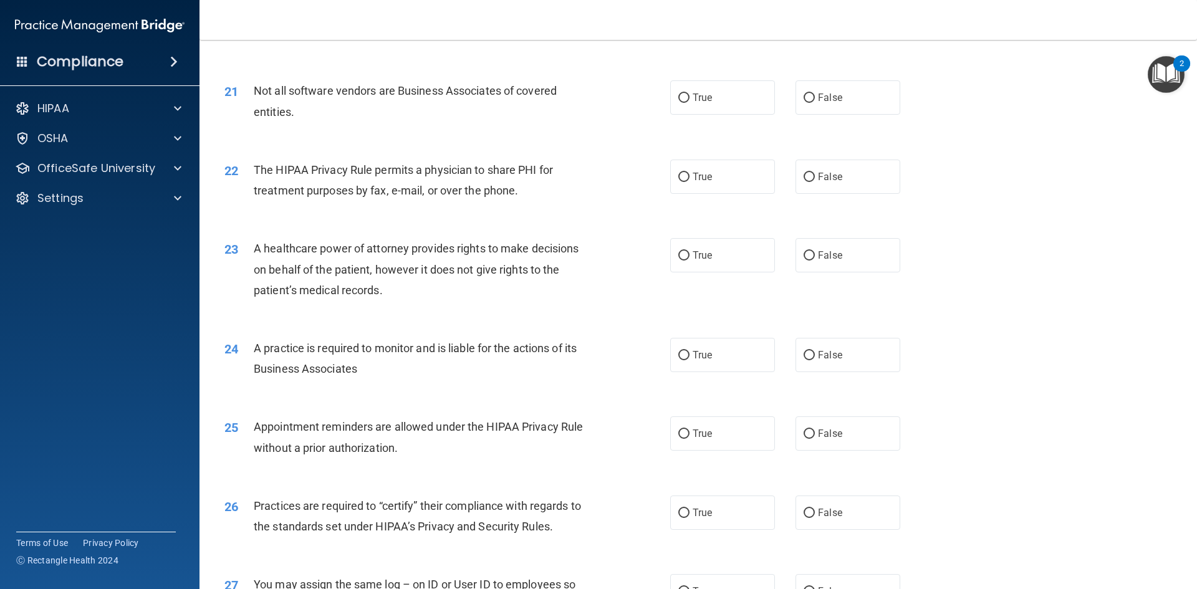
scroll to position [1917, 0]
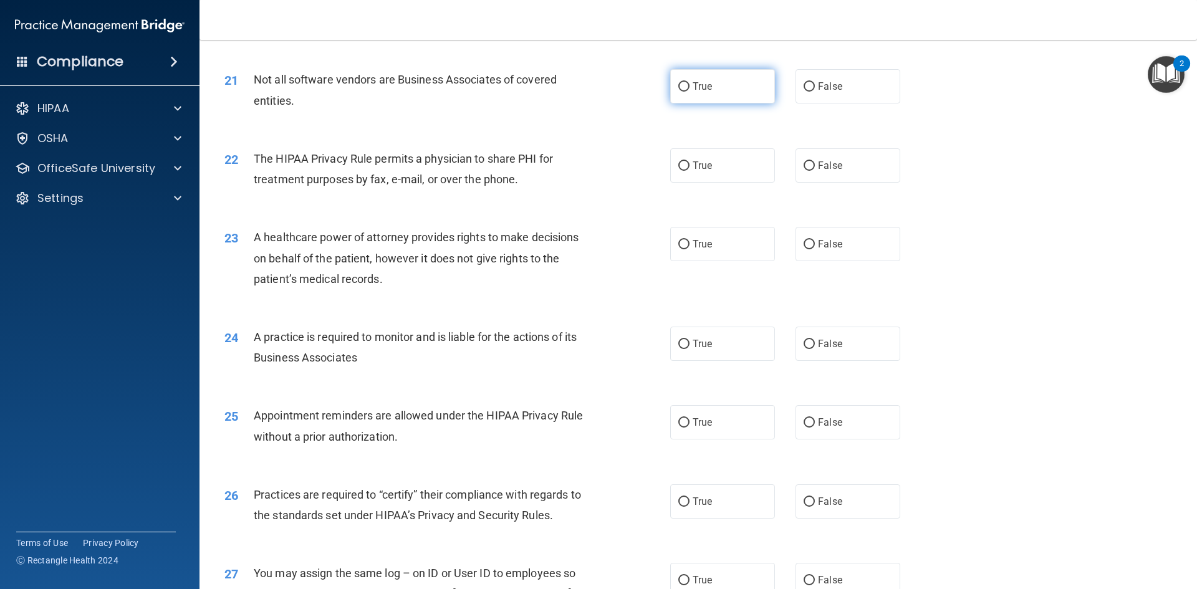
click at [737, 84] on label "True" at bounding box center [722, 86] width 105 height 34
click at [690, 84] on input "True" at bounding box center [683, 86] width 11 height 9
radio input "true"
click at [732, 173] on label "True" at bounding box center [722, 165] width 105 height 34
click at [690, 171] on input "True" at bounding box center [683, 166] width 11 height 9
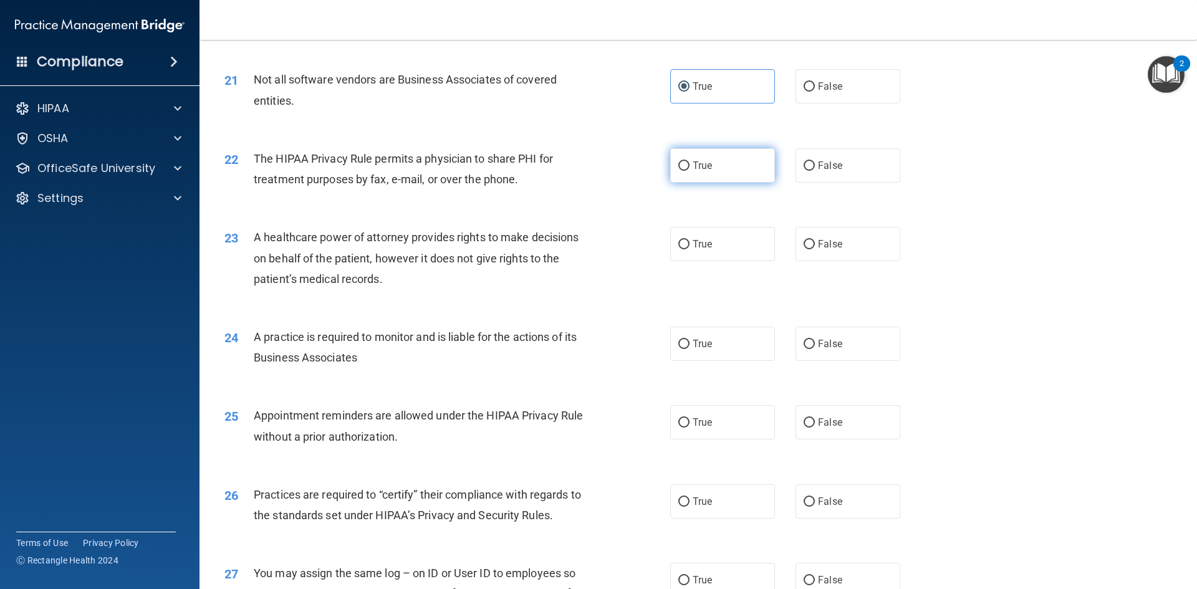
radio input "true"
click at [703, 243] on span "True" at bounding box center [702, 244] width 19 height 12
click at [690, 243] on input "True" at bounding box center [683, 244] width 11 height 9
radio input "true"
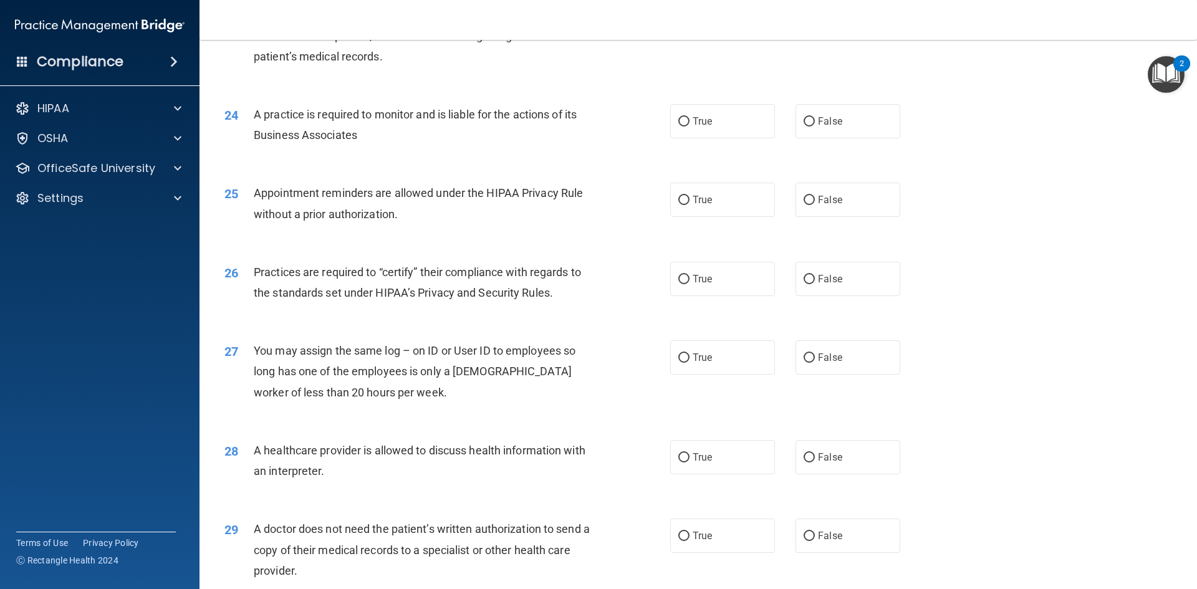
scroll to position [2140, 0]
click at [700, 123] on span "True" at bounding box center [702, 121] width 19 height 12
click at [690, 123] on input "True" at bounding box center [683, 121] width 11 height 9
radio input "true"
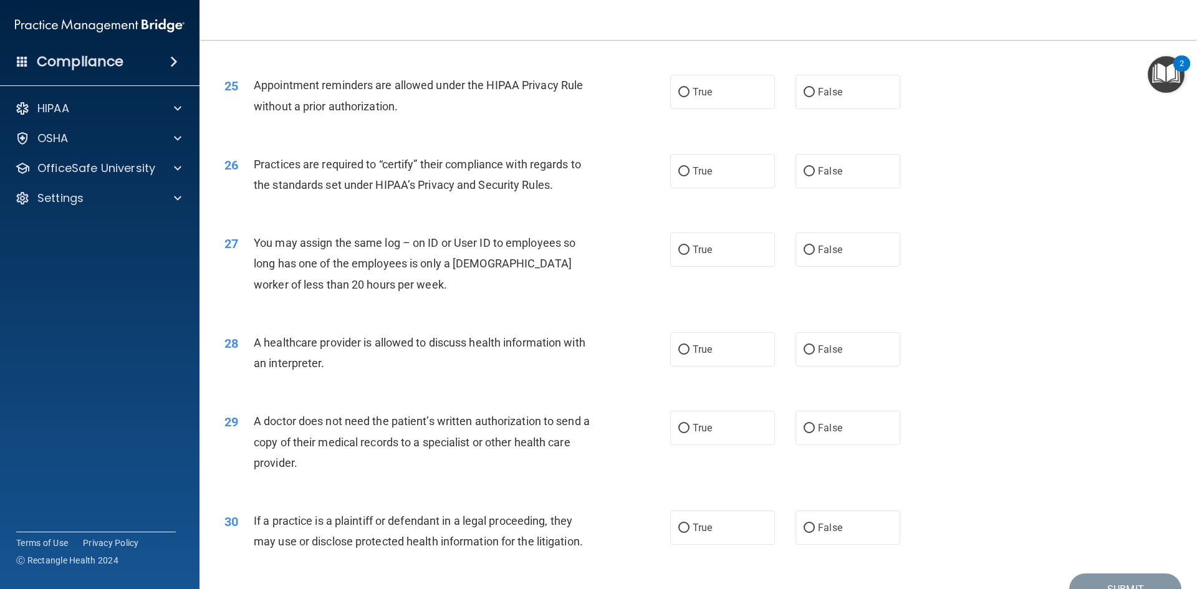
scroll to position [2249, 0]
click at [730, 104] on label "True" at bounding box center [722, 91] width 105 height 34
click at [690, 96] on input "True" at bounding box center [683, 91] width 11 height 9
radio input "true"
click at [725, 176] on label "True" at bounding box center [722, 170] width 105 height 34
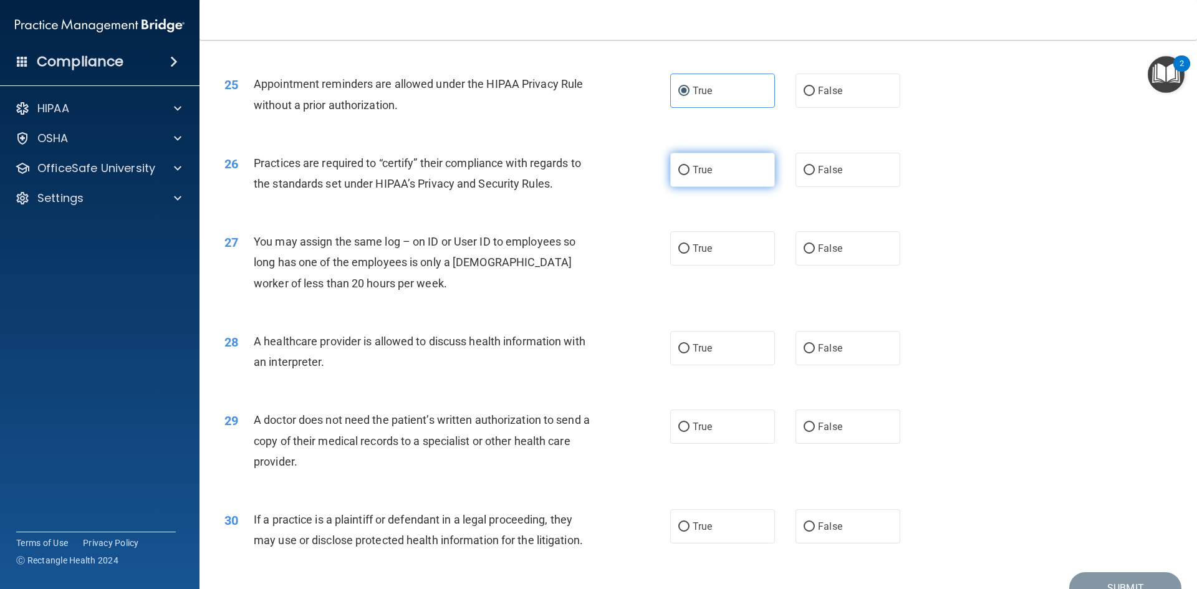
click at [690, 175] on input "True" at bounding box center [683, 170] width 11 height 9
radio input "true"
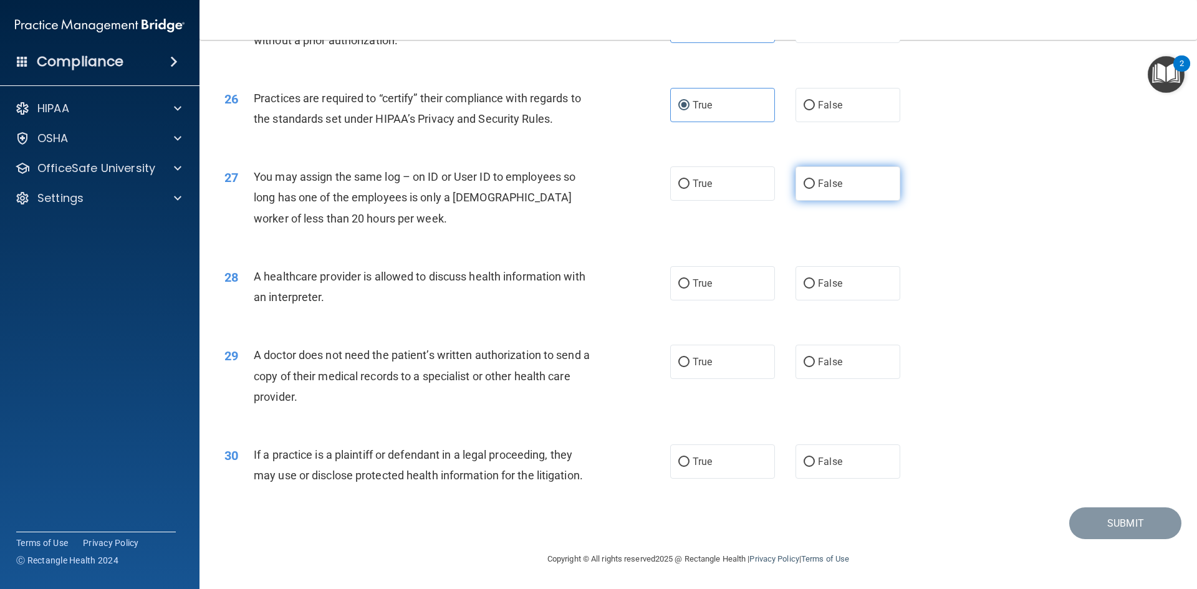
click at [875, 191] on label "False" at bounding box center [848, 184] width 105 height 34
click at [815, 189] on input "False" at bounding box center [809, 184] width 11 height 9
radio input "true"
click at [751, 284] on label "True" at bounding box center [722, 283] width 105 height 34
click at [690, 284] on input "True" at bounding box center [683, 283] width 11 height 9
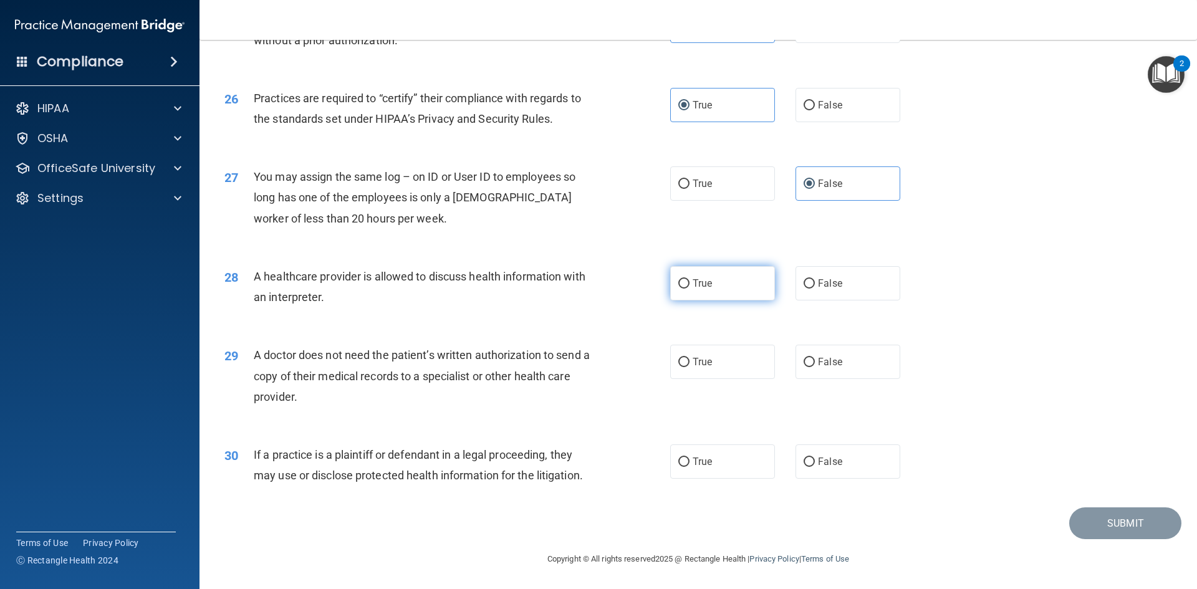
radio input "true"
click at [819, 367] on span "False" at bounding box center [830, 362] width 24 height 12
click at [815, 367] on input "False" at bounding box center [809, 362] width 11 height 9
radio input "true"
click at [851, 462] on label "False" at bounding box center [848, 462] width 105 height 34
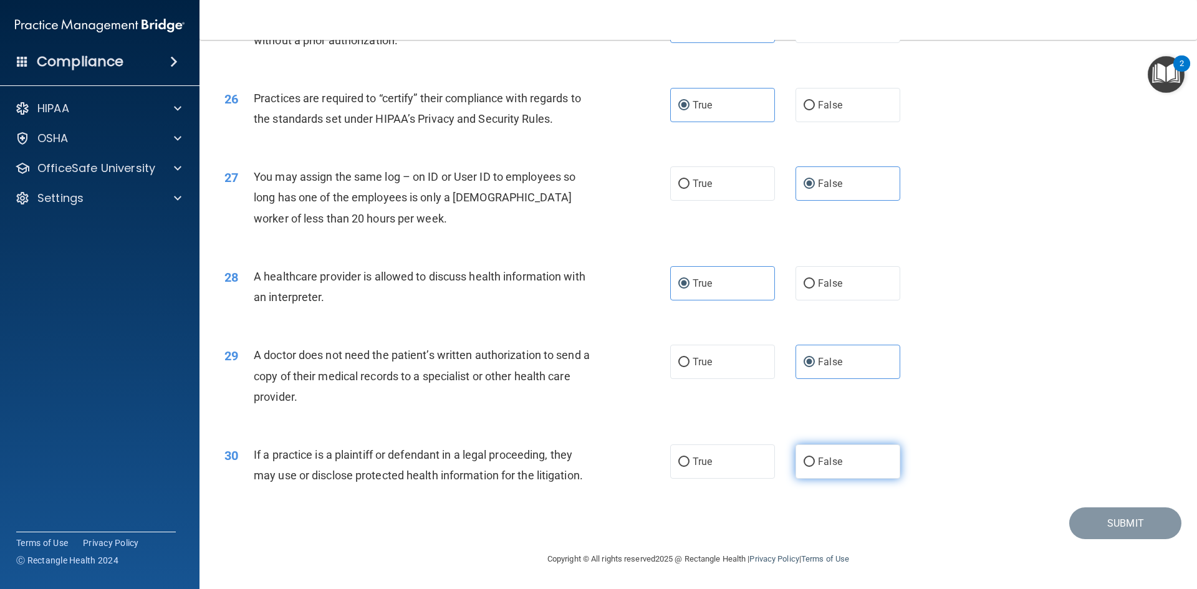
click at [815, 462] on input "False" at bounding box center [809, 462] width 11 height 9
radio input "true"
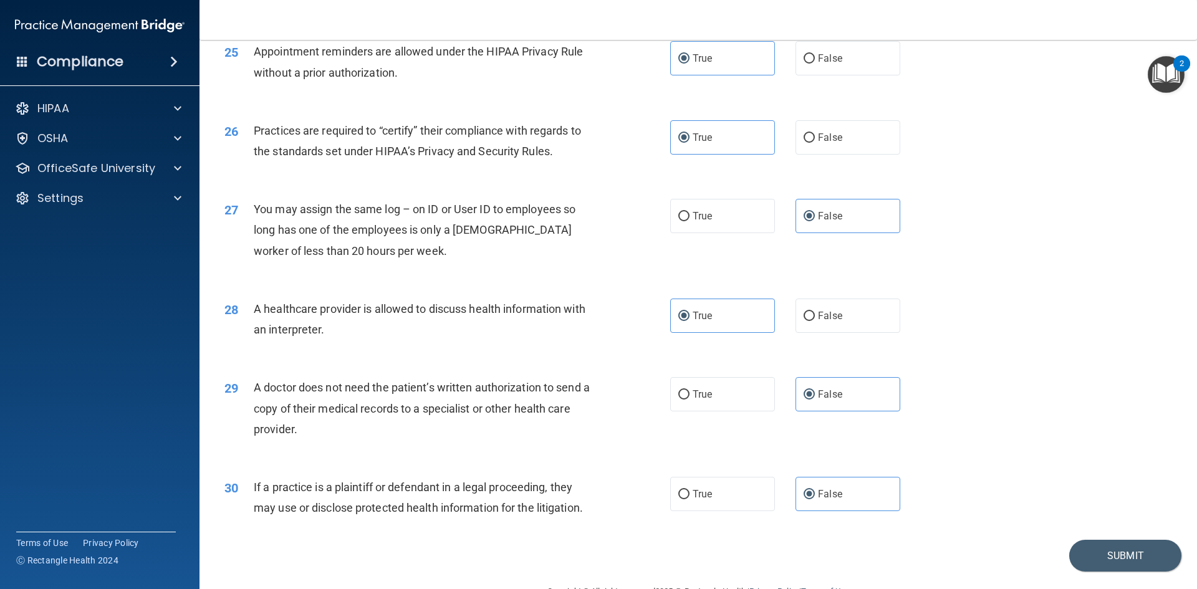
scroll to position [2280, 0]
click at [1126, 568] on button "Submit" at bounding box center [1125, 557] width 112 height 32
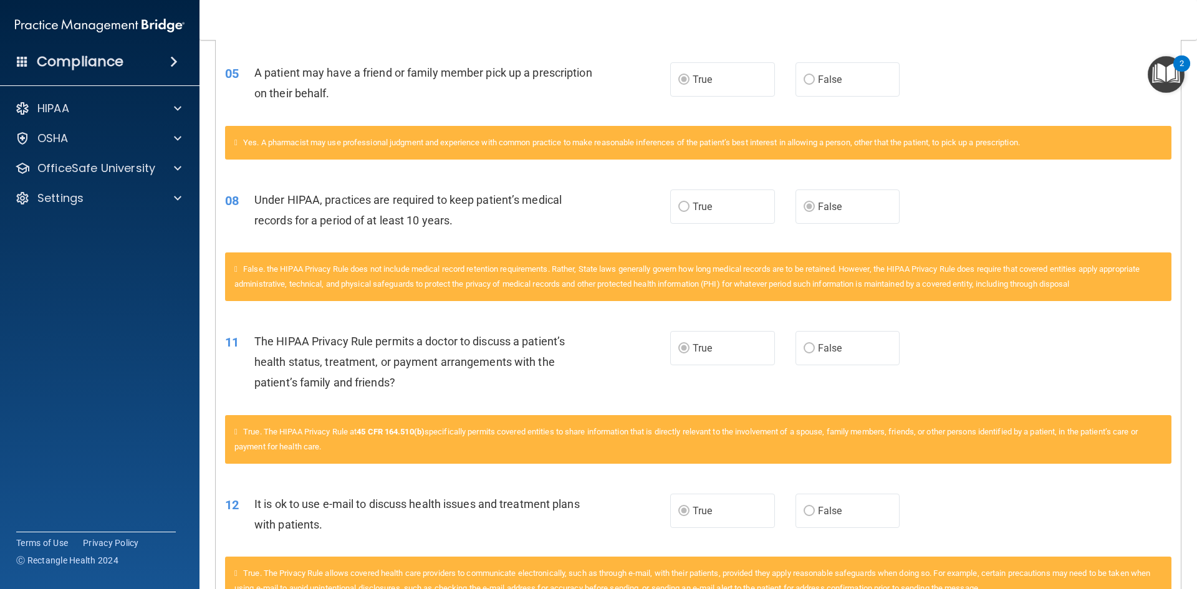
scroll to position [937, 0]
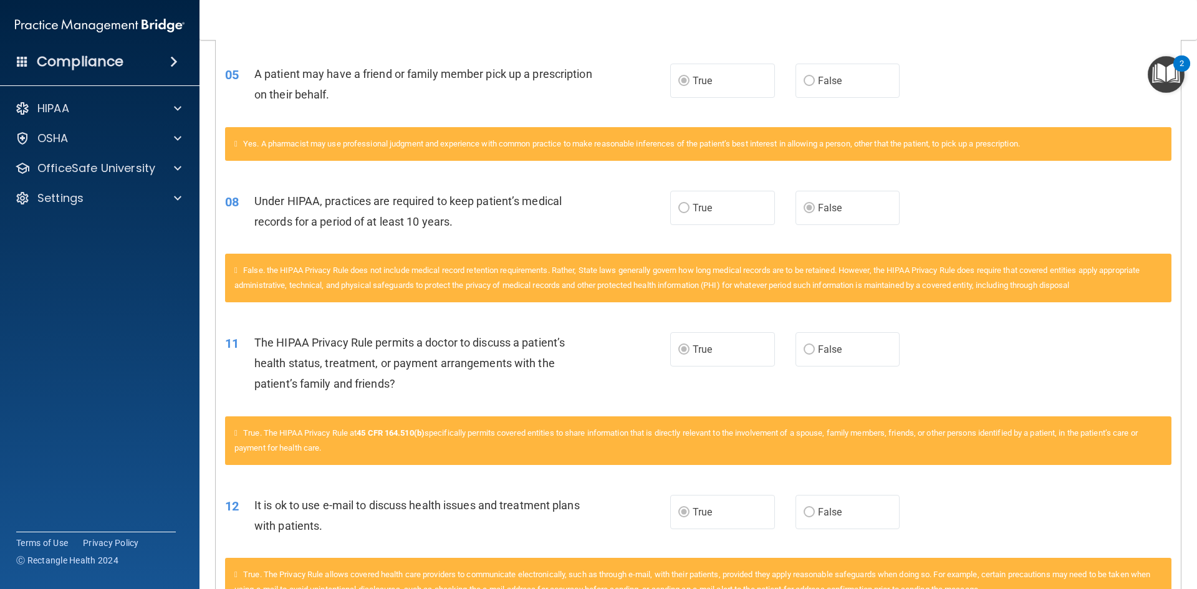
click at [700, 214] on label "True" at bounding box center [722, 208] width 105 height 34
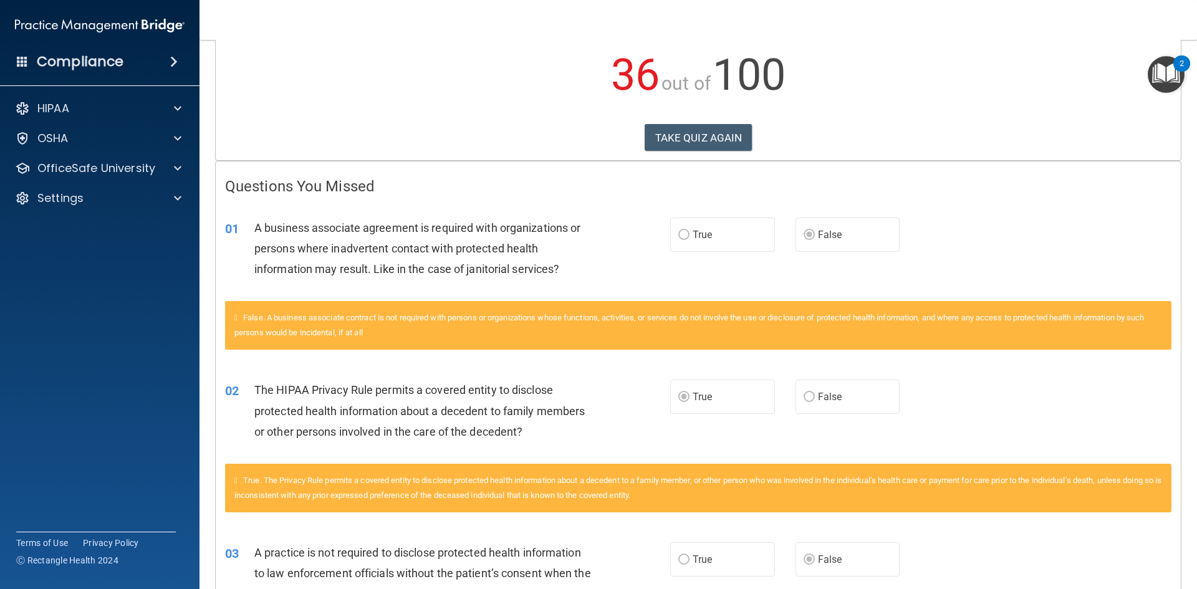
scroll to position [130, 0]
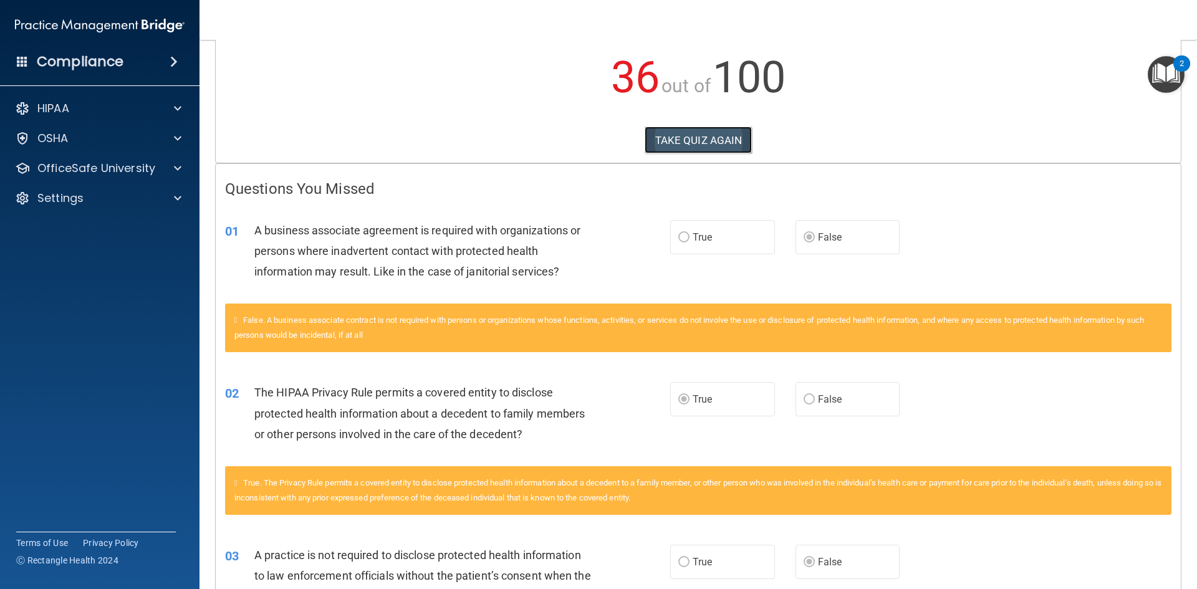
click at [710, 137] on button "TAKE QUIZ AGAIN" at bounding box center [699, 140] width 108 height 27
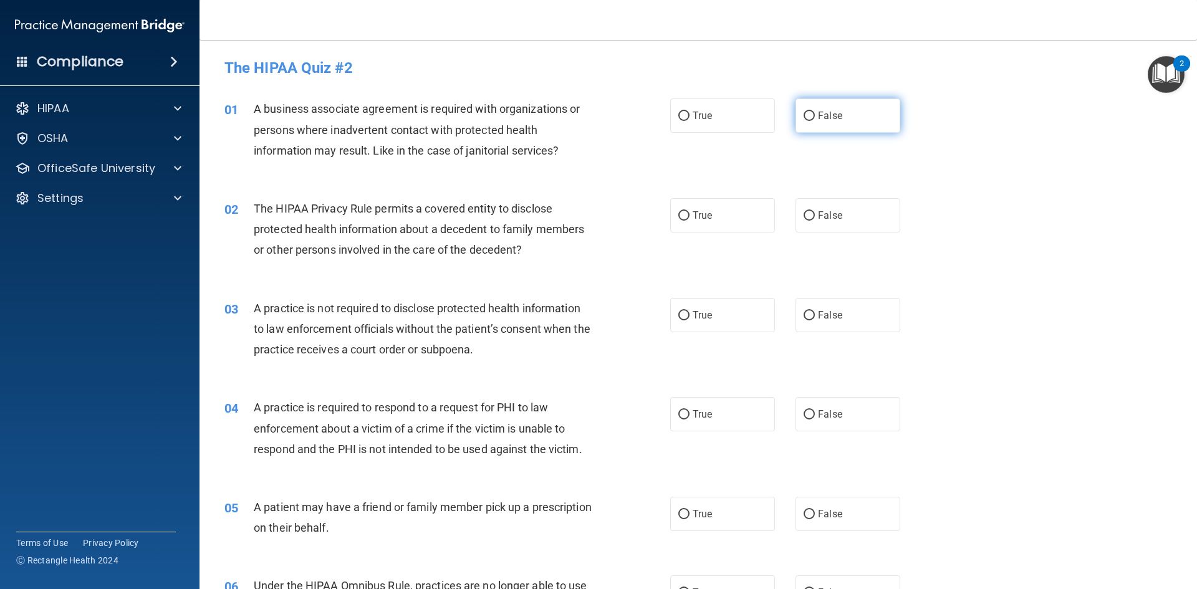
click at [841, 127] on label "False" at bounding box center [848, 116] width 105 height 34
click at [815, 121] on input "False" at bounding box center [809, 116] width 11 height 9
radio input "true"
click at [743, 208] on label "True" at bounding box center [722, 215] width 105 height 34
click at [690, 211] on input "True" at bounding box center [683, 215] width 11 height 9
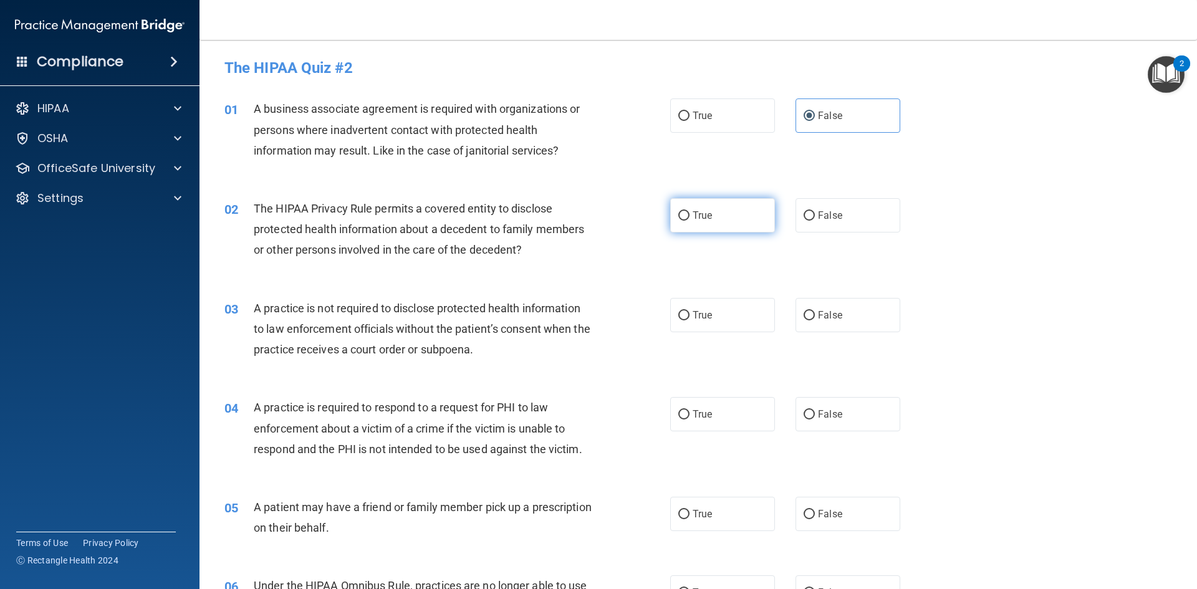
radio input "true"
click at [837, 323] on label "False" at bounding box center [848, 315] width 105 height 34
click at [815, 321] on input "False" at bounding box center [809, 315] width 11 height 9
radio input "true"
click at [740, 400] on label "True" at bounding box center [722, 414] width 105 height 34
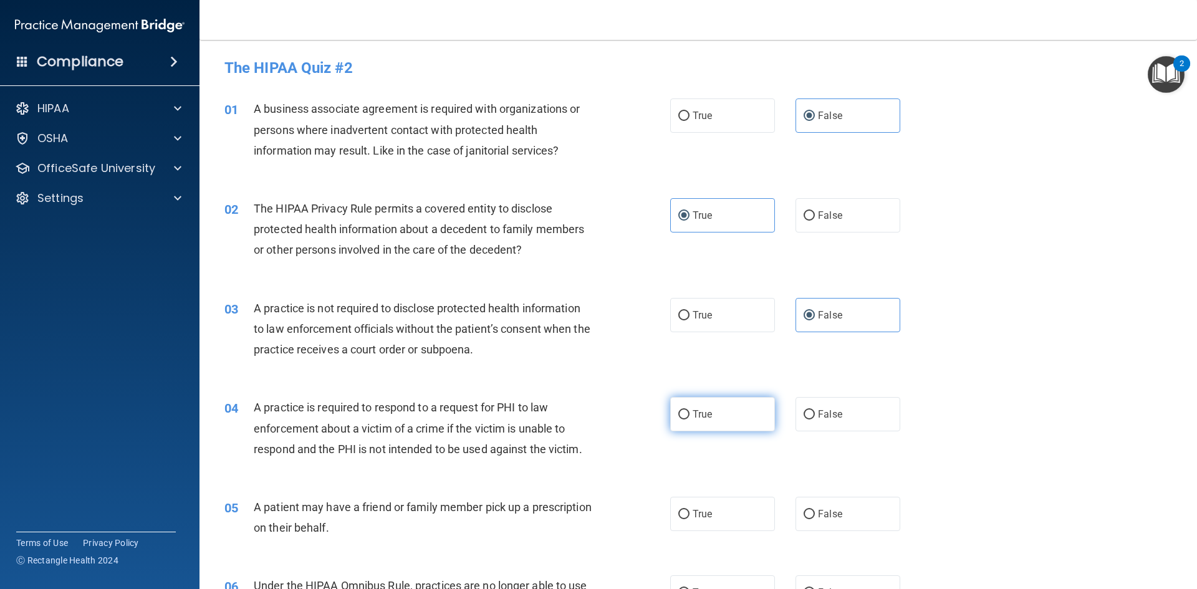
click at [690, 410] on input "True" at bounding box center [683, 414] width 11 height 9
radio input "true"
click at [717, 503] on label "True" at bounding box center [722, 514] width 105 height 34
click at [690, 510] on input "True" at bounding box center [683, 514] width 11 height 9
radio input "true"
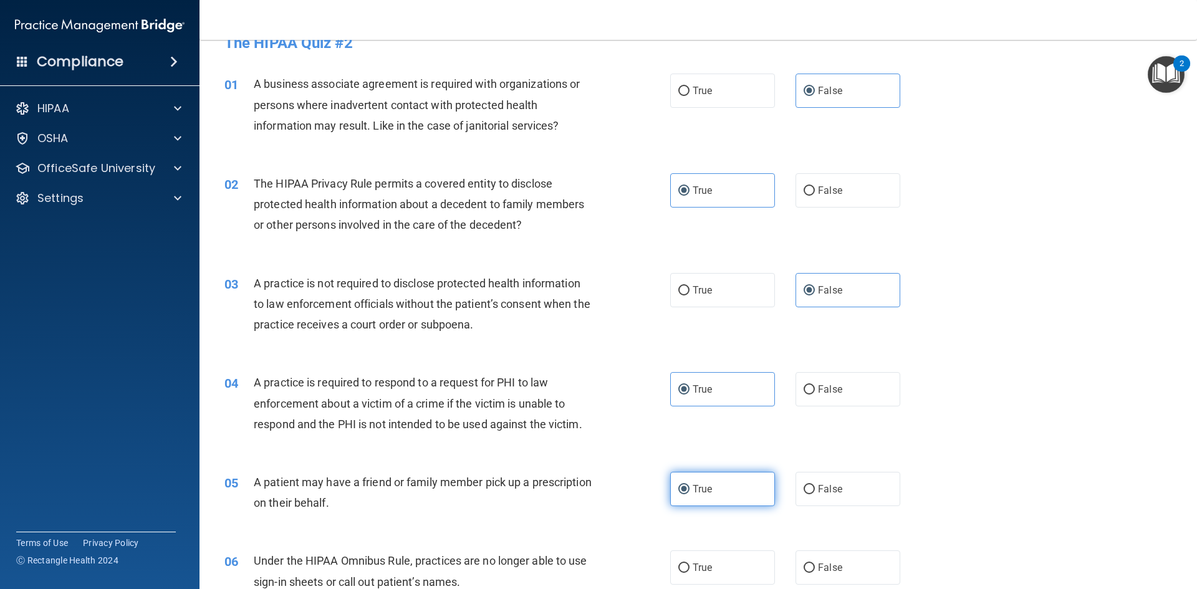
scroll to position [26, 0]
click at [813, 499] on label "False" at bounding box center [848, 488] width 105 height 34
click at [813, 493] on input "False" at bounding box center [809, 488] width 11 height 9
radio input "true"
radio input "false"
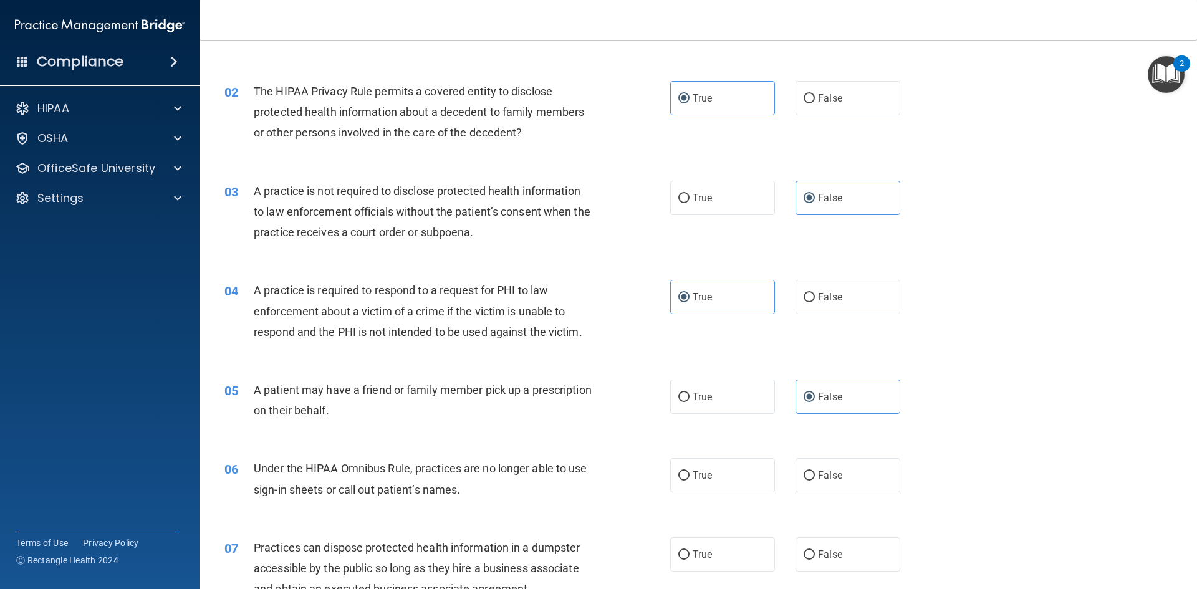
scroll to position [124, 0]
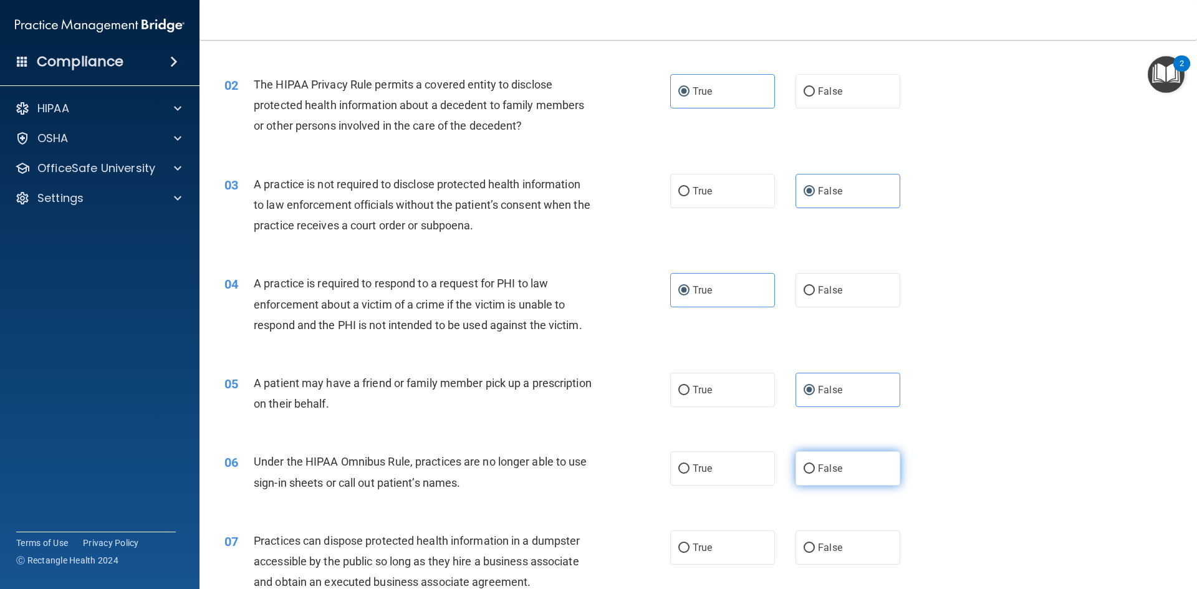
click at [806, 470] on input "False" at bounding box center [809, 469] width 11 height 9
radio input "true"
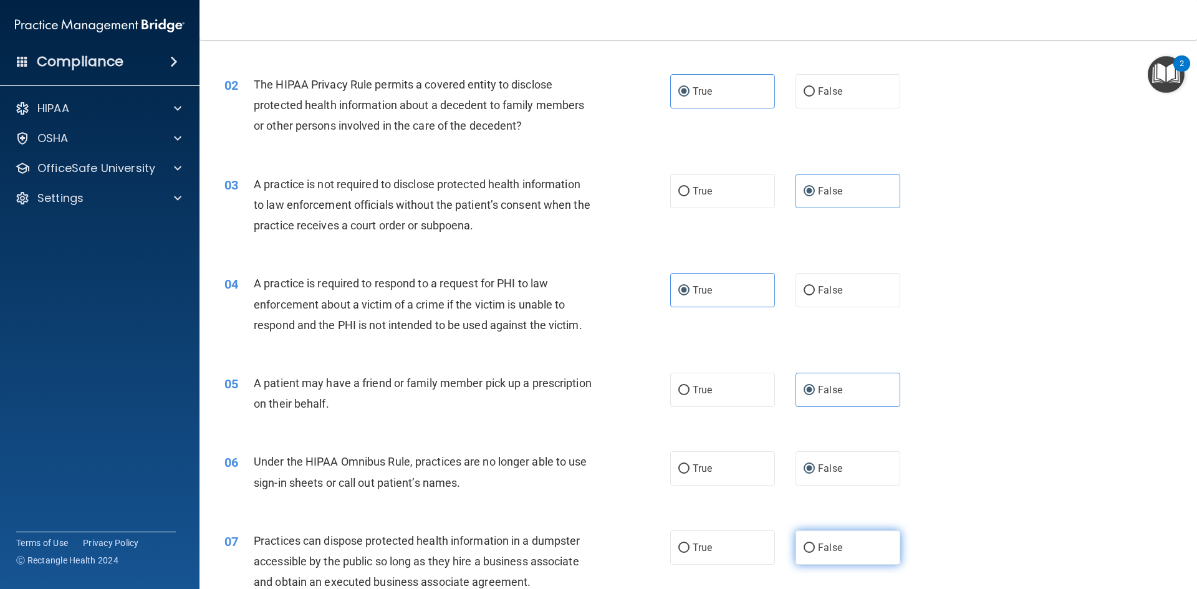
click at [813, 542] on label "False" at bounding box center [848, 548] width 105 height 34
click at [813, 544] on input "False" at bounding box center [809, 548] width 11 height 9
radio input "true"
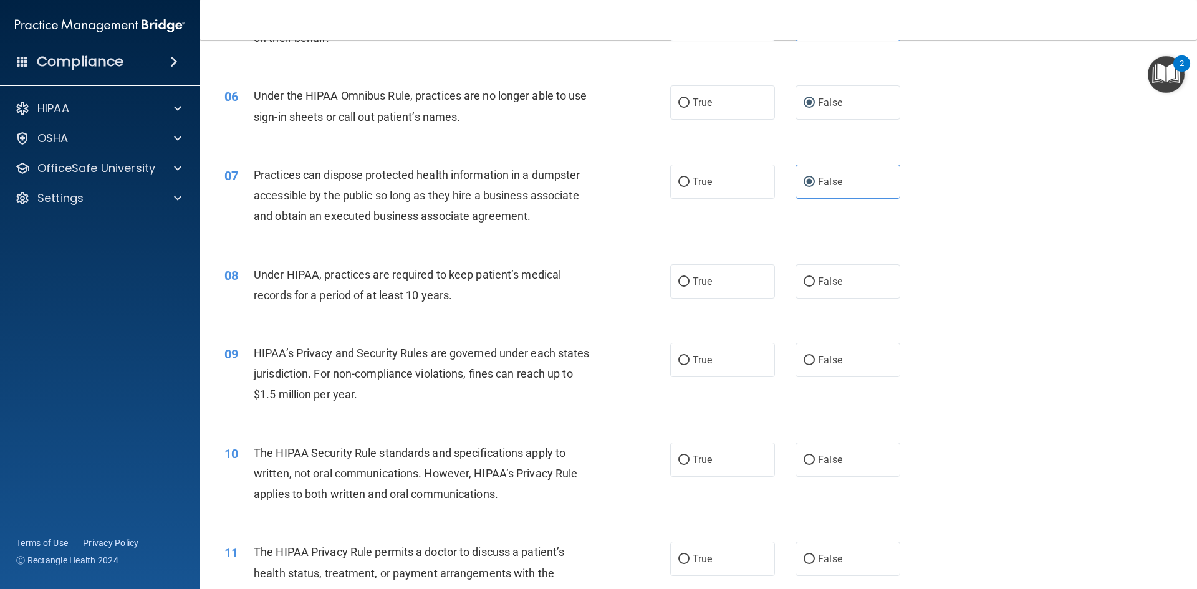
scroll to position [490, 0]
click at [844, 280] on label "False" at bounding box center [848, 281] width 105 height 34
click at [815, 280] on input "False" at bounding box center [809, 282] width 11 height 9
radio input "true"
click at [828, 351] on label "False" at bounding box center [848, 360] width 105 height 34
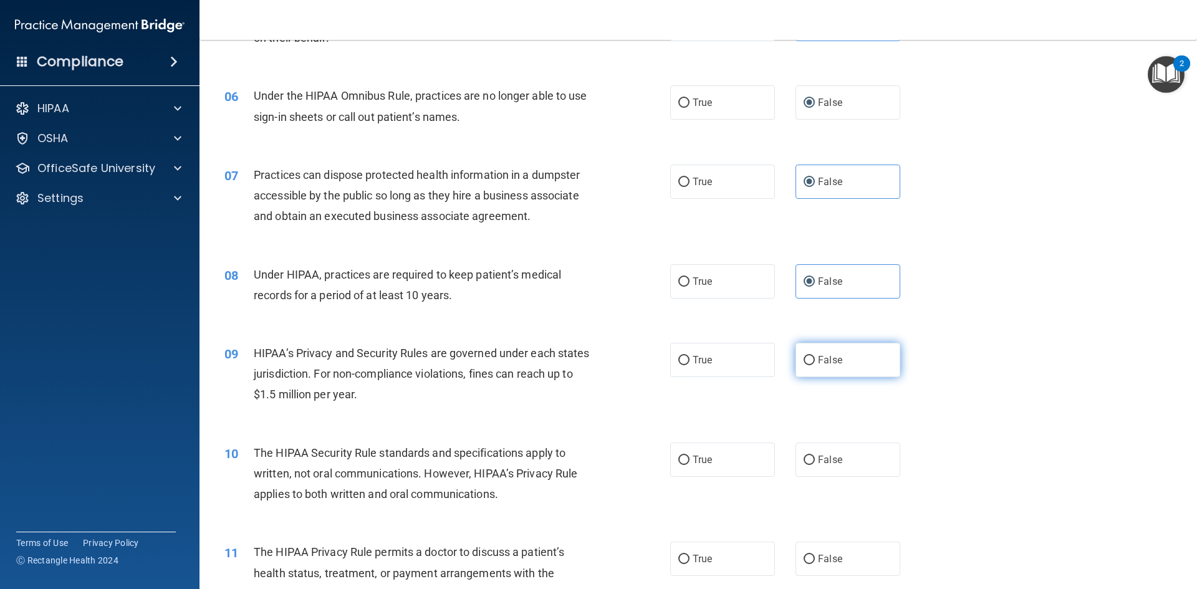
click at [815, 356] on input "False" at bounding box center [809, 360] width 11 height 9
radio input "true"
click at [746, 443] on label "True" at bounding box center [722, 460] width 105 height 34
click at [690, 456] on input "True" at bounding box center [683, 460] width 11 height 9
radio input "true"
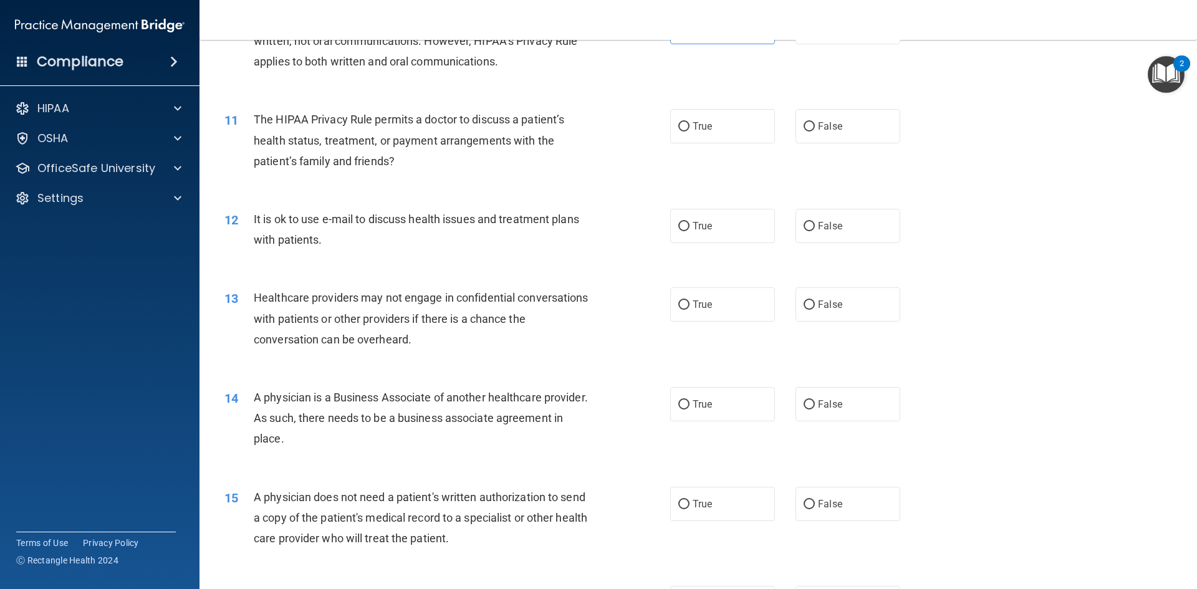
scroll to position [924, 0]
click at [752, 127] on label "True" at bounding box center [722, 125] width 105 height 34
click at [690, 127] on input "True" at bounding box center [683, 125] width 11 height 9
radio input "true"
click at [734, 219] on label "True" at bounding box center [722, 225] width 105 height 34
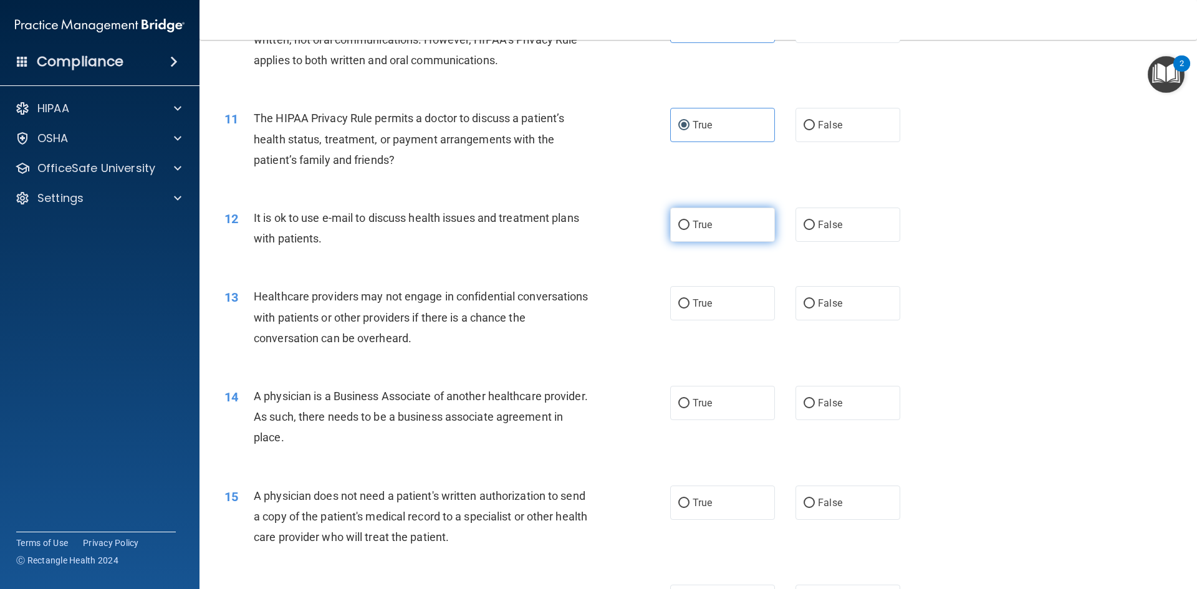
click at [690, 221] on input "True" at bounding box center [683, 225] width 11 height 9
radio input "true"
click at [821, 294] on label "False" at bounding box center [848, 303] width 105 height 34
click at [815, 299] on input "False" at bounding box center [809, 303] width 11 height 9
radio input "true"
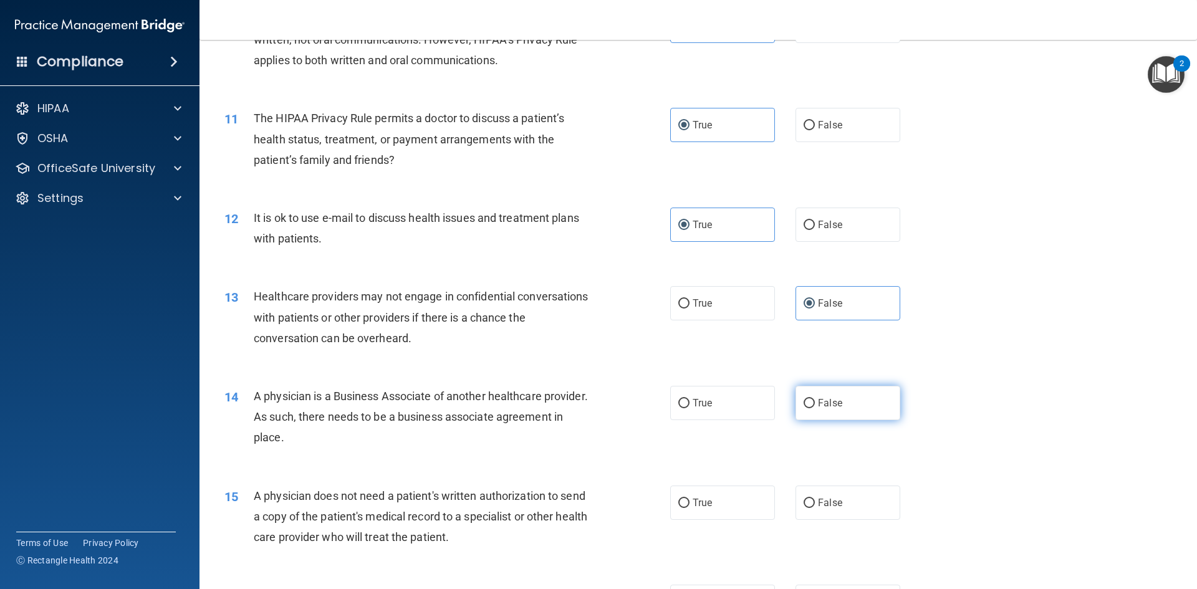
click at [831, 404] on span "False" at bounding box center [830, 403] width 24 height 12
click at [815, 404] on input "False" at bounding box center [809, 403] width 11 height 9
radio input "true"
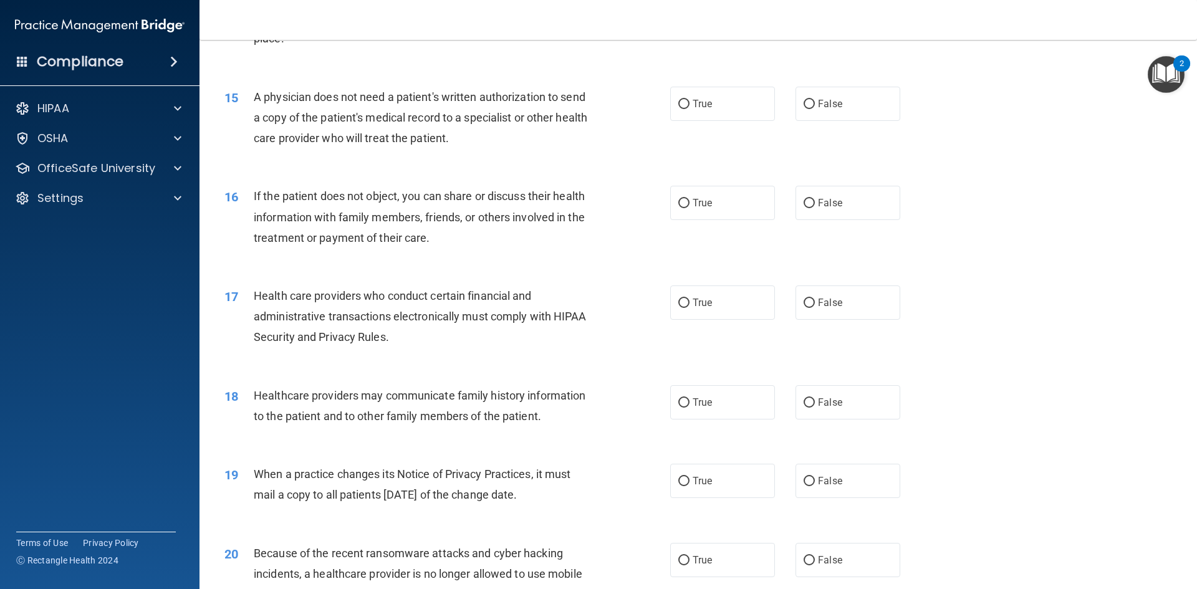
scroll to position [1325, 0]
click at [758, 110] on label "True" at bounding box center [722, 102] width 105 height 34
click at [690, 107] on input "True" at bounding box center [683, 102] width 11 height 9
radio input "true"
click at [735, 210] on label "True" at bounding box center [722, 201] width 105 height 34
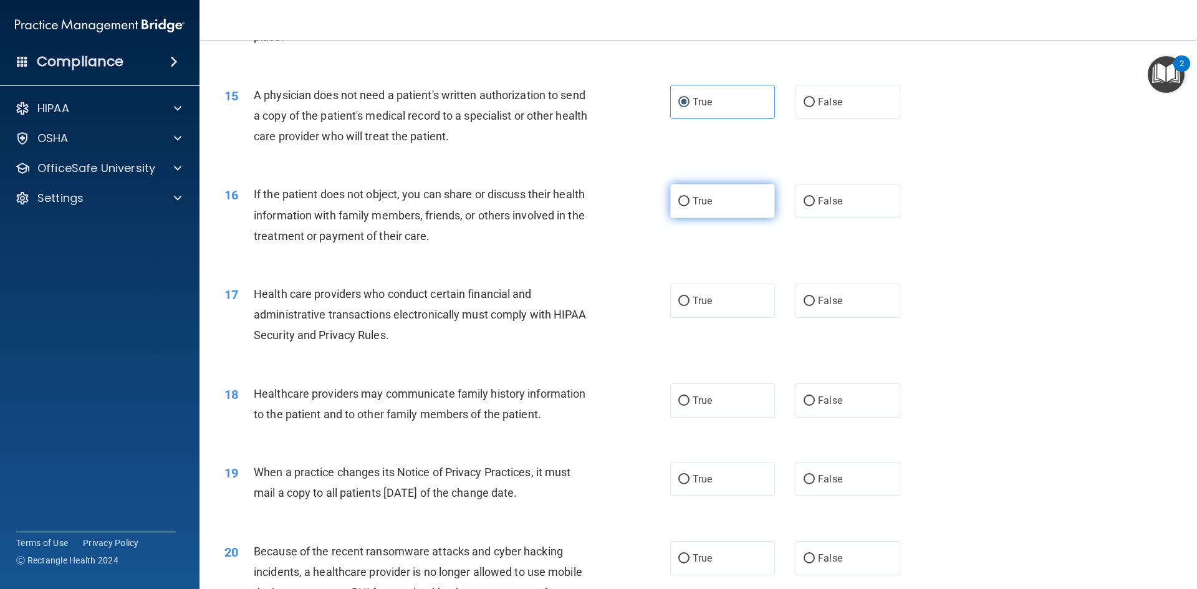
click at [690, 206] on input "True" at bounding box center [683, 201] width 11 height 9
radio input "true"
click at [685, 304] on input "True" at bounding box center [683, 301] width 11 height 9
radio input "true"
click at [872, 407] on label "False" at bounding box center [848, 401] width 105 height 34
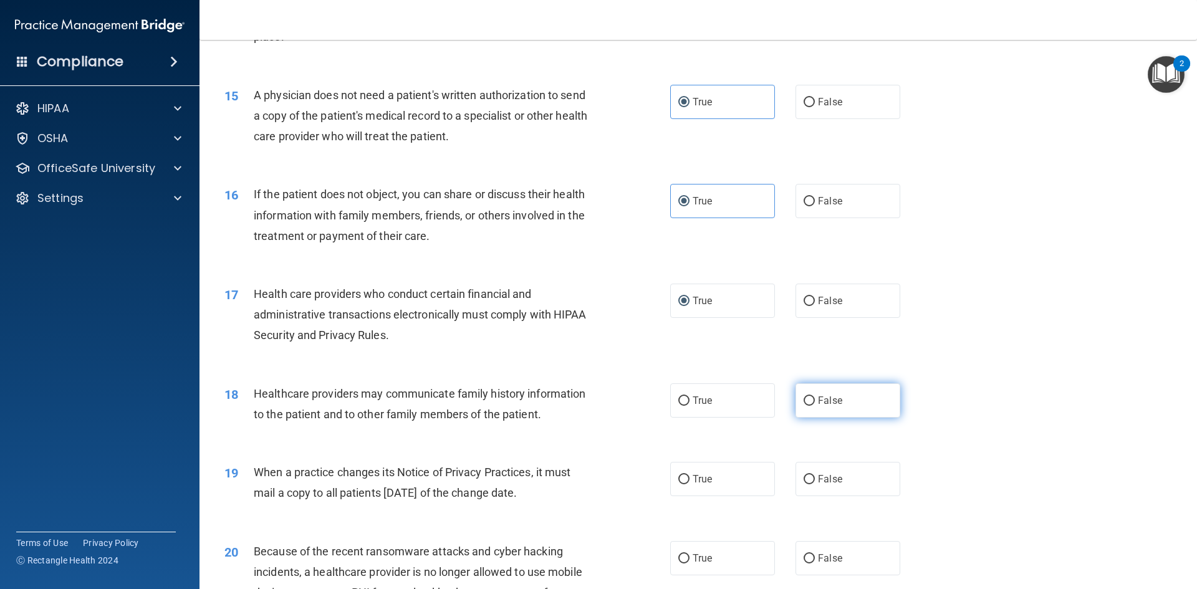
click at [815, 406] on input "False" at bounding box center [809, 401] width 11 height 9
radio input "true"
click at [850, 478] on label "False" at bounding box center [848, 479] width 105 height 34
click at [815, 478] on input "False" at bounding box center [809, 479] width 11 height 9
radio input "true"
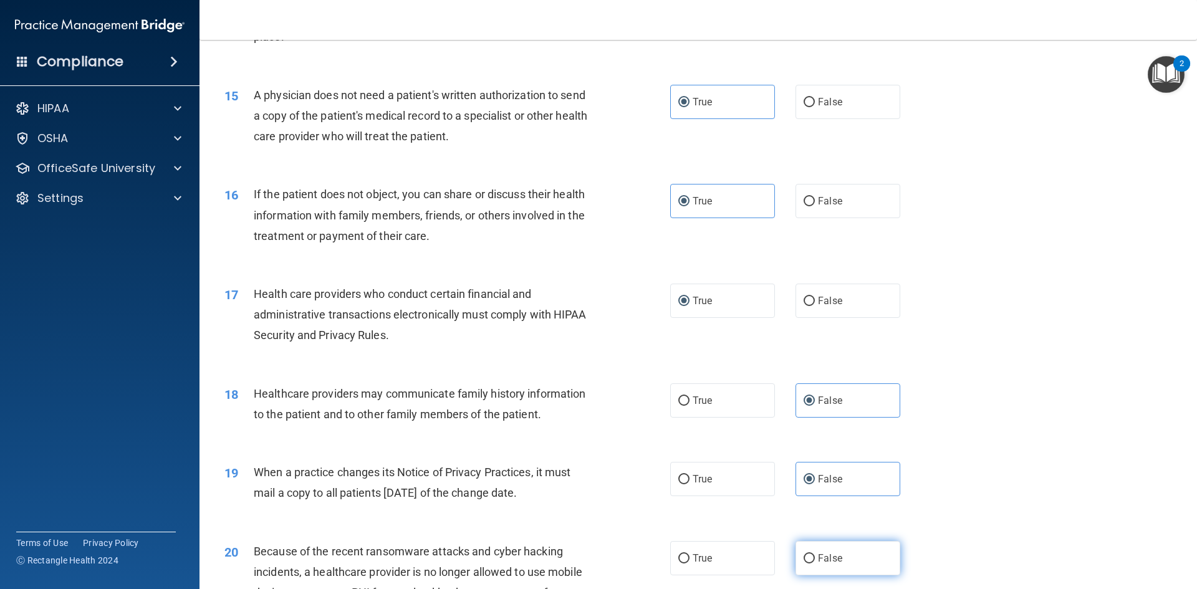
click at [830, 551] on label "False" at bounding box center [848, 558] width 105 height 34
click at [815, 554] on input "False" at bounding box center [809, 558] width 11 height 9
radio input "true"
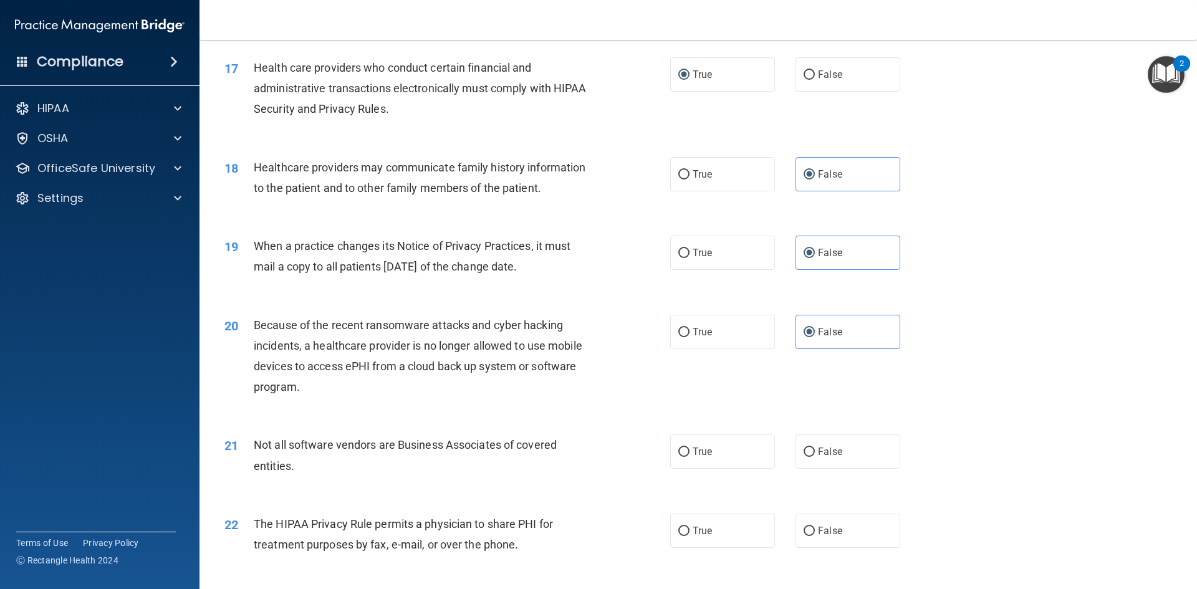
scroll to position [1551, 0]
click at [726, 477] on div "21 Not all software vendors are Business Associates of covered entities. True F…" at bounding box center [698, 459] width 967 height 79
click at [730, 456] on label "True" at bounding box center [722, 452] width 105 height 34
click at [690, 456] on input "True" at bounding box center [683, 452] width 11 height 9
radio input "true"
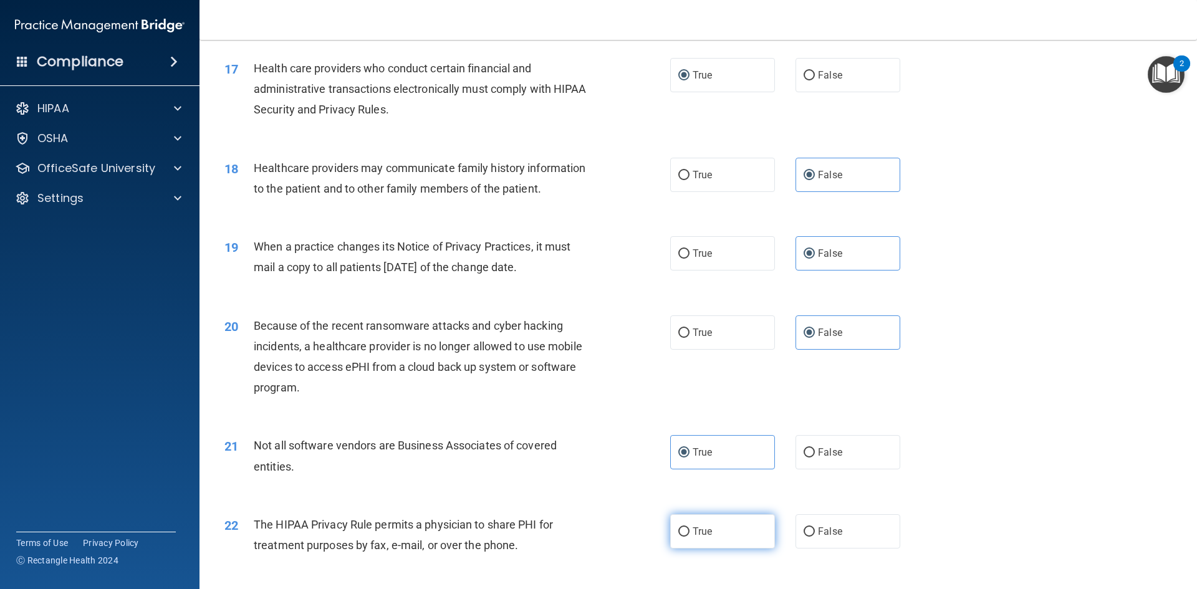
click at [733, 525] on label "True" at bounding box center [722, 531] width 105 height 34
click at [690, 528] on input "True" at bounding box center [683, 532] width 11 height 9
radio input "true"
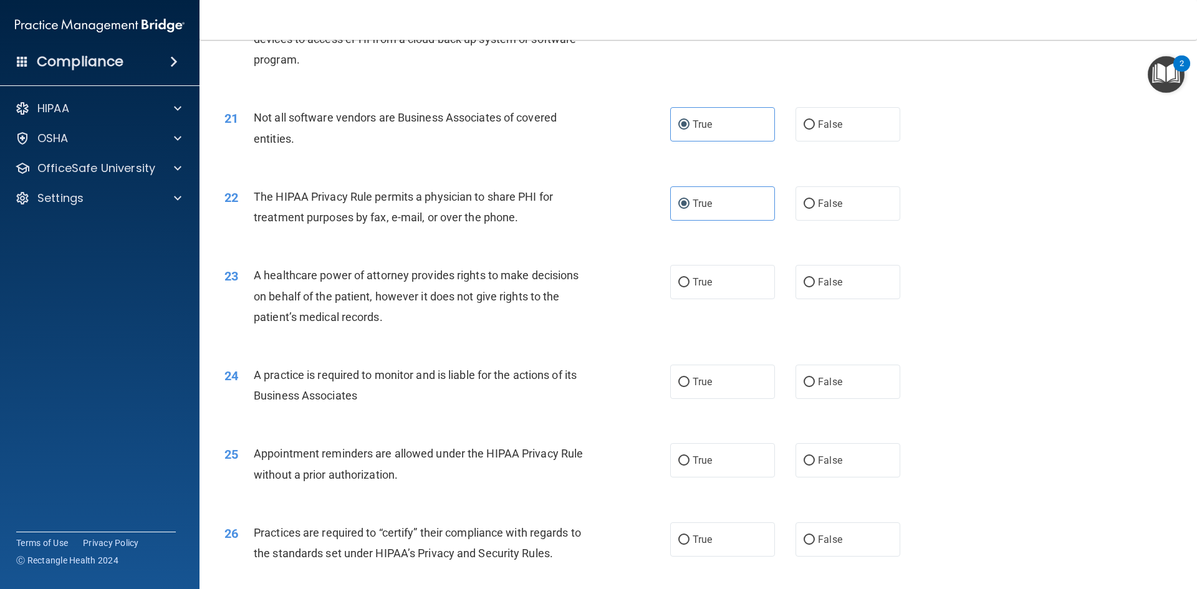
scroll to position [1906, 0]
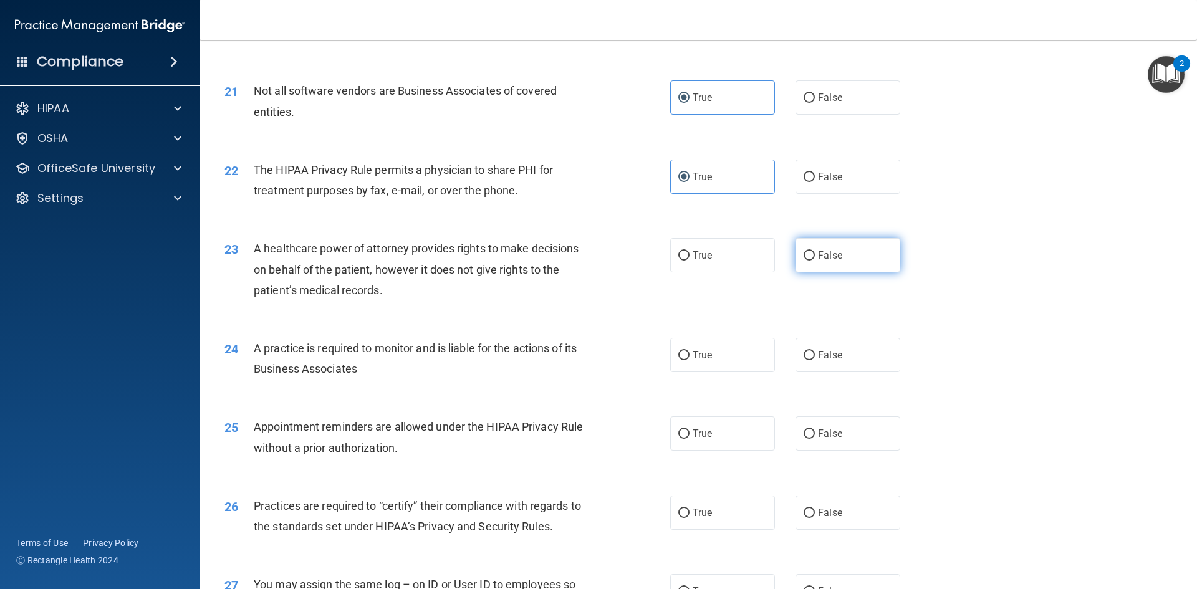
click at [882, 258] on label "False" at bounding box center [848, 255] width 105 height 34
click at [815, 258] on input "False" at bounding box center [809, 255] width 11 height 9
radio input "true"
click at [729, 366] on label "True" at bounding box center [722, 355] width 105 height 34
click at [690, 360] on input "True" at bounding box center [683, 355] width 11 height 9
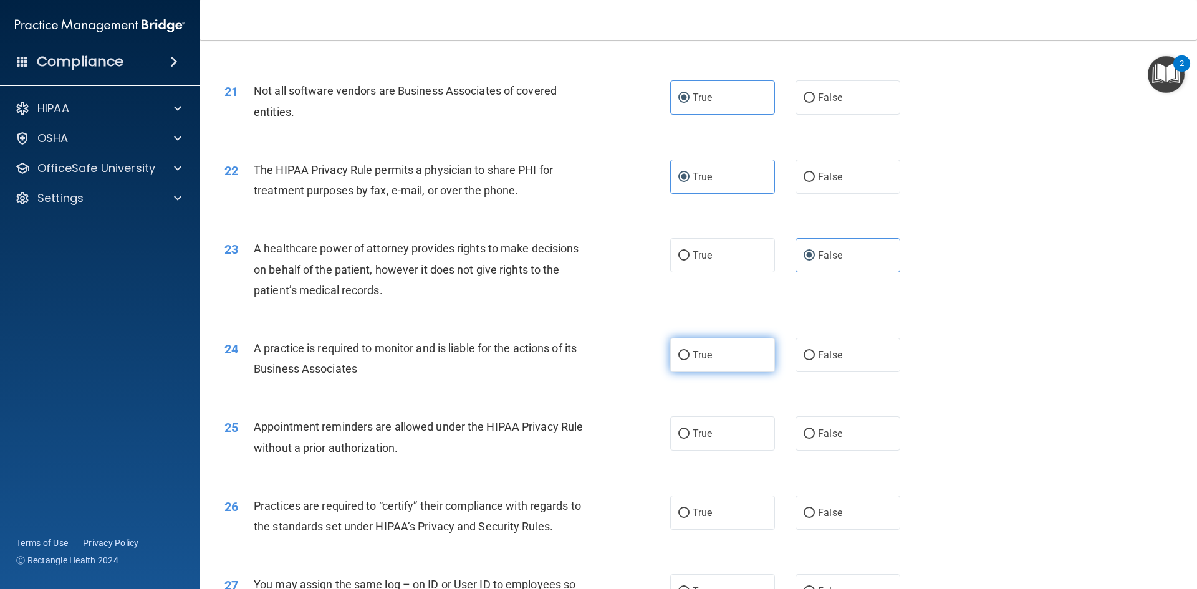
radio input "true"
click at [720, 436] on label "True" at bounding box center [722, 434] width 105 height 34
click at [690, 436] on input "True" at bounding box center [683, 434] width 11 height 9
radio input "true"
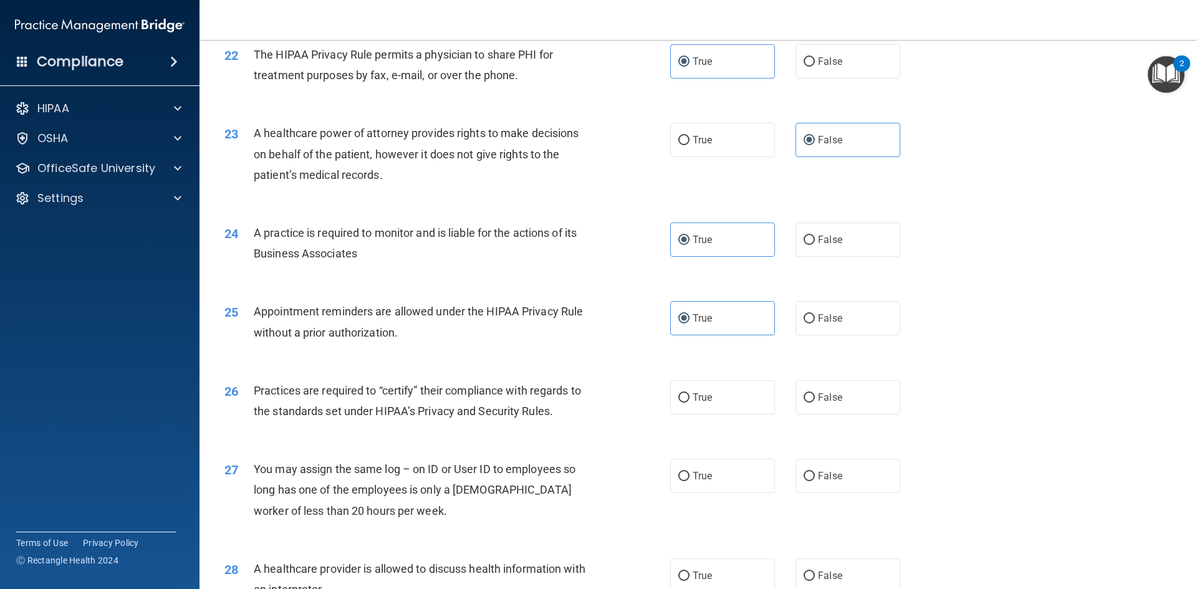
scroll to position [2022, 0]
click at [844, 397] on label "False" at bounding box center [848, 396] width 105 height 34
click at [815, 397] on input "False" at bounding box center [809, 396] width 11 height 9
radio input "true"
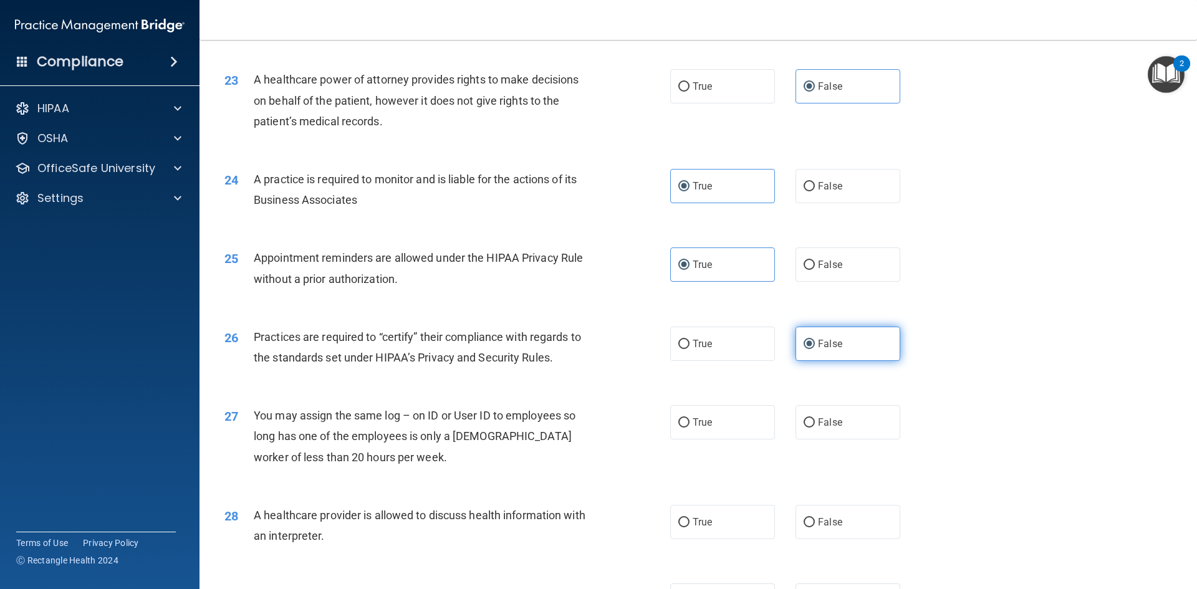
scroll to position [2067, 0]
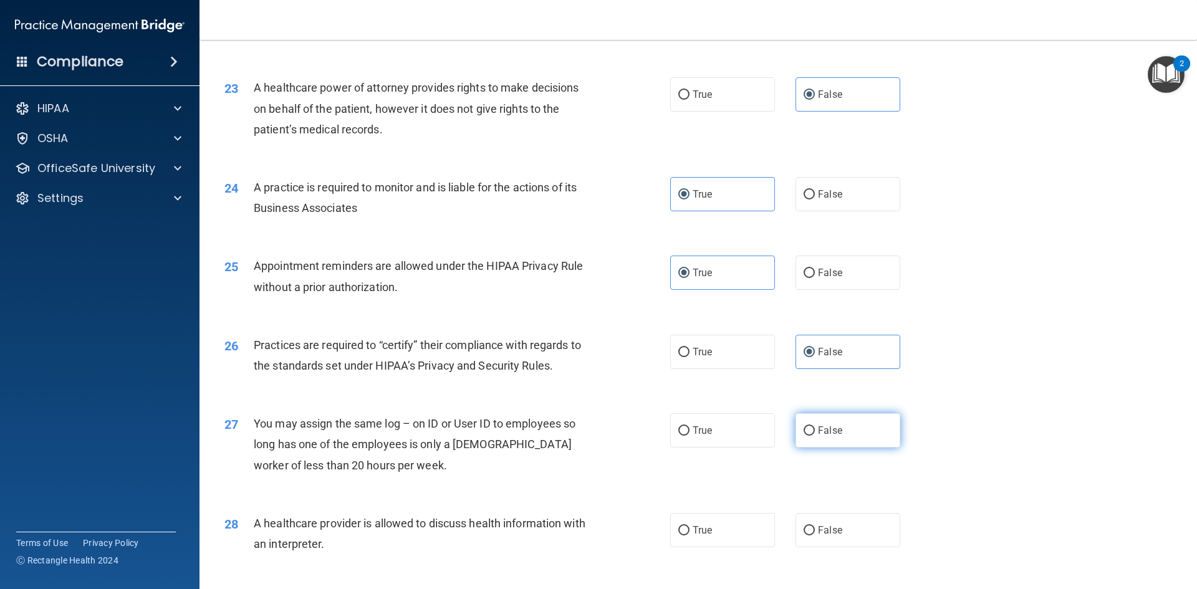
click at [829, 427] on span "False" at bounding box center [830, 431] width 24 height 12
click at [815, 427] on input "False" at bounding box center [809, 431] width 11 height 9
radio input "true"
click at [692, 558] on div "28 A healthcare provider is allowed to discuss health information with an inter…" at bounding box center [698, 537] width 967 height 79
click at [675, 519] on label "True" at bounding box center [722, 530] width 105 height 34
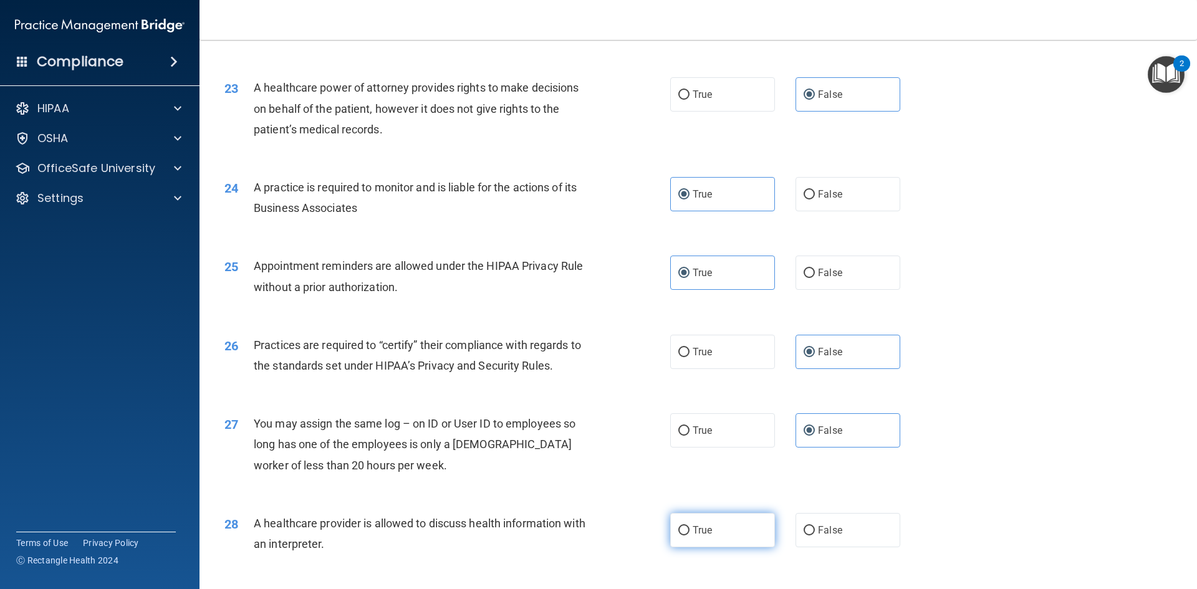
click at [678, 526] on input "True" at bounding box center [683, 530] width 11 height 9
radio input "true"
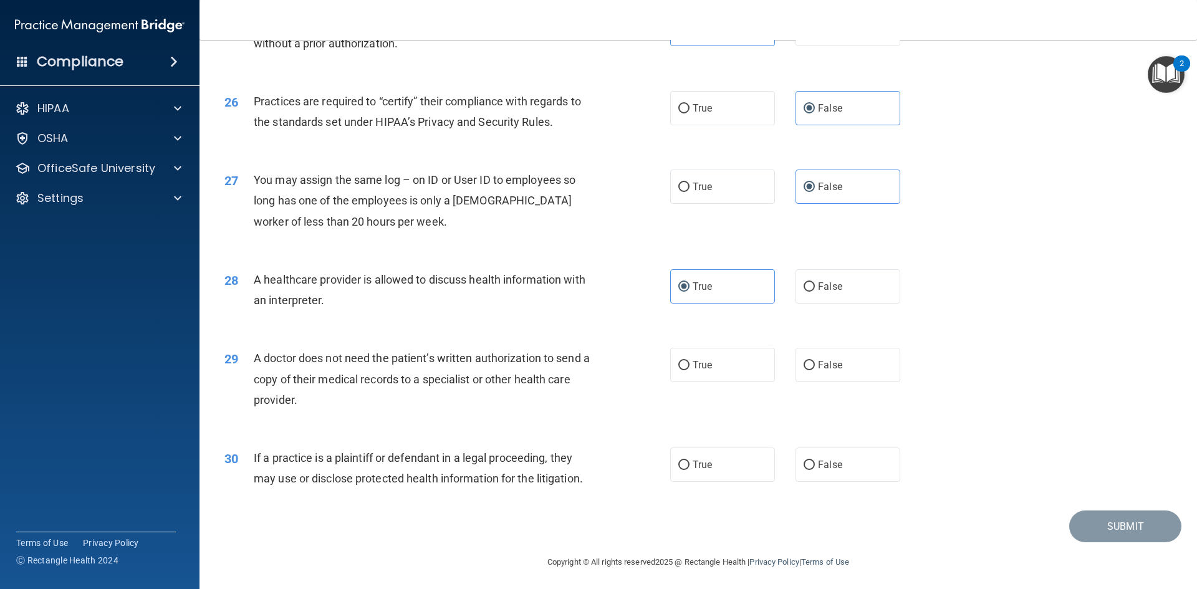
scroll to position [2314, 0]
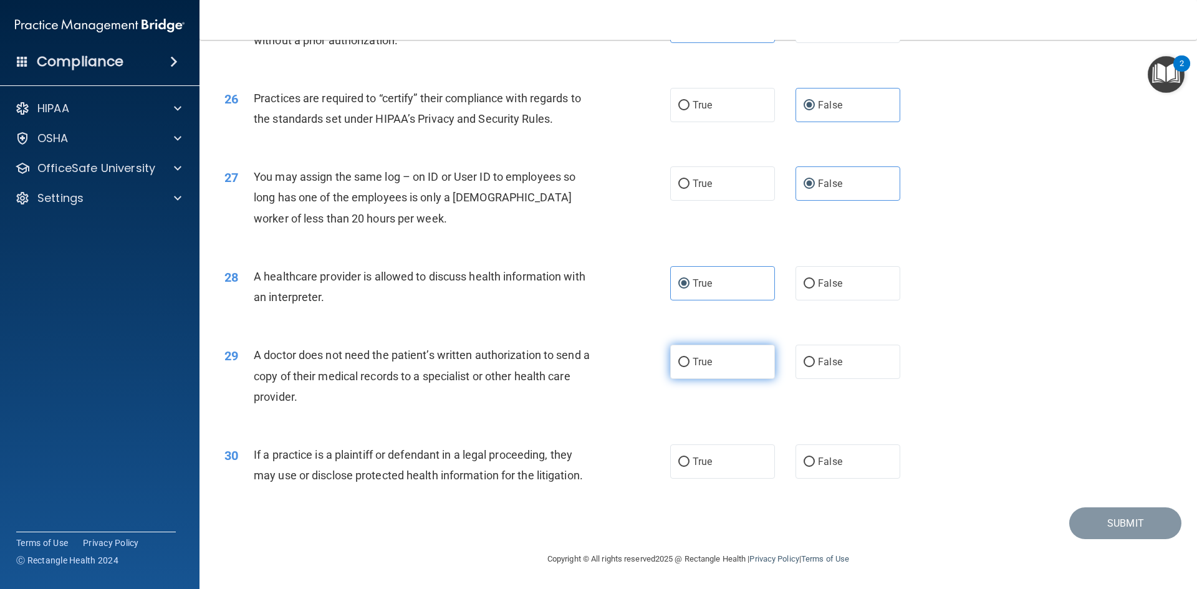
click at [712, 361] on span "True" at bounding box center [702, 362] width 19 height 12
click at [690, 361] on input "True" at bounding box center [683, 362] width 11 height 9
radio input "true"
click at [705, 456] on span "True" at bounding box center [702, 462] width 19 height 12
click at [690, 458] on input "True" at bounding box center [683, 462] width 11 height 9
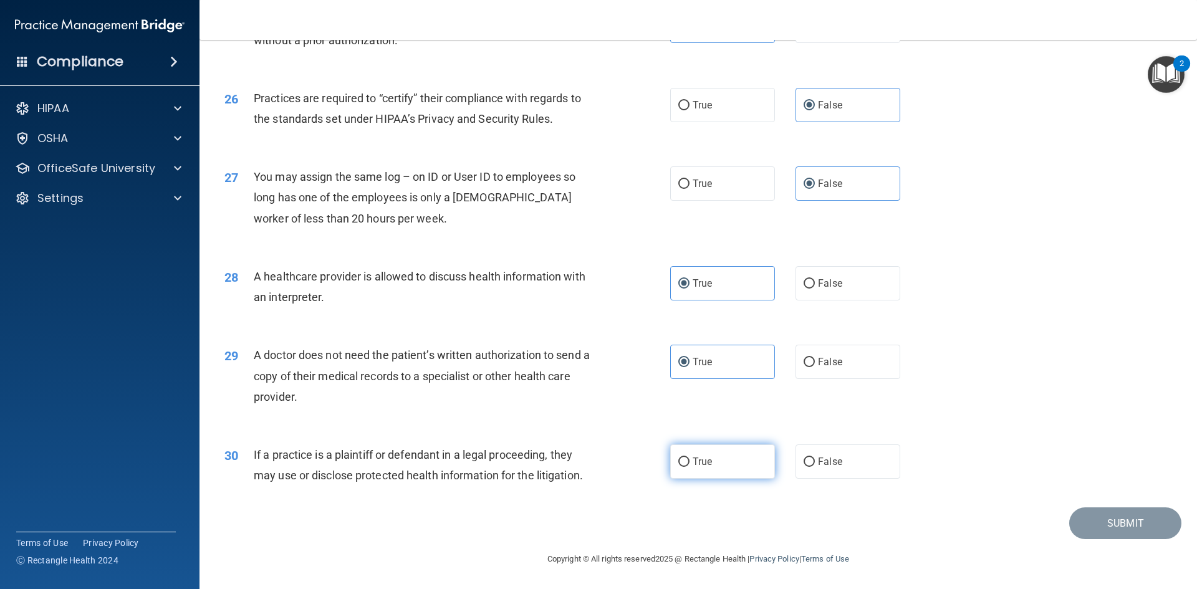
radio input "true"
click at [1119, 521] on button "Submit" at bounding box center [1125, 524] width 112 height 32
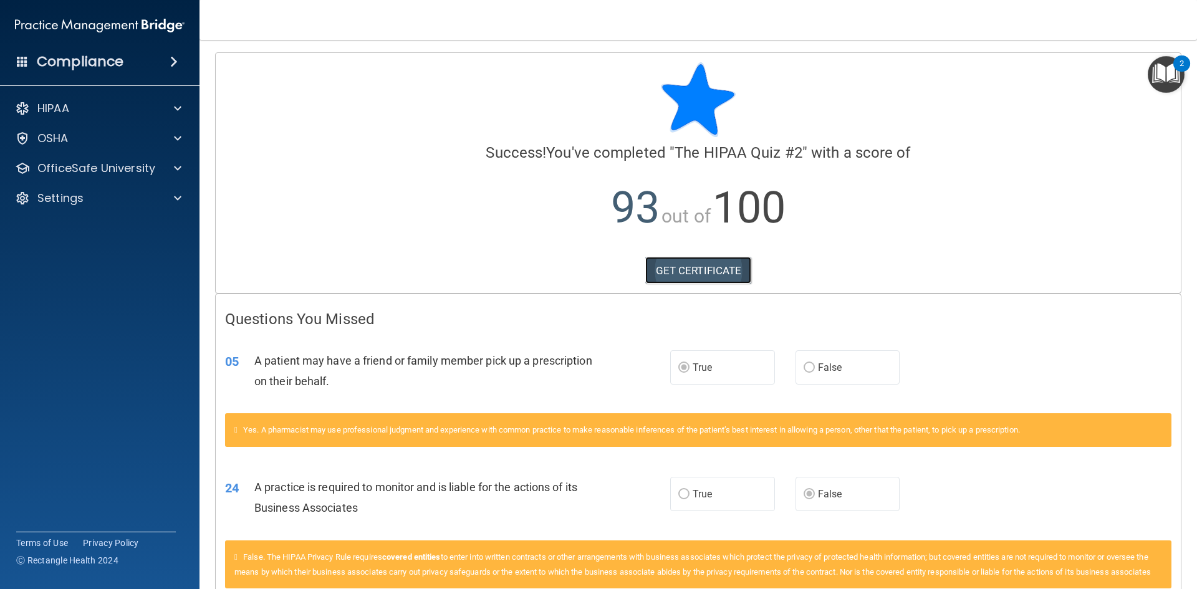
click at [693, 269] on link "GET CERTIFICATE" at bounding box center [698, 270] width 107 height 27
click at [168, 170] on div at bounding box center [175, 168] width 31 height 15
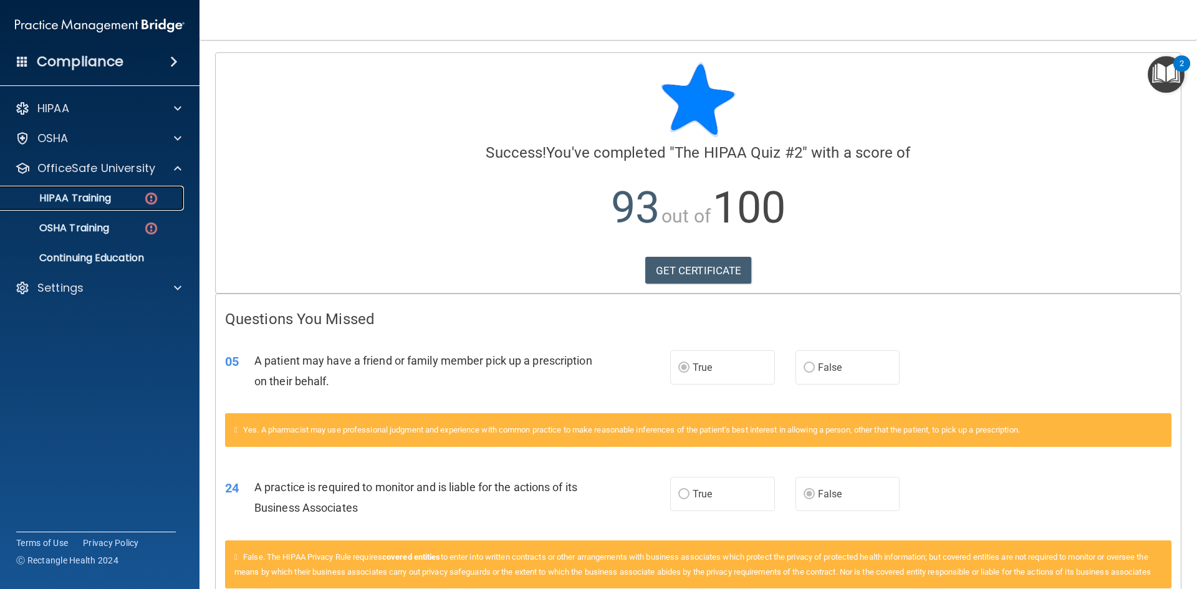
click at [140, 197] on div "HIPAA Training" at bounding box center [93, 198] width 170 height 12
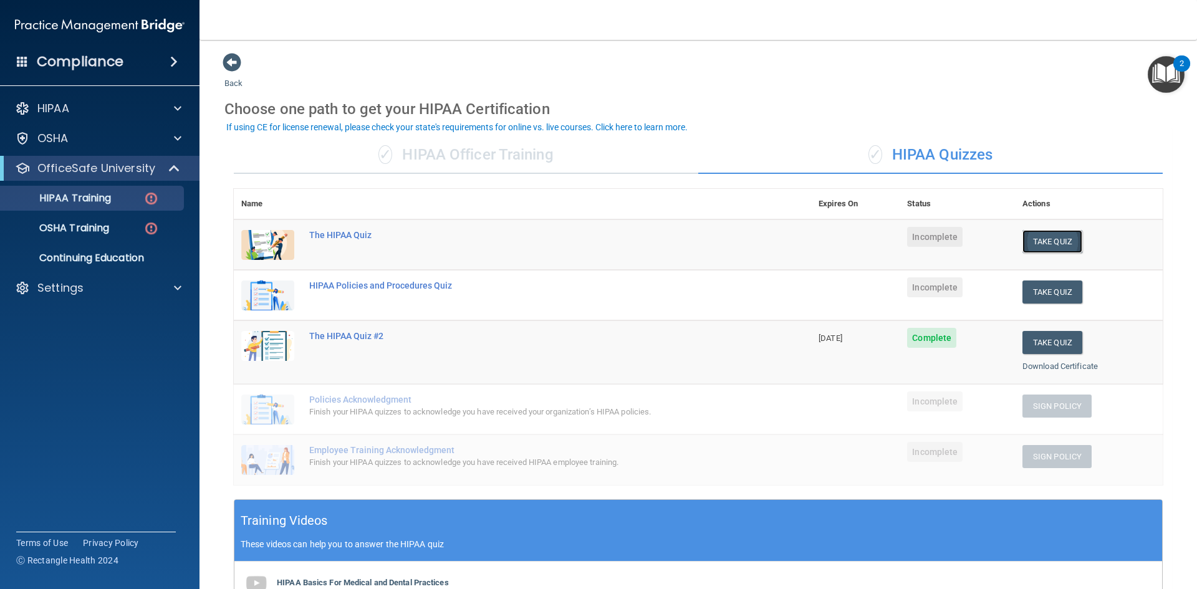
click at [1046, 241] on button "Take Quiz" at bounding box center [1053, 241] width 60 height 23
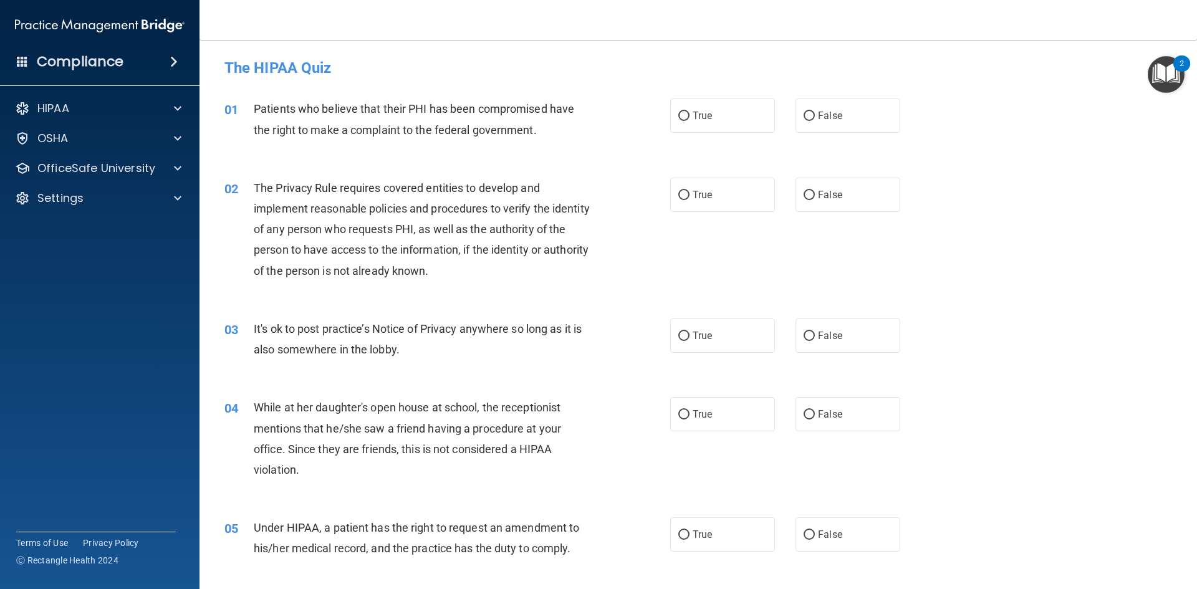
click at [964, 113] on div "01 Patients who believe that their PHI has been compromised have the right to m…" at bounding box center [698, 122] width 967 height 79
click at [731, 114] on label "True" at bounding box center [722, 116] width 105 height 34
click at [690, 114] on input "True" at bounding box center [683, 116] width 11 height 9
radio input "true"
click at [725, 190] on label "True" at bounding box center [722, 195] width 105 height 34
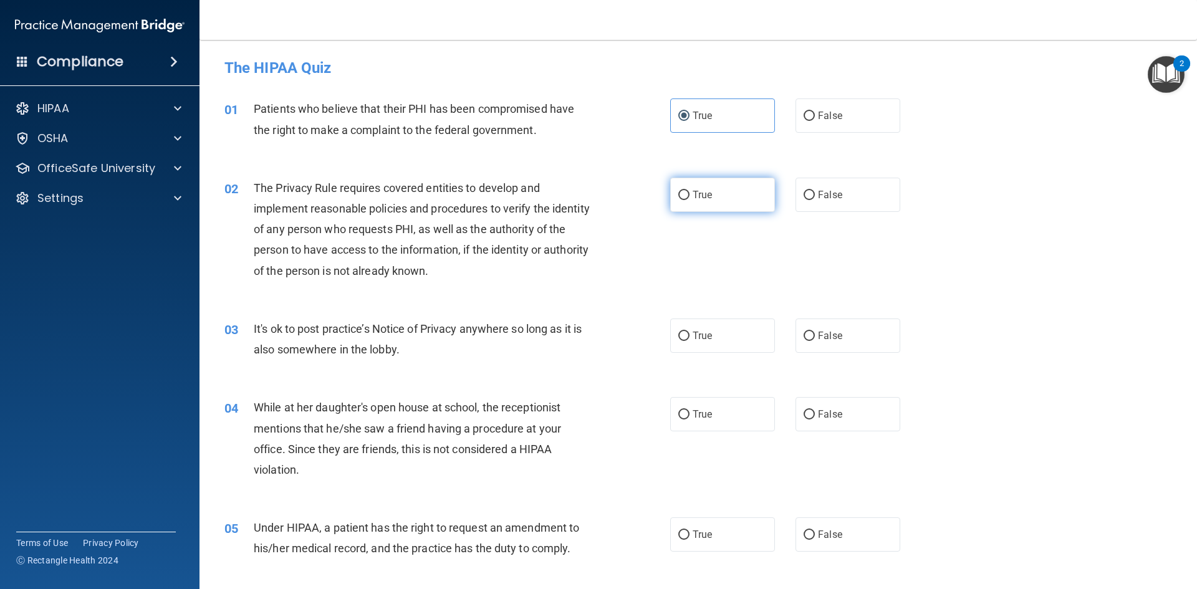
click at [690, 191] on input "True" at bounding box center [683, 195] width 11 height 9
radio input "true"
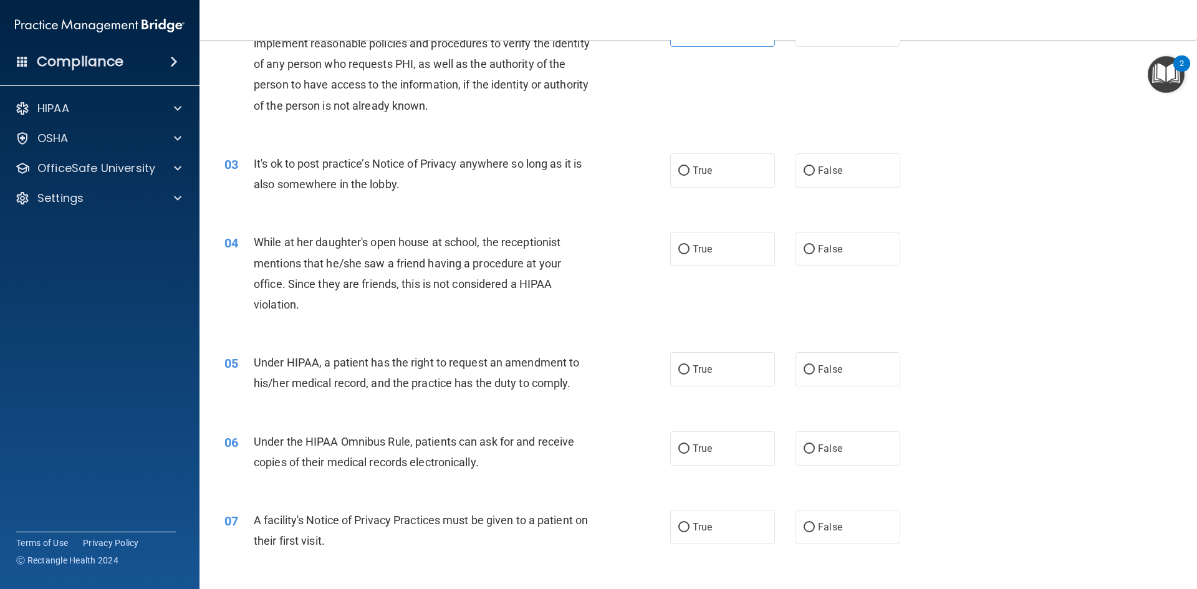
scroll to position [162, 0]
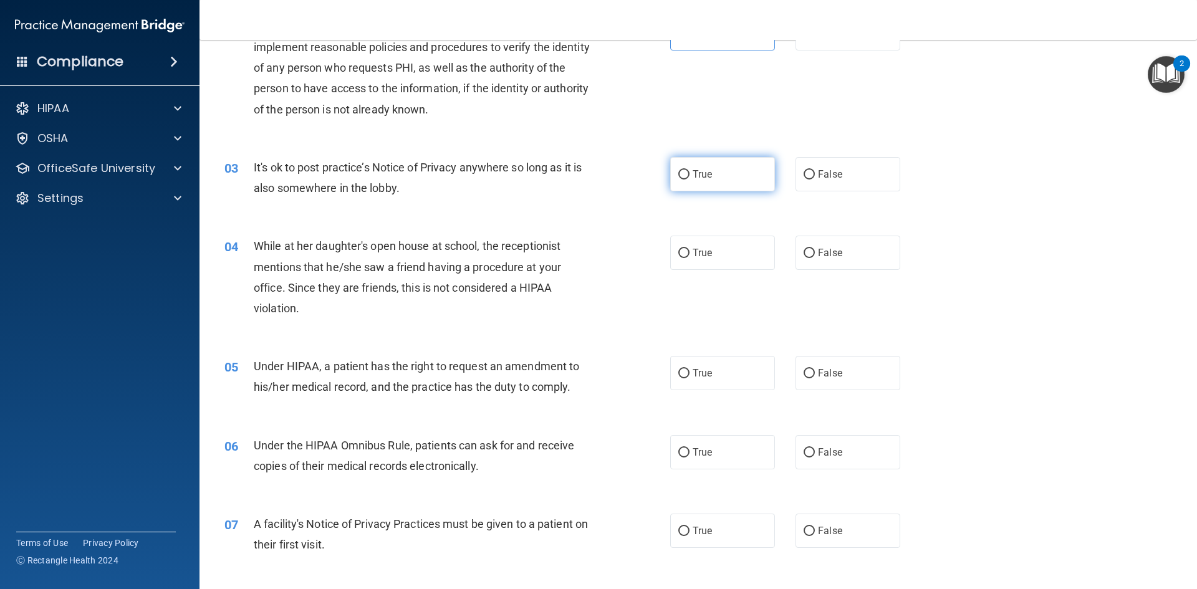
click at [690, 186] on label "True" at bounding box center [722, 174] width 105 height 34
click at [690, 180] on input "True" at bounding box center [683, 174] width 11 height 9
radio input "true"
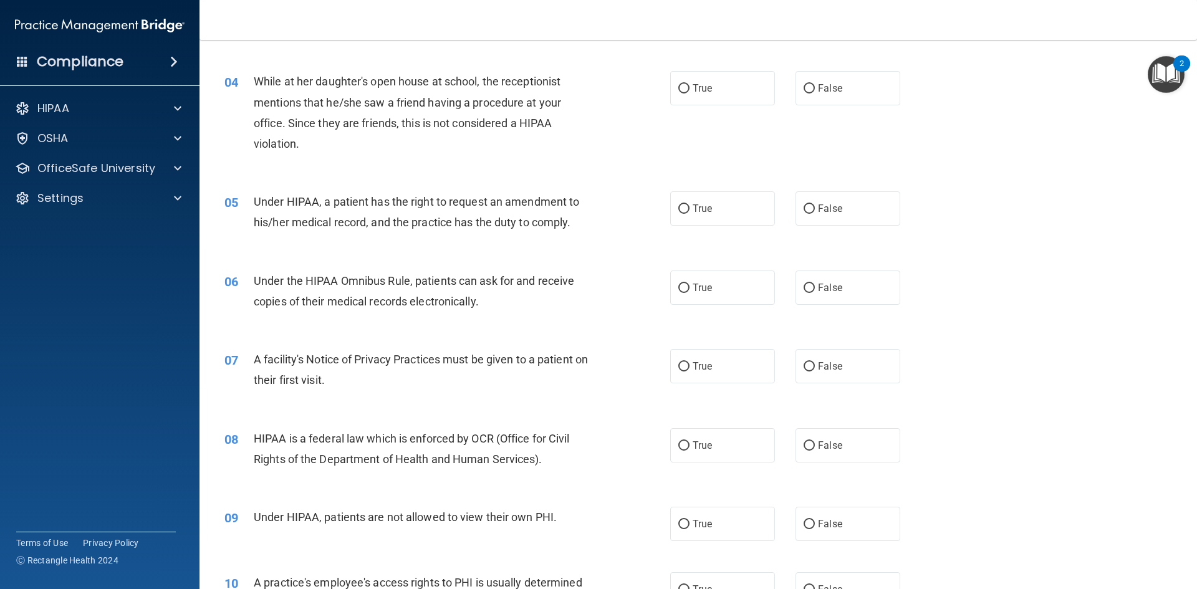
scroll to position [327, 0]
click at [741, 95] on label "True" at bounding box center [722, 87] width 105 height 34
click at [690, 93] on input "True" at bounding box center [683, 88] width 11 height 9
radio input "true"
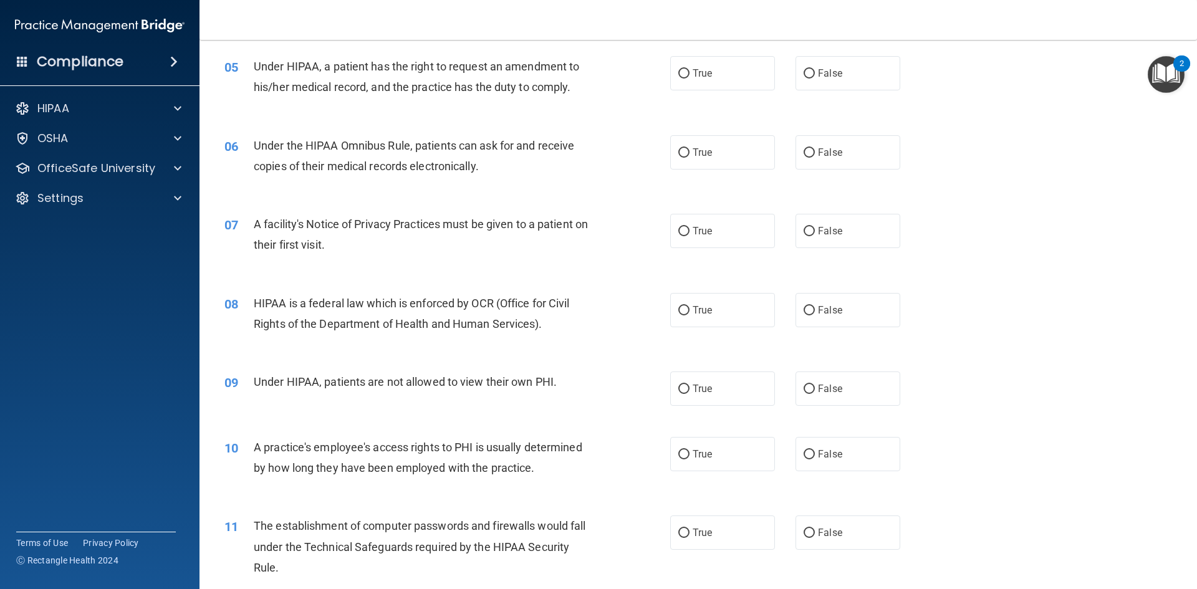
scroll to position [467, 0]
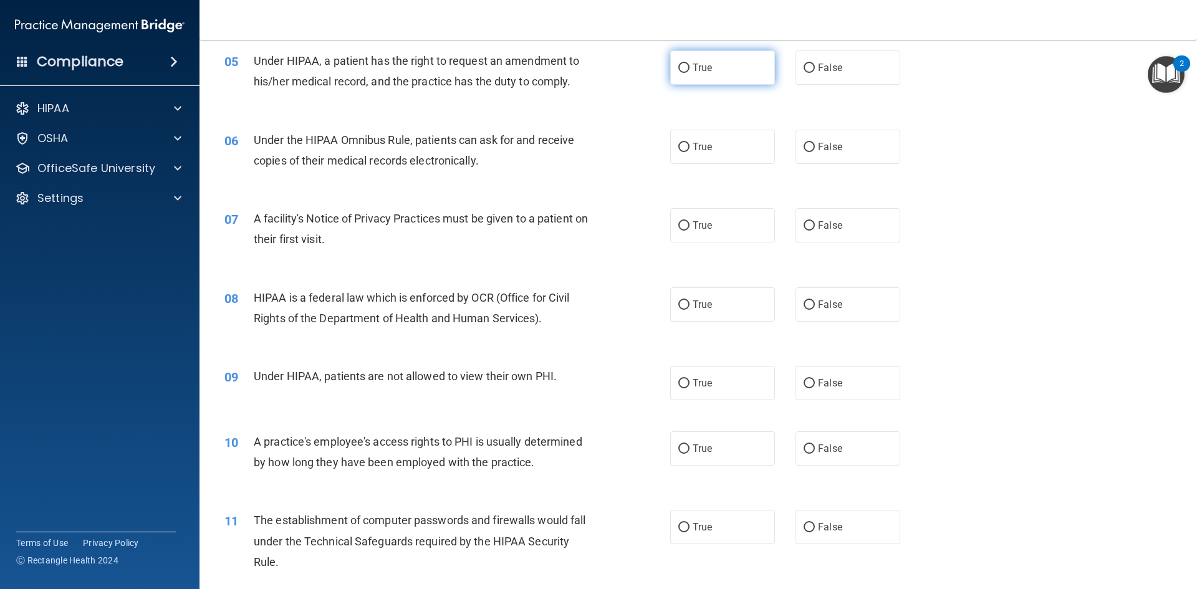
click at [715, 66] on label "True" at bounding box center [722, 68] width 105 height 34
click at [690, 66] on input "True" at bounding box center [683, 68] width 11 height 9
radio input "true"
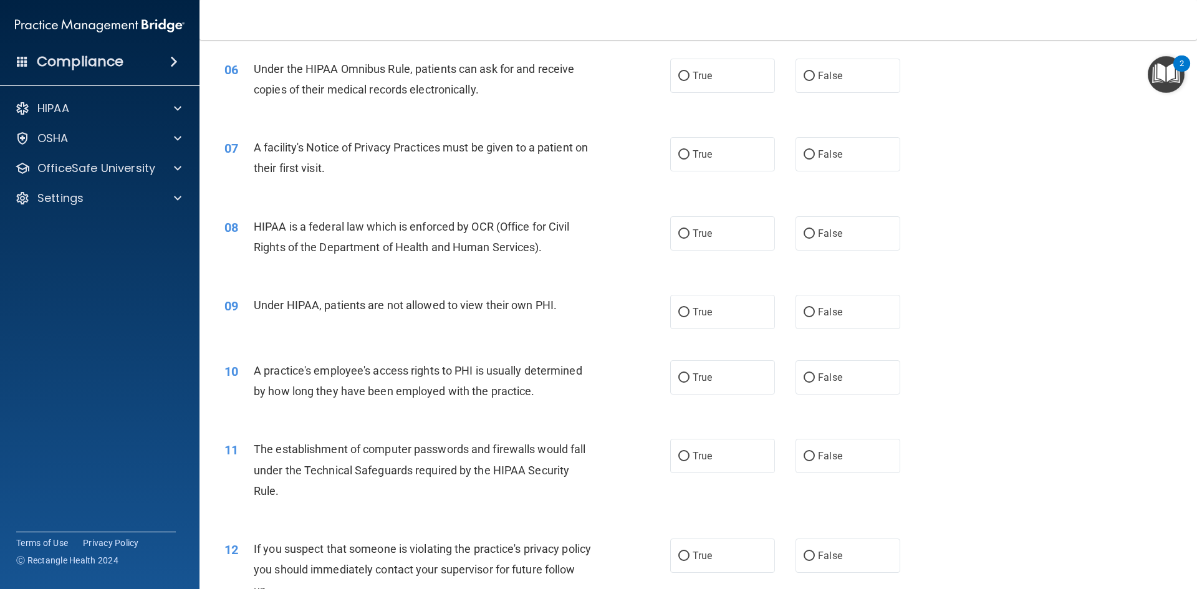
scroll to position [543, 0]
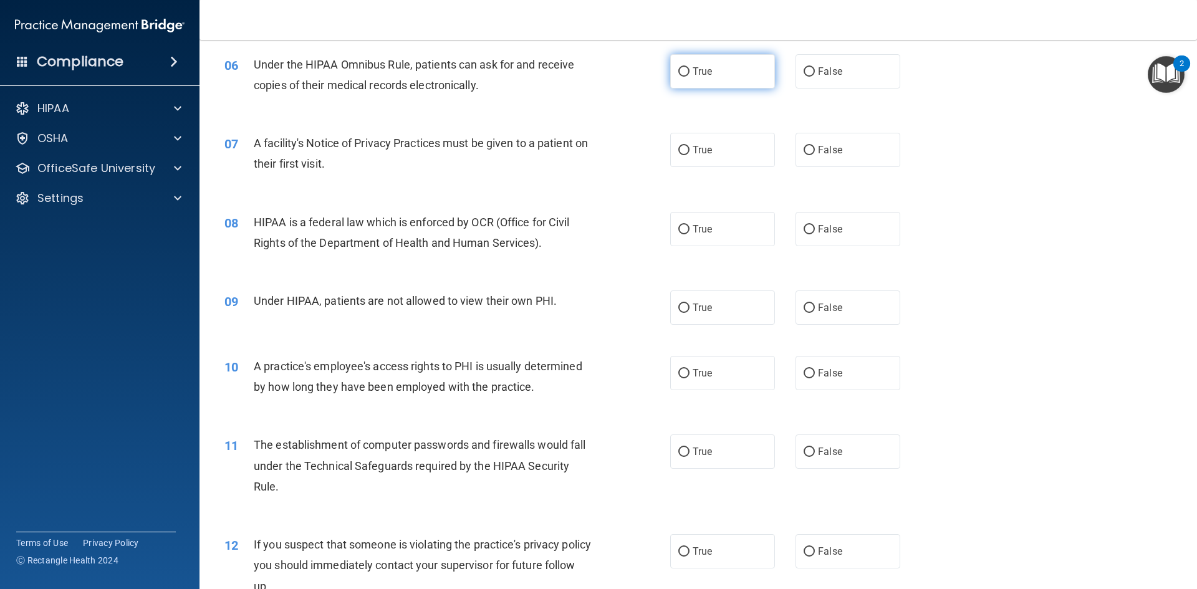
click at [718, 63] on label "True" at bounding box center [722, 71] width 105 height 34
click at [690, 67] on input "True" at bounding box center [683, 71] width 11 height 9
radio input "true"
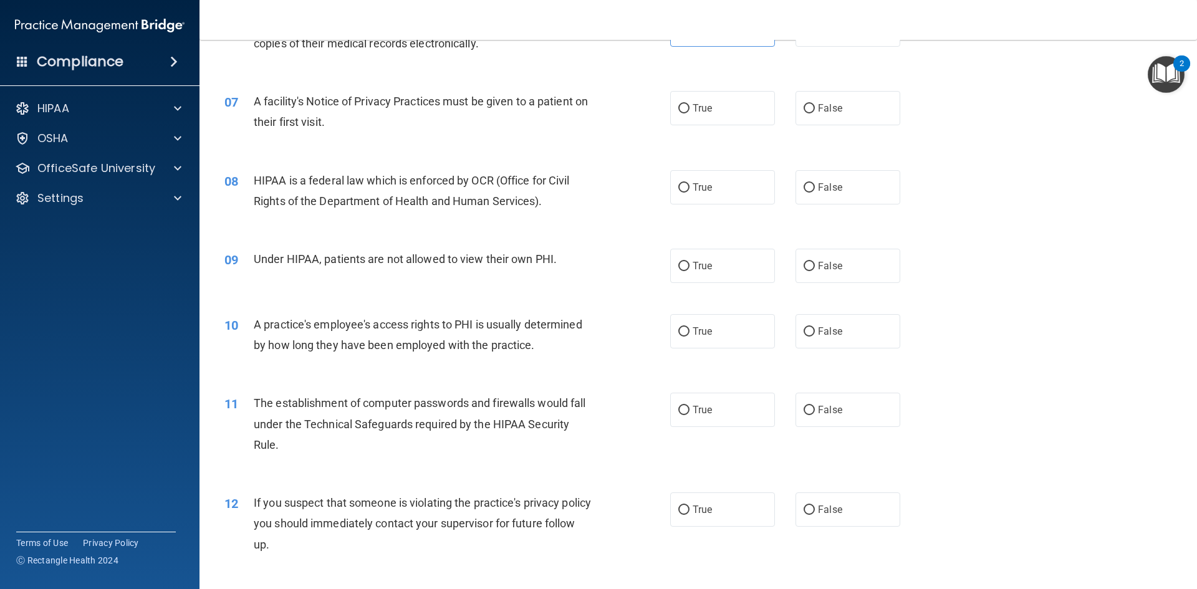
scroll to position [597, 0]
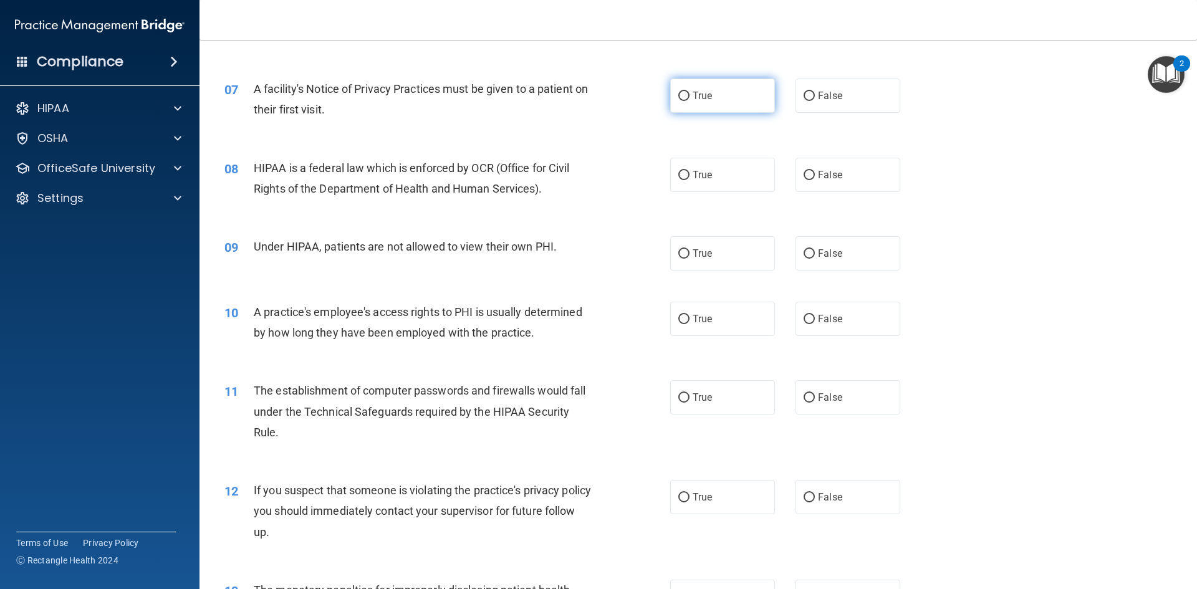
click at [711, 104] on label "True" at bounding box center [722, 96] width 105 height 34
click at [690, 101] on input "True" at bounding box center [683, 96] width 11 height 9
radio input "true"
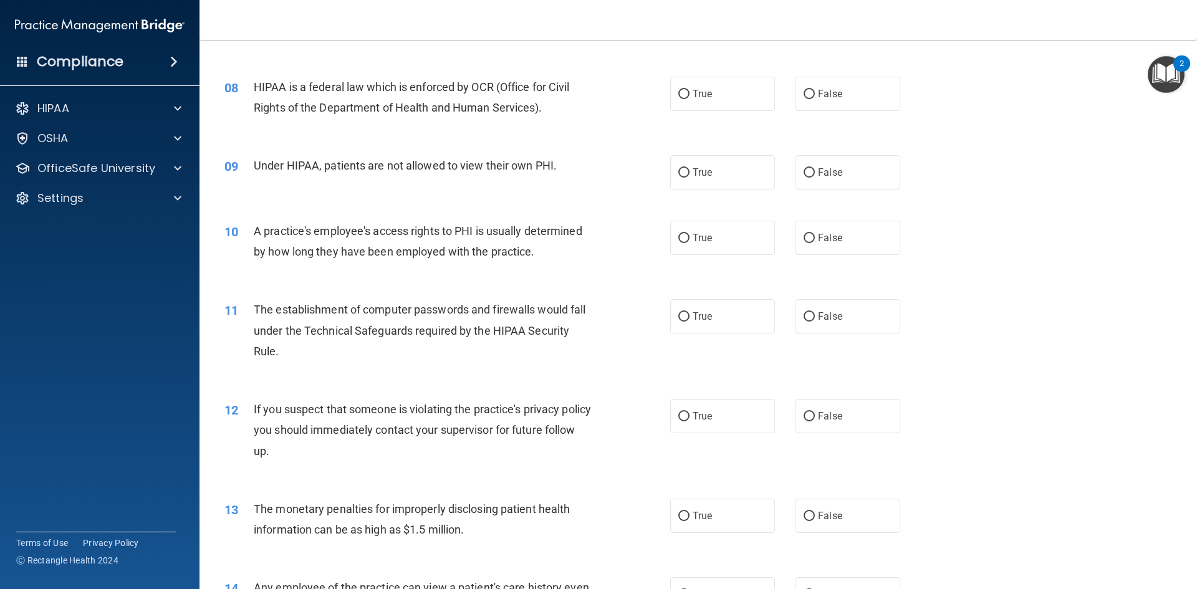
scroll to position [674, 0]
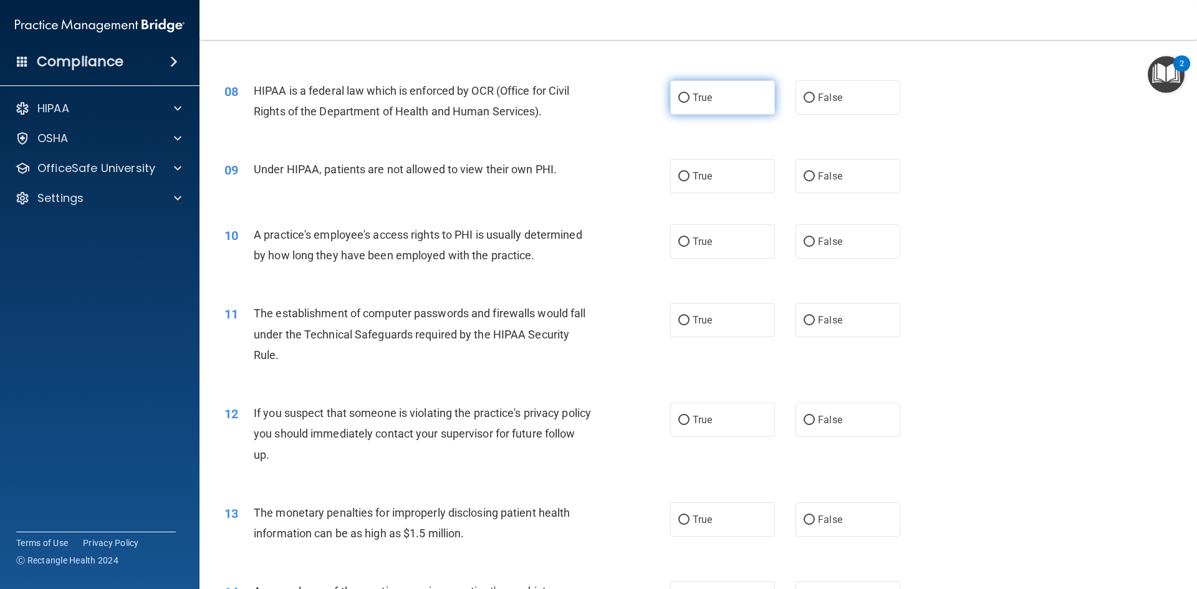
click at [762, 112] on label "True" at bounding box center [722, 97] width 105 height 34
click at [690, 103] on input "True" at bounding box center [683, 98] width 11 height 9
radio input "true"
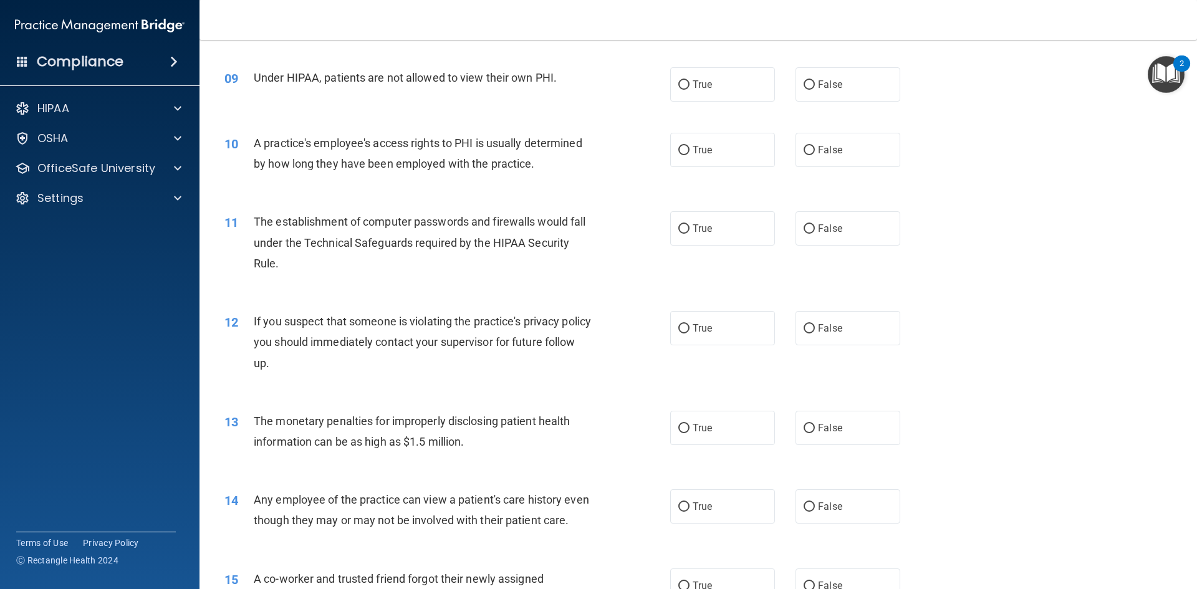
scroll to position [765, 0]
click at [829, 81] on span "False" at bounding box center [830, 85] width 24 height 12
click at [815, 81] on input "False" at bounding box center [809, 85] width 11 height 9
radio input "true"
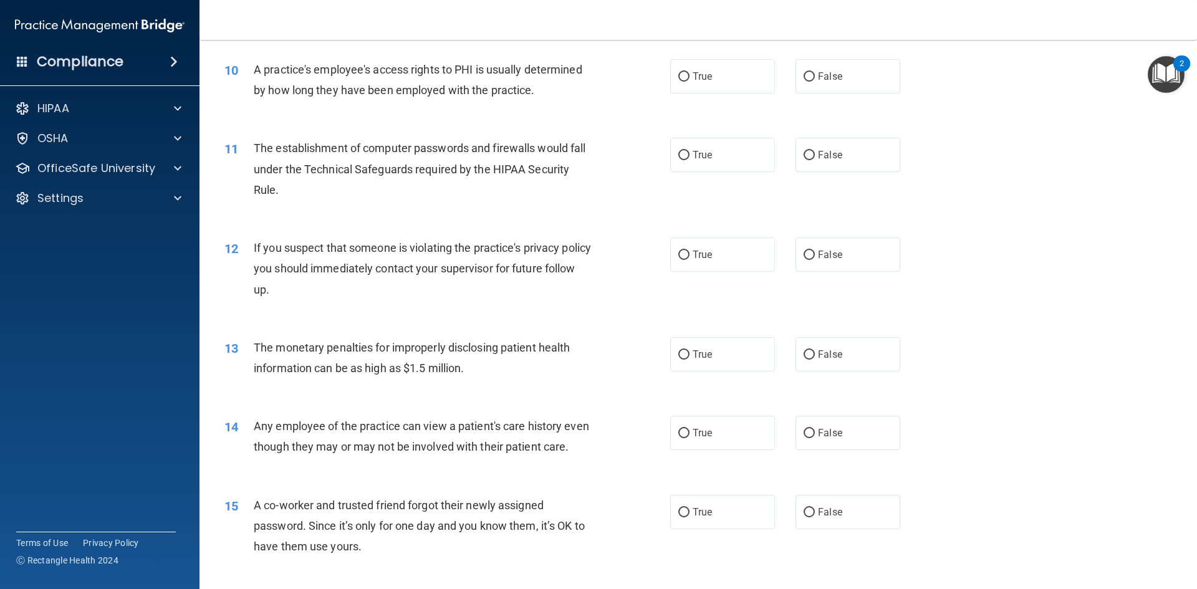
scroll to position [844, 0]
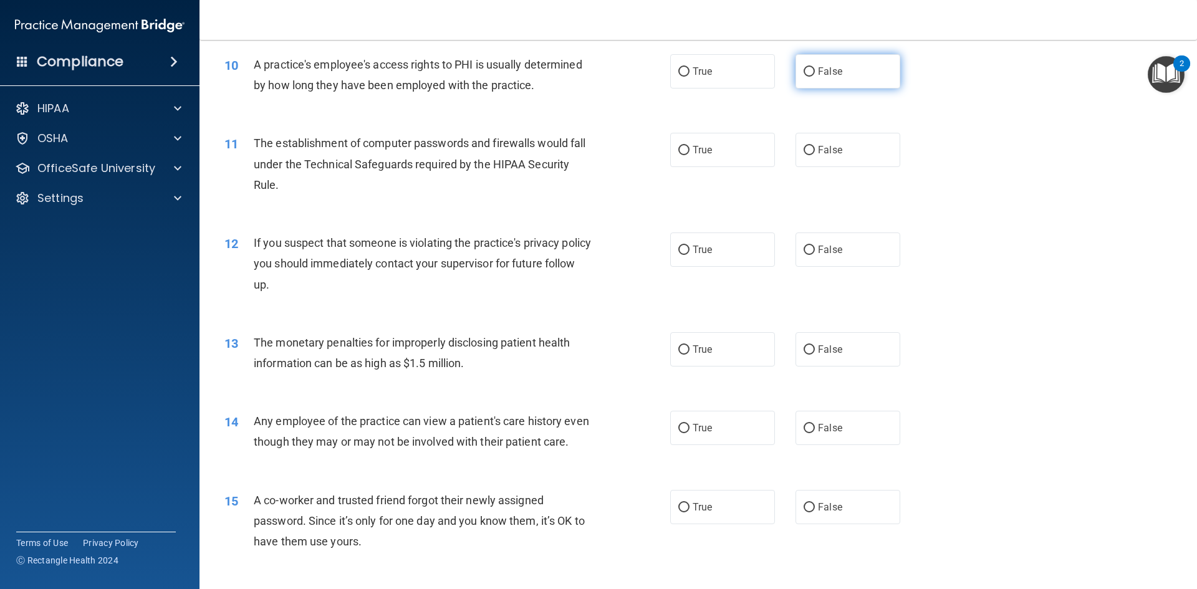
click at [814, 74] on input "False" at bounding box center [809, 71] width 11 height 9
radio input "true"
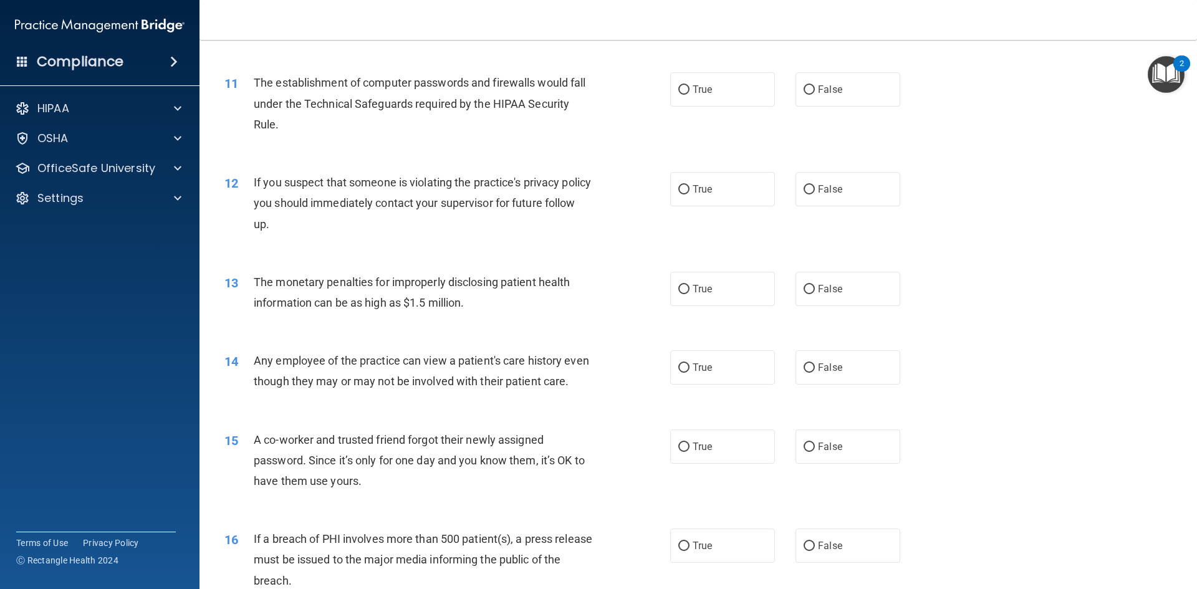
scroll to position [902, 0]
click at [835, 104] on label "False" at bounding box center [848, 92] width 105 height 34
click at [815, 97] on input "False" at bounding box center [809, 92] width 11 height 9
radio input "true"
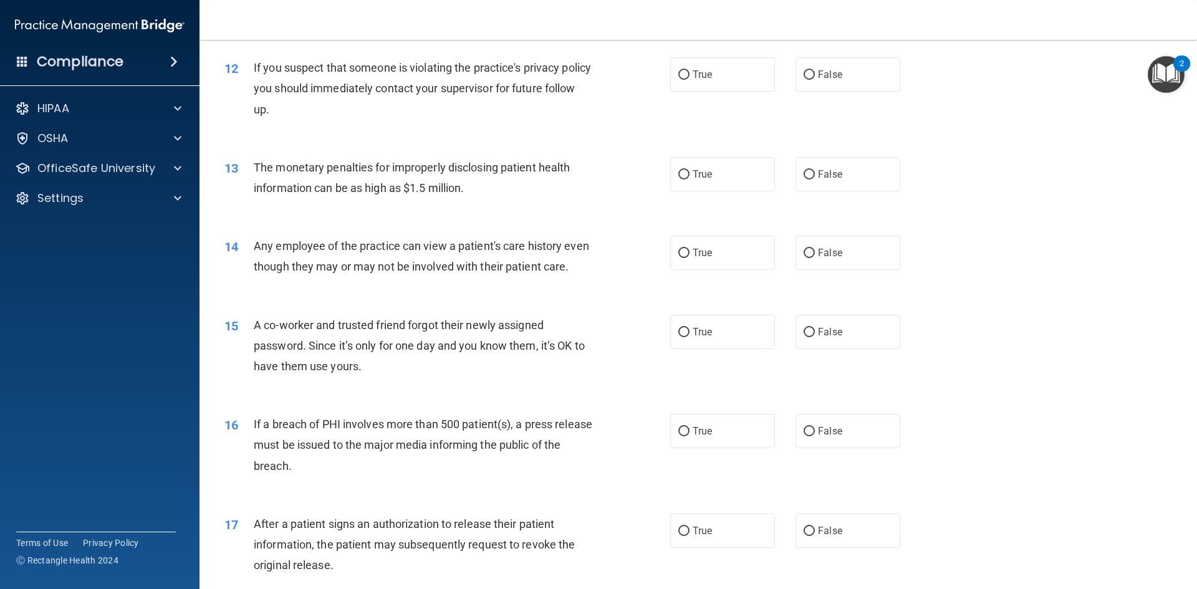
scroll to position [1015, 0]
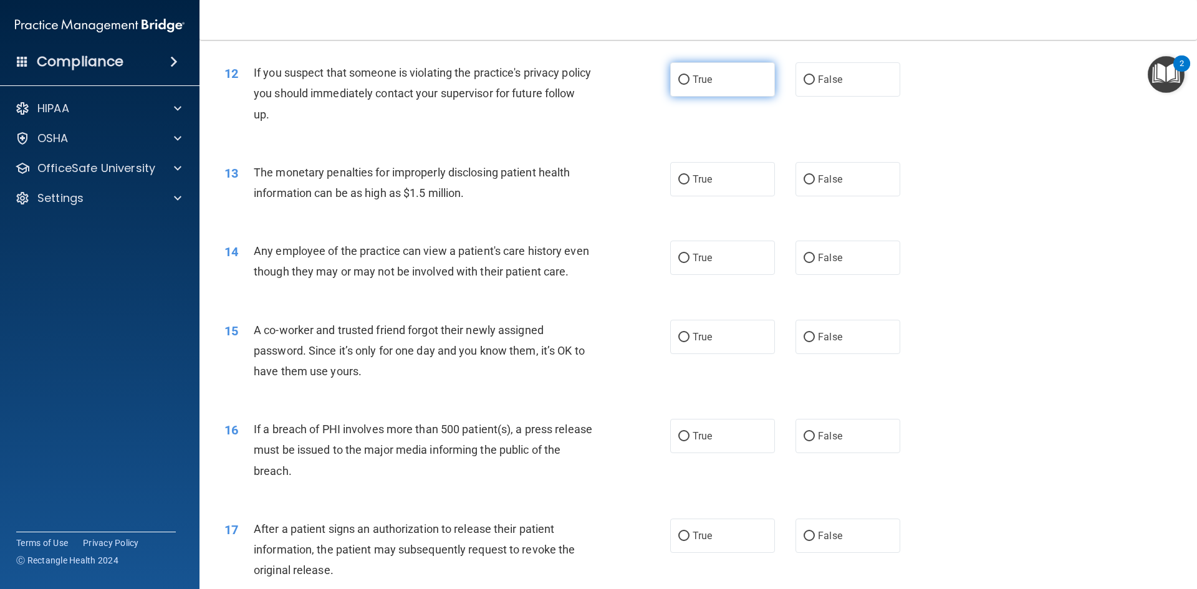
click at [718, 82] on label "True" at bounding box center [722, 79] width 105 height 34
click at [690, 82] on input "True" at bounding box center [683, 79] width 11 height 9
radio input "true"
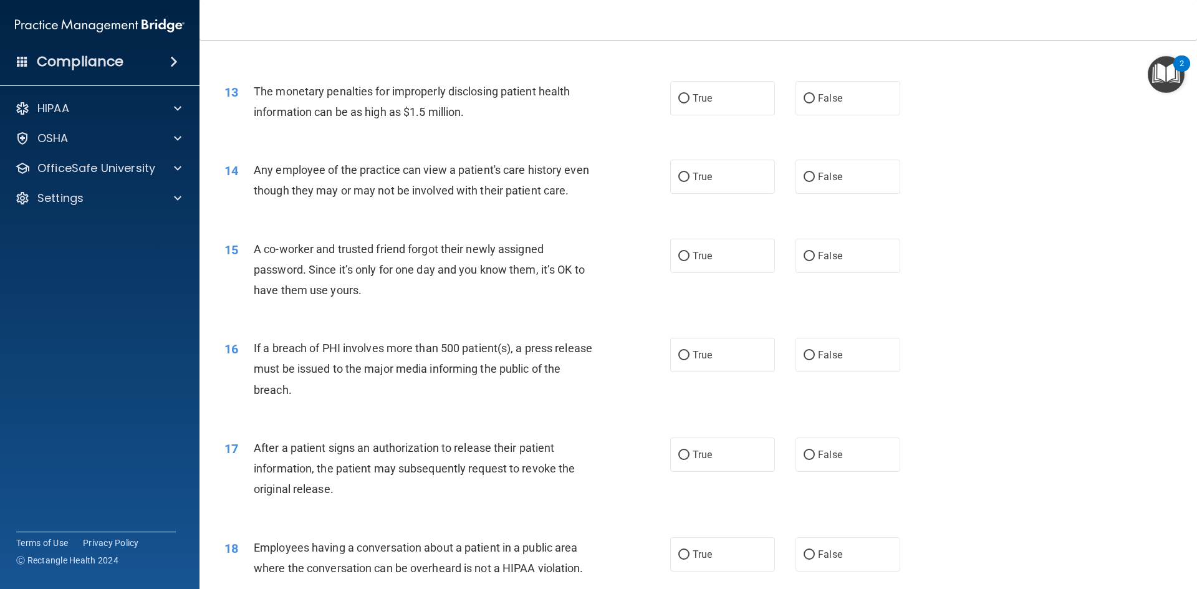
scroll to position [1098, 0]
click at [695, 103] on label "True" at bounding box center [722, 96] width 105 height 34
click at [690, 102] on input "True" at bounding box center [683, 96] width 11 height 9
radio input "true"
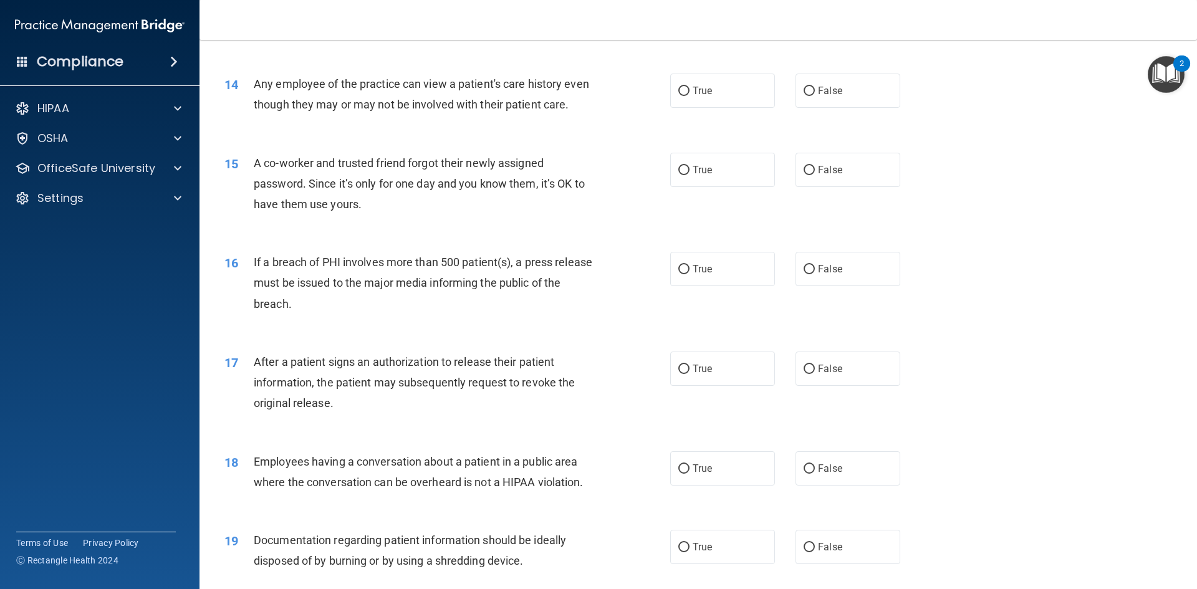
scroll to position [1181, 0]
